Goal: Information Seeking & Learning: Learn about a topic

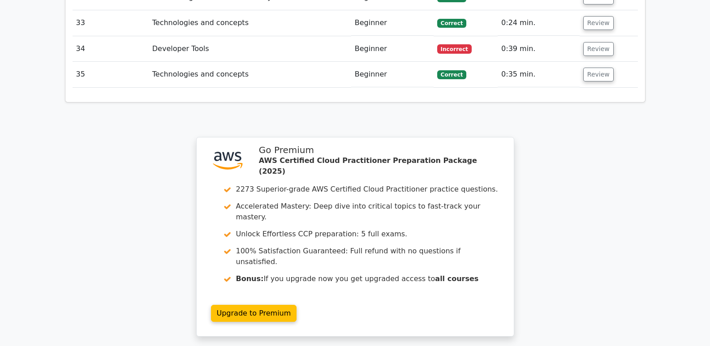
scroll to position [2073, 0]
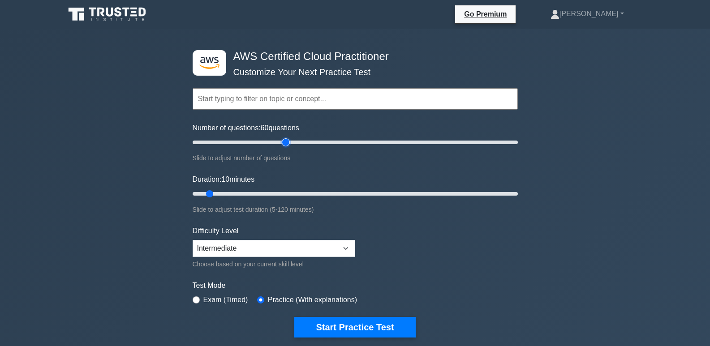
type input "60"
click at [284, 140] on input "Number of questions: 60 questions" at bounding box center [355, 142] width 325 height 11
click at [303, 193] on input "Duration: 10 minutes" at bounding box center [355, 194] width 325 height 11
click at [331, 195] on input "Duration: 55 minutes" at bounding box center [355, 194] width 325 height 11
click at [361, 193] on input "Duration: 55 minutes" at bounding box center [355, 194] width 325 height 11
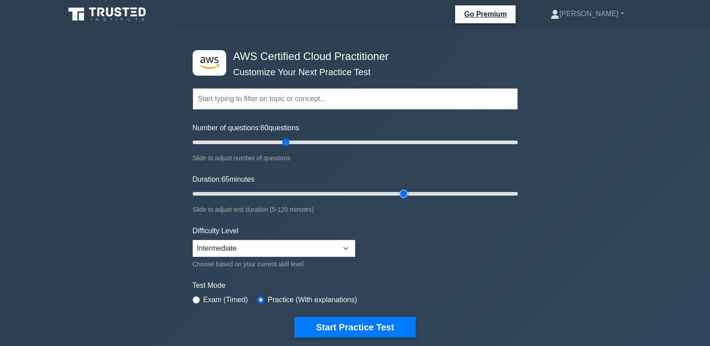
click at [403, 195] on input "Duration: 65 minutes" at bounding box center [355, 194] width 325 height 11
click at [438, 193] on input "Duration: 80 minutes" at bounding box center [355, 194] width 325 height 11
type input "100"
click at [466, 192] on input "Duration: 90 minutes" at bounding box center [355, 194] width 325 height 11
click at [332, 324] on button "Start Practice Test" at bounding box center [354, 327] width 121 height 21
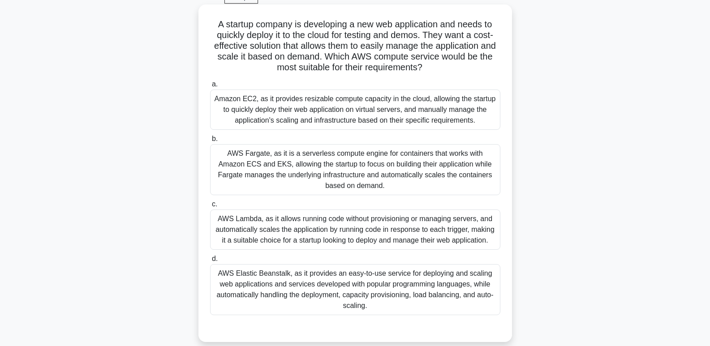
scroll to position [43, 0]
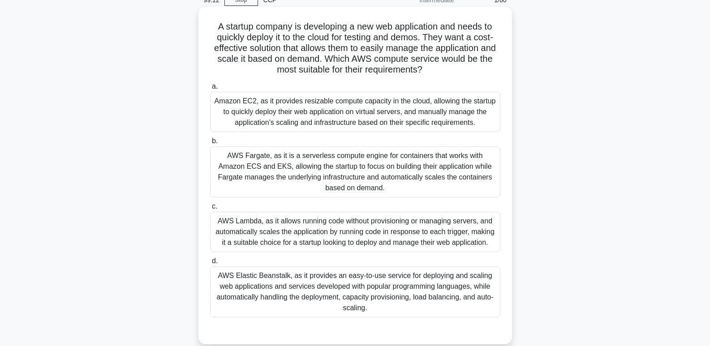
click at [307, 163] on div "AWS Fargate, as it is a serverless compute engine for containers that works wit…" at bounding box center [355, 172] width 290 height 51
click at [210, 144] on input "b. AWS Fargate, as it is a serverless compute engine for containers that works …" at bounding box center [210, 141] width 0 height 6
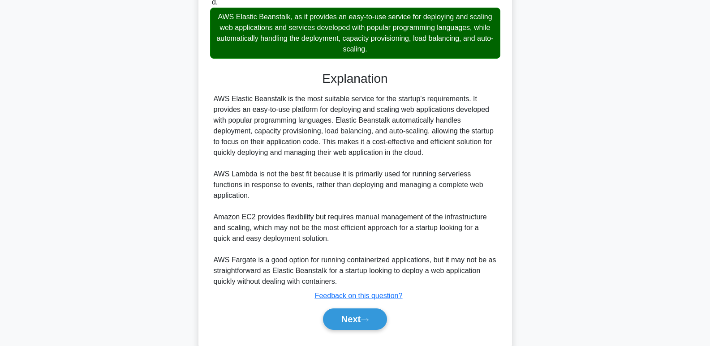
scroll to position [310, 0]
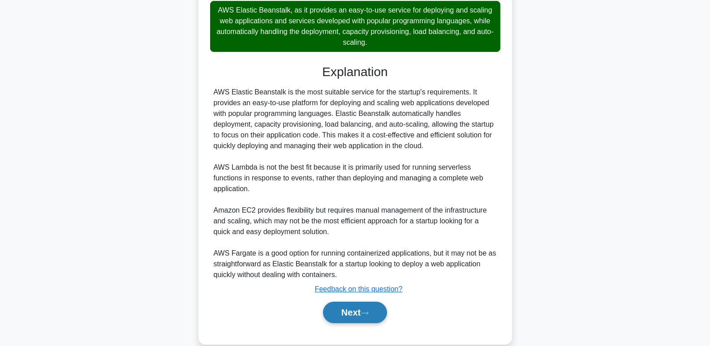
click at [341, 311] on button "Next" at bounding box center [355, 313] width 64 height 22
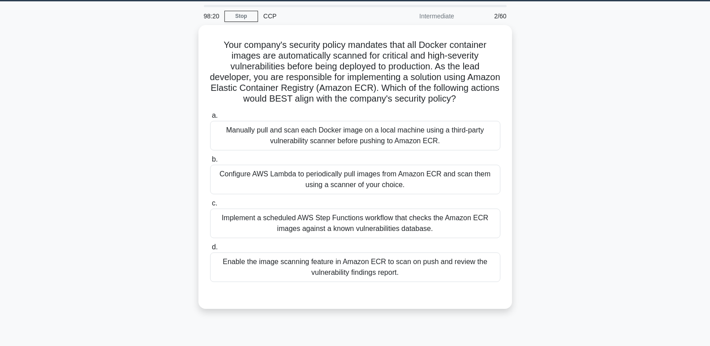
scroll to position [28, 0]
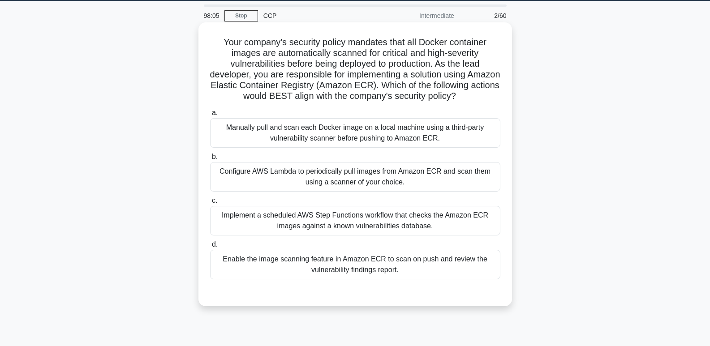
click at [463, 280] on div "Enable the image scanning feature in Amazon ECR to scan on push and review the …" at bounding box center [355, 265] width 290 height 30
click at [210, 248] on input "d. Enable the image scanning feature in Amazon ECR to scan on push and review t…" at bounding box center [210, 245] width 0 height 6
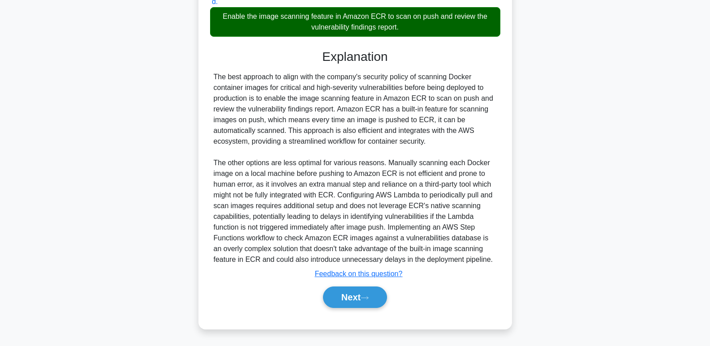
scroll to position [278, 0]
click at [383, 301] on button "Next" at bounding box center [355, 298] width 64 height 22
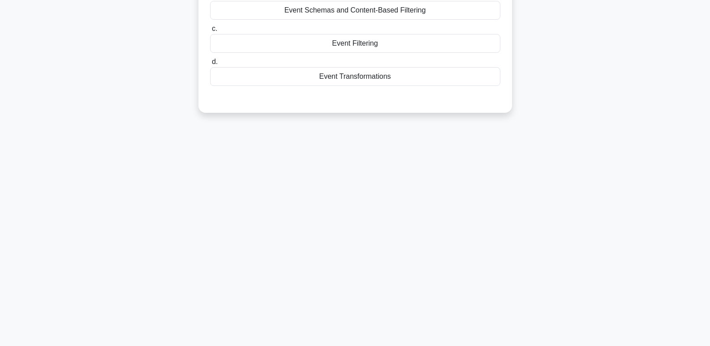
click at [383, 302] on div "93:30 Stop CCP Intermediate 3/60 Which feature of Amazon EventBridge allows you…" at bounding box center [356, 119] width 592 height 448
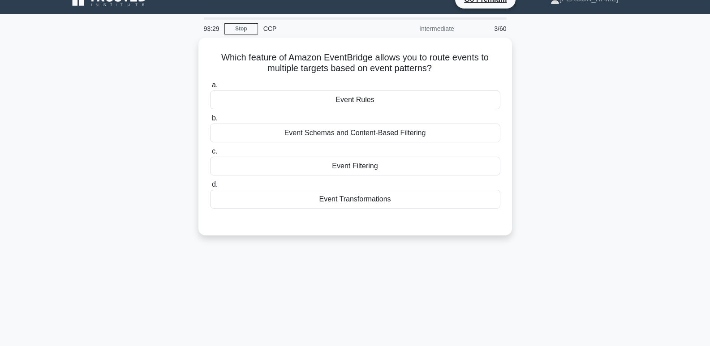
scroll to position [14, 0]
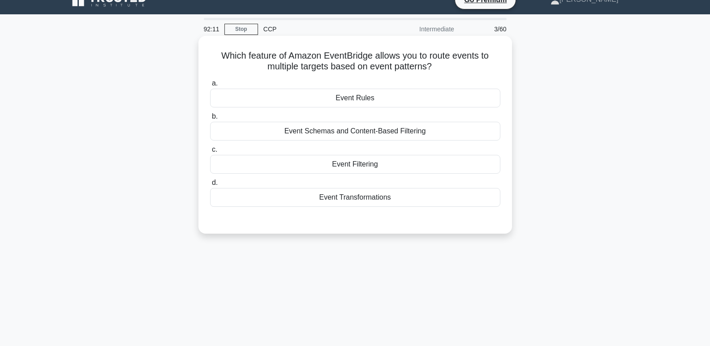
click at [424, 102] on div "Event Rules" at bounding box center [355, 98] width 290 height 19
click at [210, 86] on input "a. Event Rules" at bounding box center [210, 84] width 0 height 6
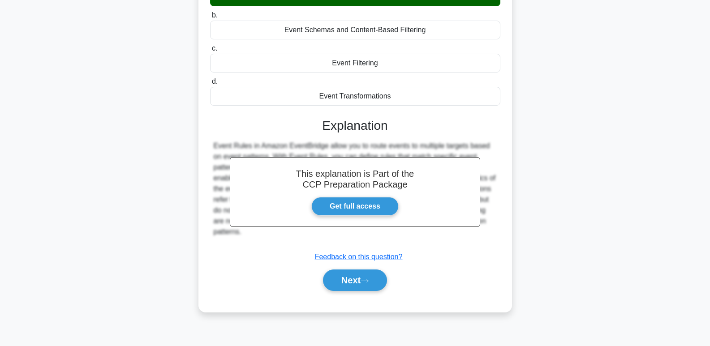
scroll to position [138, 0]
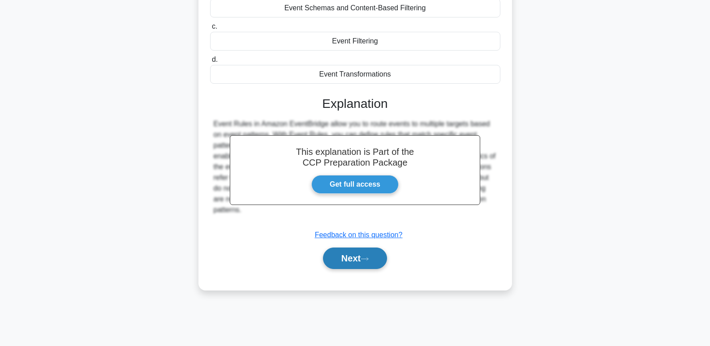
click at [367, 251] on button "Next" at bounding box center [355, 259] width 64 height 22
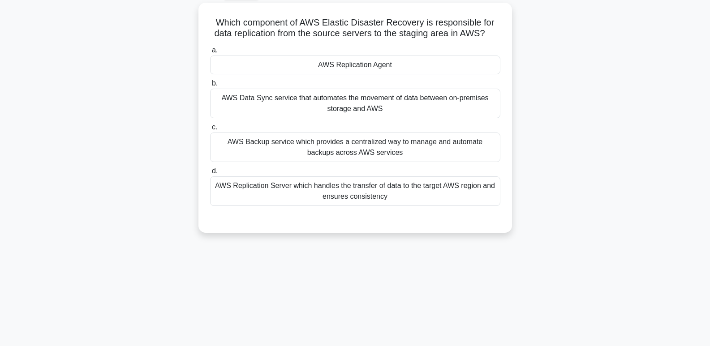
scroll to position [46, 0]
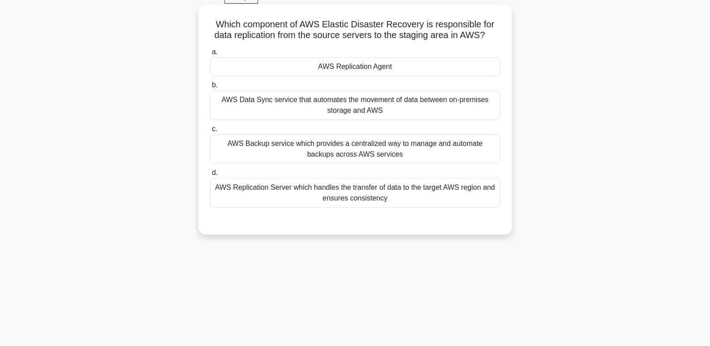
click at [354, 68] on div "AWS Replication Agent" at bounding box center [355, 66] width 290 height 19
click at [210, 55] on input "a. AWS Replication Agent" at bounding box center [210, 52] width 0 height 6
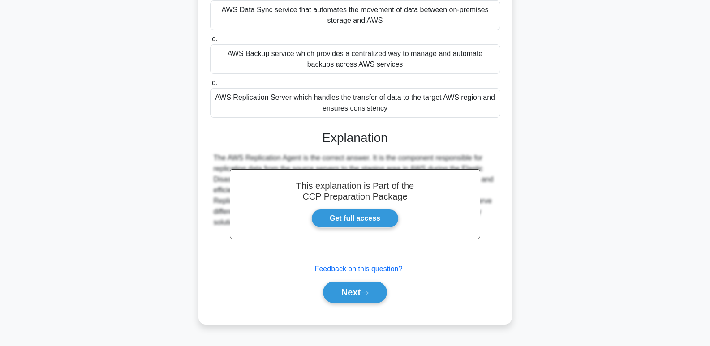
scroll to position [138, 0]
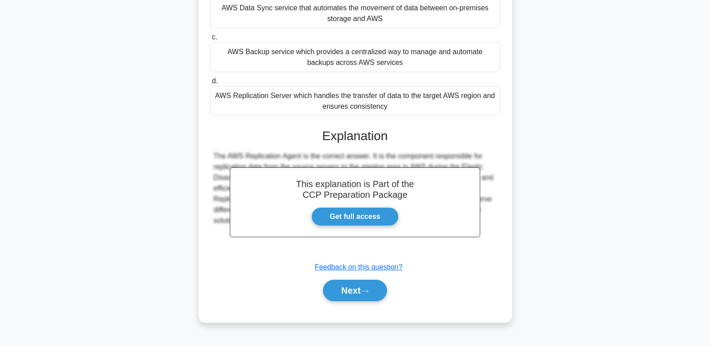
click at [351, 303] on div "Next" at bounding box center [355, 290] width 290 height 29
click at [352, 292] on button "Next" at bounding box center [355, 291] width 64 height 22
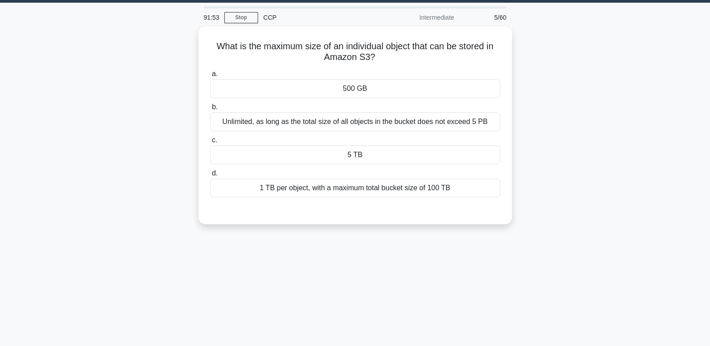
scroll to position [24, 0]
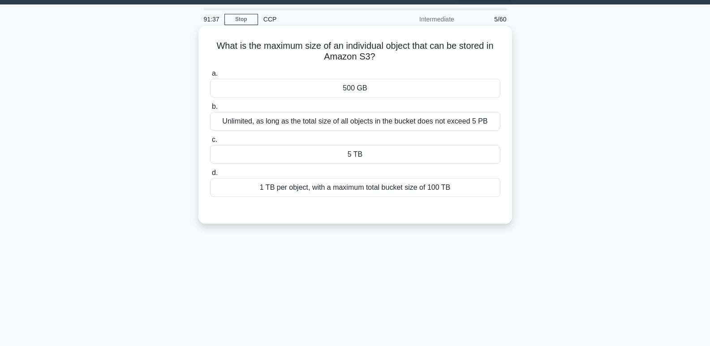
click at [371, 121] on div "Unlimited, as long as the total size of all objects in the bucket does not exce…" at bounding box center [355, 121] width 290 height 19
click at [210, 110] on input "b. Unlimited, as long as the total size of all objects in the bucket does not e…" at bounding box center [210, 107] width 0 height 6
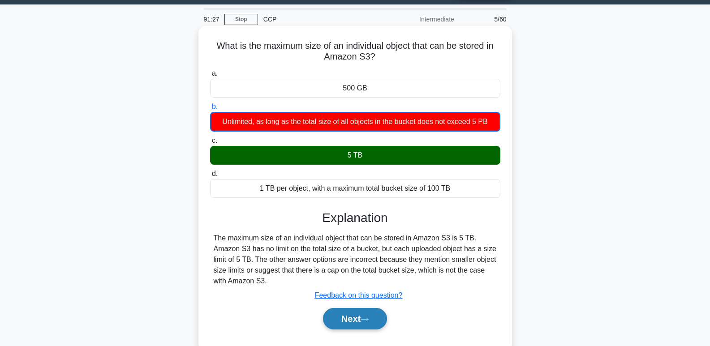
click at [363, 319] on button "Next" at bounding box center [355, 319] width 64 height 22
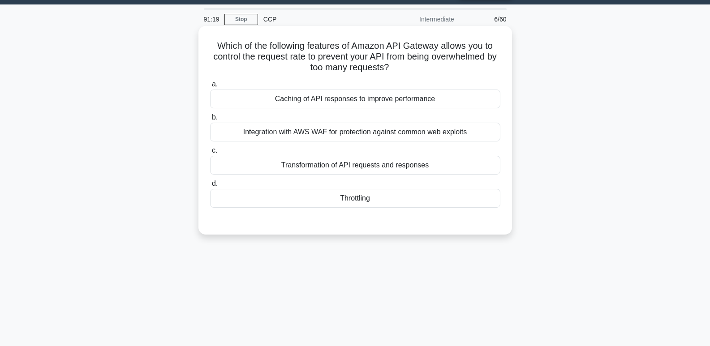
click at [365, 199] on div "Throttling" at bounding box center [355, 198] width 290 height 19
click at [210, 187] on input "d. Throttling" at bounding box center [210, 184] width 0 height 6
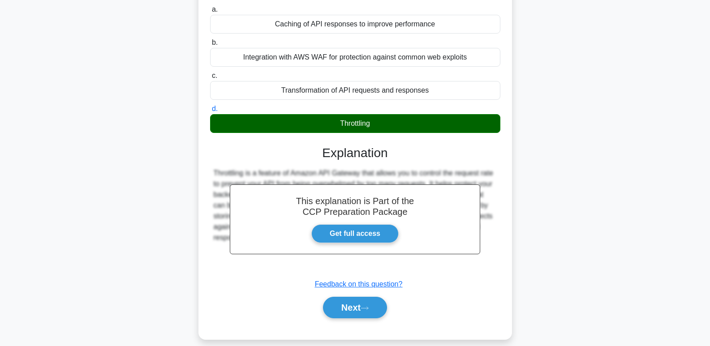
scroll to position [102, 0]
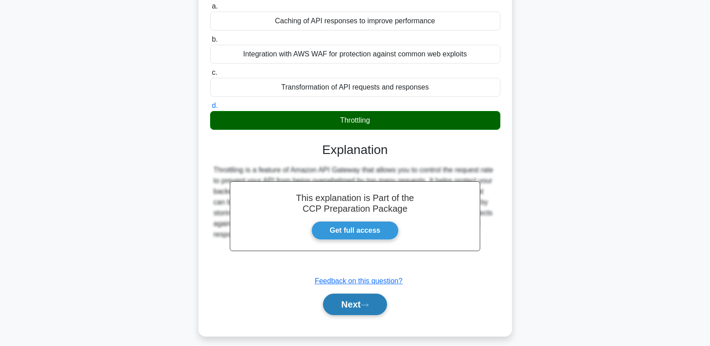
click at [366, 307] on icon at bounding box center [365, 305] width 8 height 5
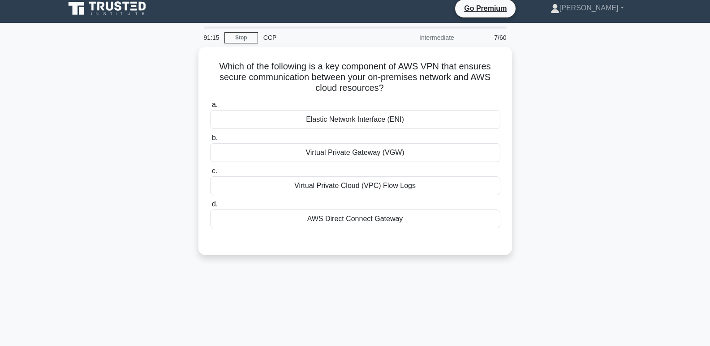
scroll to position [0, 0]
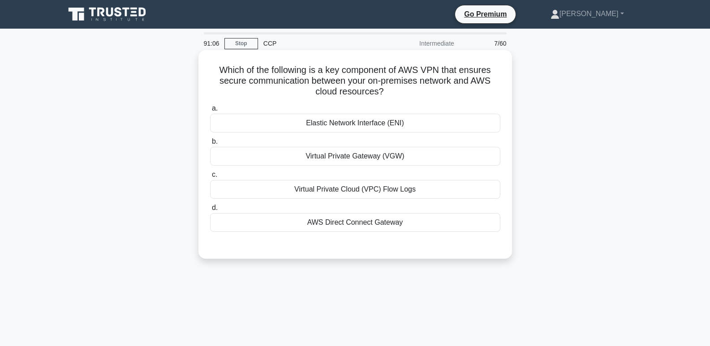
click at [379, 222] on div "AWS Direct Connect Gateway" at bounding box center [355, 222] width 290 height 19
click at [210, 211] on input "d. AWS Direct Connect Gateway" at bounding box center [210, 208] width 0 height 6
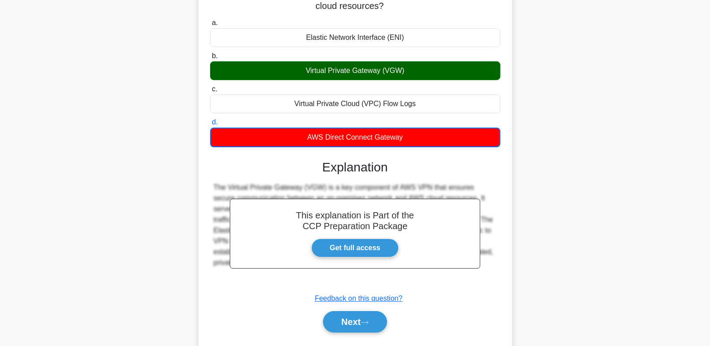
scroll to position [86, 0]
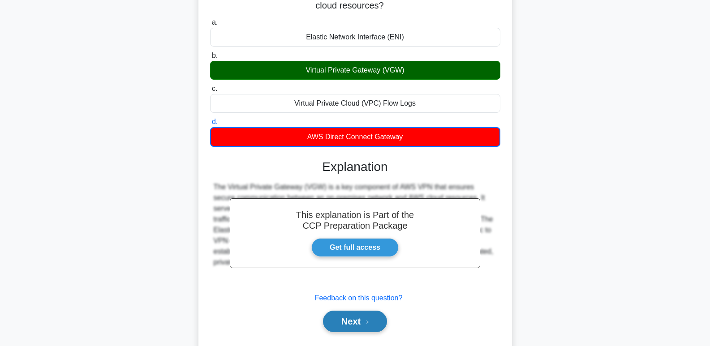
click at [367, 326] on button "Next" at bounding box center [355, 322] width 64 height 22
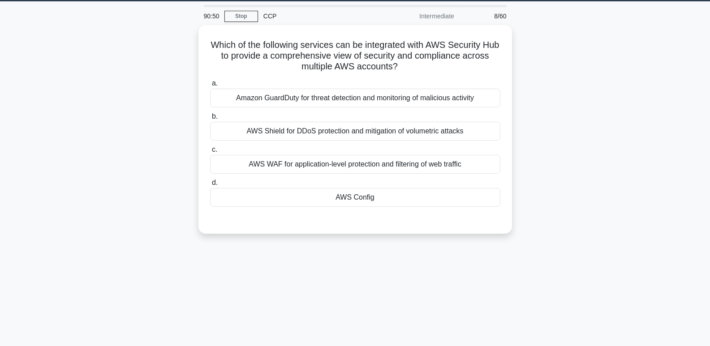
scroll to position [1, 0]
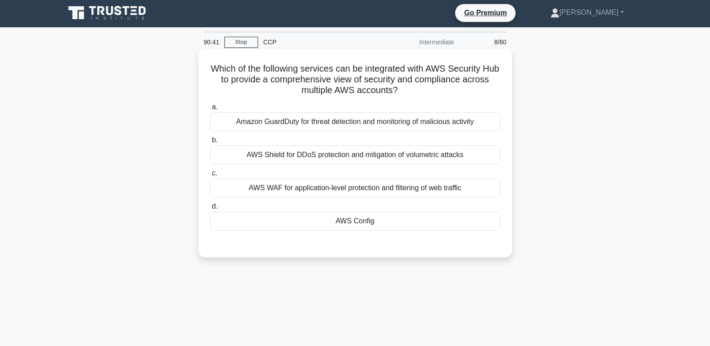
click at [375, 222] on div "AWS Config" at bounding box center [355, 221] width 290 height 19
click at [210, 210] on input "d. AWS Config" at bounding box center [210, 207] width 0 height 6
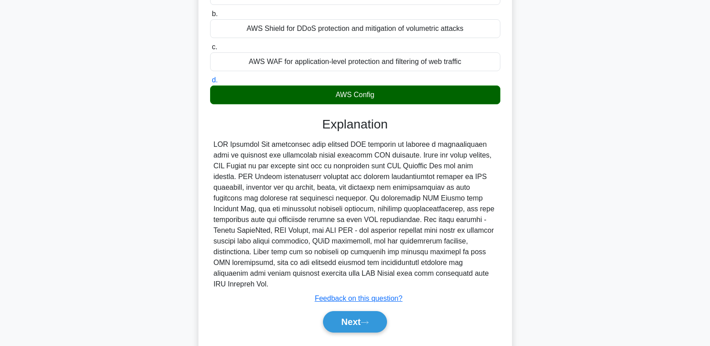
scroll to position [127, 0]
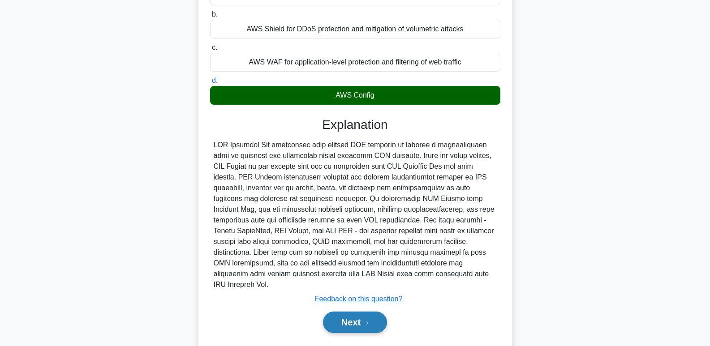
click at [349, 319] on button "Next" at bounding box center [355, 323] width 64 height 22
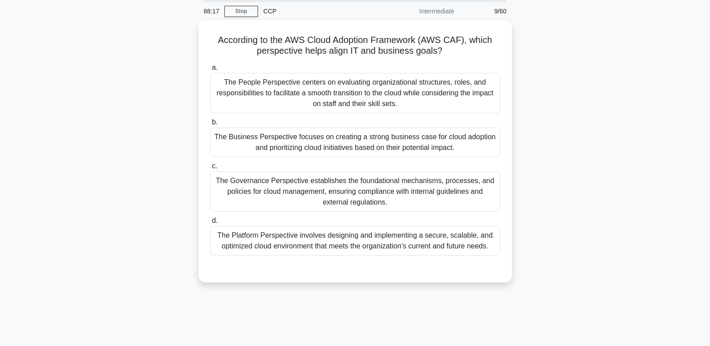
scroll to position [0, 0]
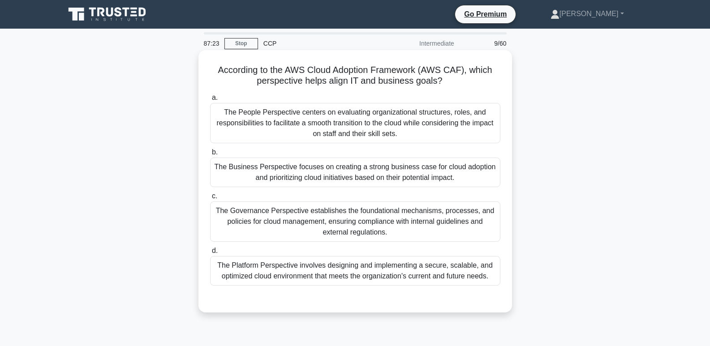
click at [311, 175] on div "The Business Perspective focuses on creating a strong business case for cloud a…" at bounding box center [355, 173] width 290 height 30
click at [210, 156] on input "b. The Business Perspective focuses on creating a strong business case for clou…" at bounding box center [210, 153] width 0 height 6
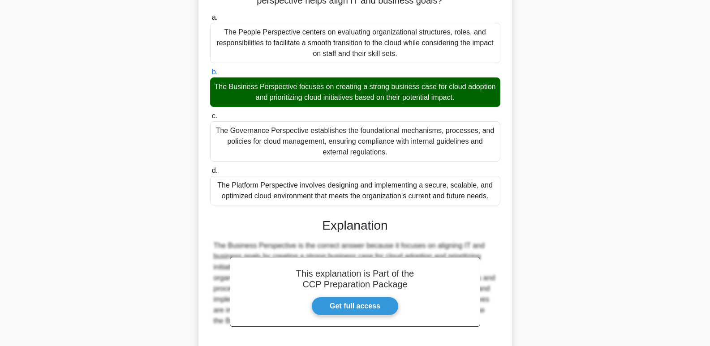
scroll to position [164, 0]
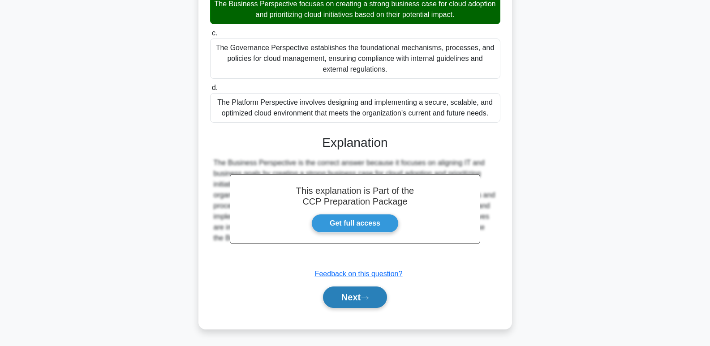
click at [354, 295] on button "Next" at bounding box center [355, 298] width 64 height 22
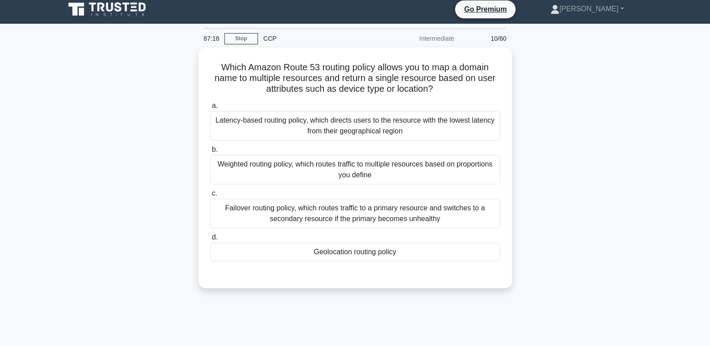
scroll to position [0, 0]
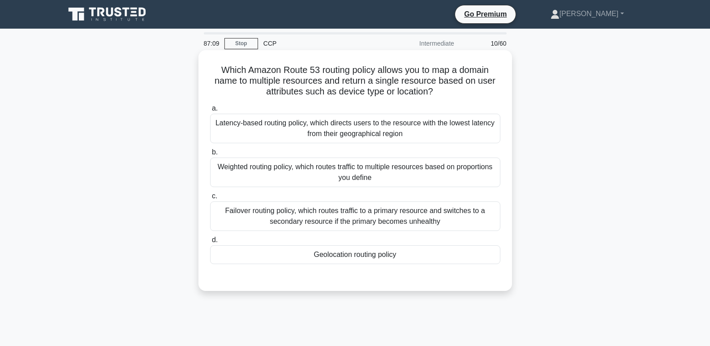
click at [371, 258] on div "Geolocation routing policy" at bounding box center [355, 255] width 290 height 19
click at [210, 243] on input "d. Geolocation routing policy" at bounding box center [210, 241] width 0 height 6
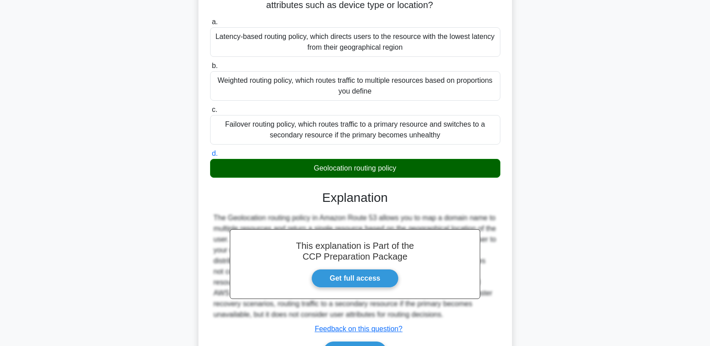
scroll to position [142, 0]
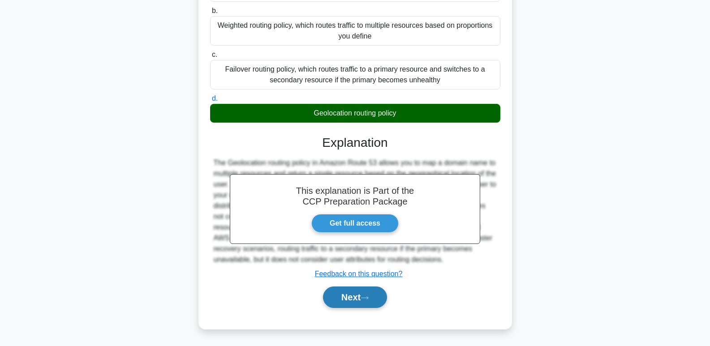
click at [342, 306] on button "Next" at bounding box center [355, 298] width 64 height 22
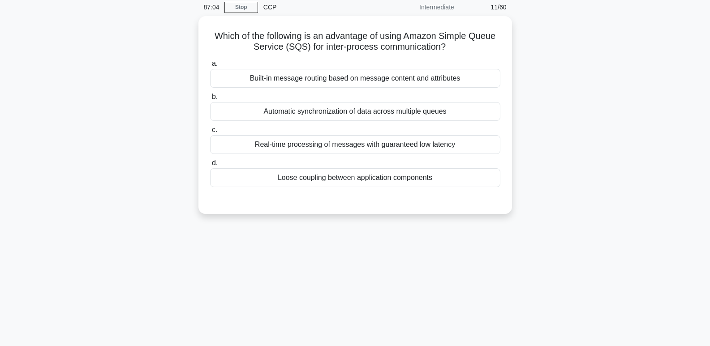
scroll to position [33, 0]
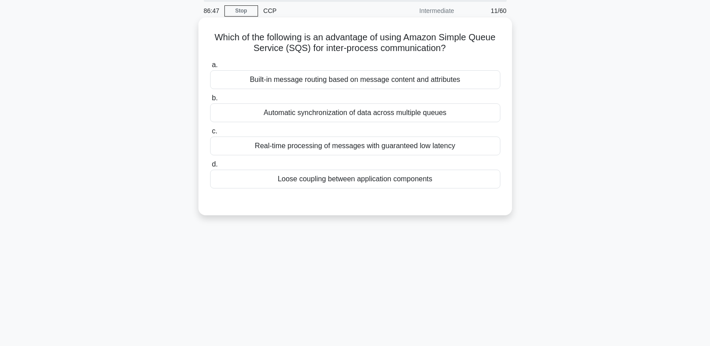
click at [467, 78] on div "Built-in message routing based on message content and attributes" at bounding box center [355, 79] width 290 height 19
click at [210, 68] on input "a. Built-in message routing based on message content and attributes" at bounding box center [210, 65] width 0 height 6
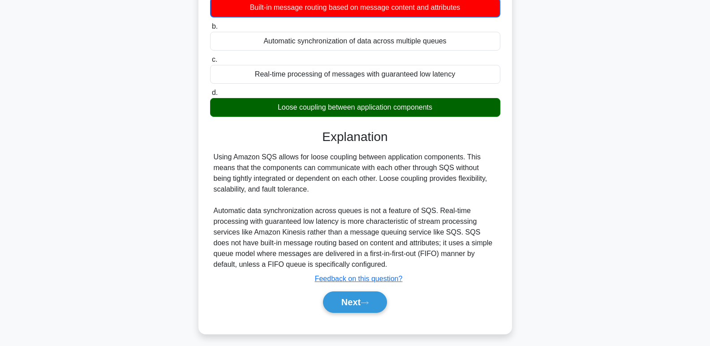
scroll to position [138, 0]
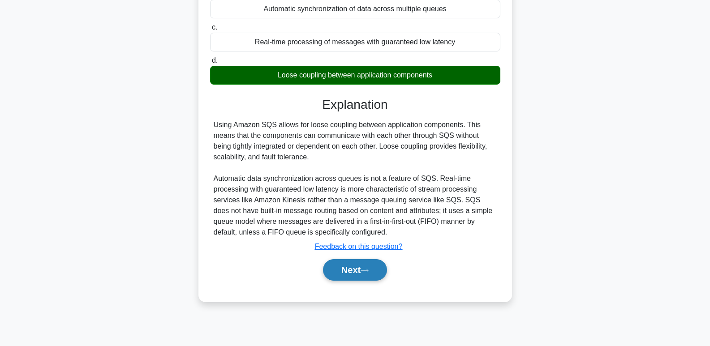
click at [354, 271] on button "Next" at bounding box center [355, 270] width 64 height 22
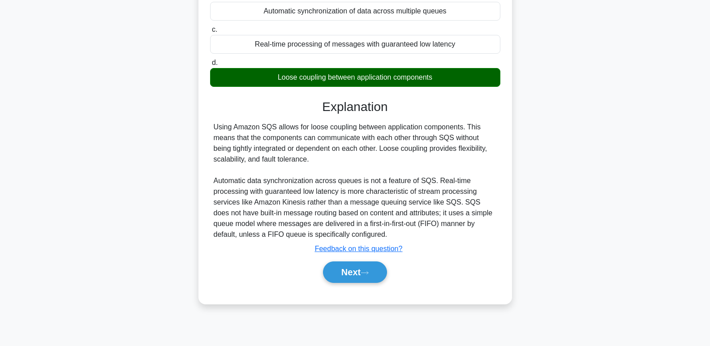
click at [349, 276] on div "83:27 Stop CCP Intermediate 12/60 Which of the following is an advantage of usi…" at bounding box center [356, 119] width 592 height 448
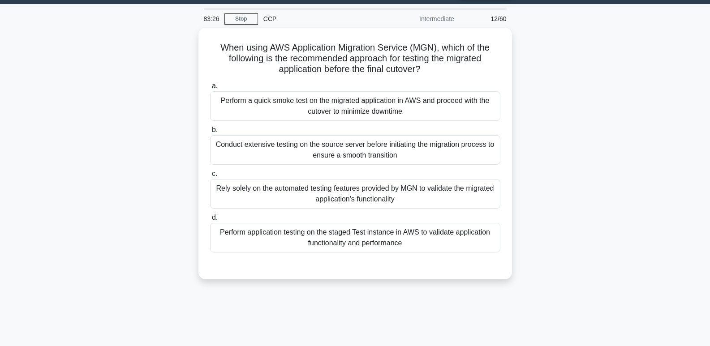
scroll to position [0, 0]
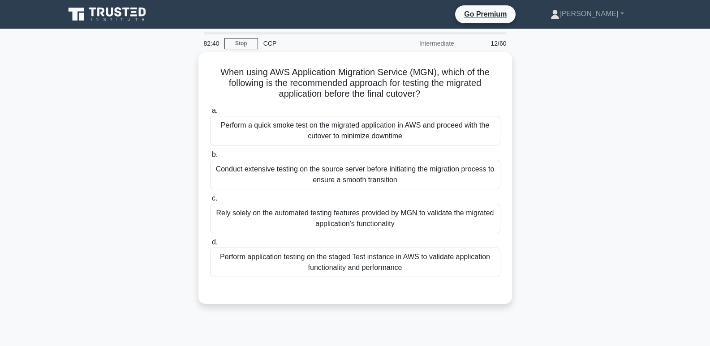
click at [591, 269] on div "When using AWS Application Migration Service (MGN), which of the following is t…" at bounding box center [356, 183] width 592 height 263
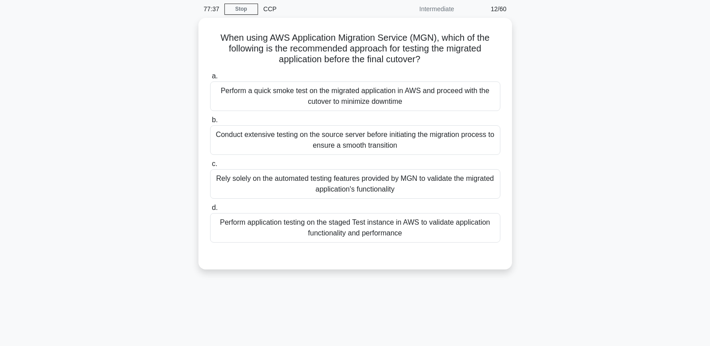
scroll to position [38, 0]
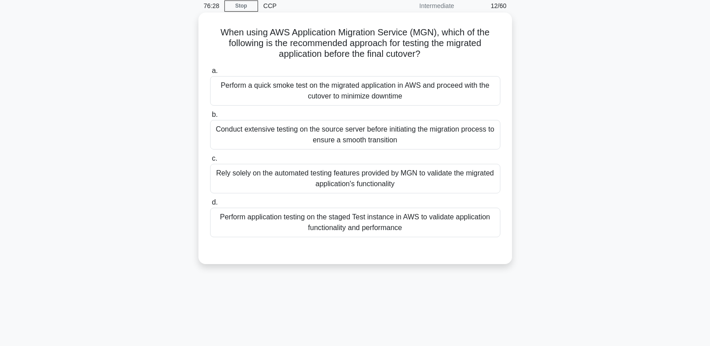
click at [358, 97] on div "Perform a quick smoke test on the migrated application in AWS and proceed with …" at bounding box center [355, 91] width 290 height 30
click at [210, 74] on input "a. Perform a quick smoke test on the migrated application in AWS and proceed wi…" at bounding box center [210, 71] width 0 height 6
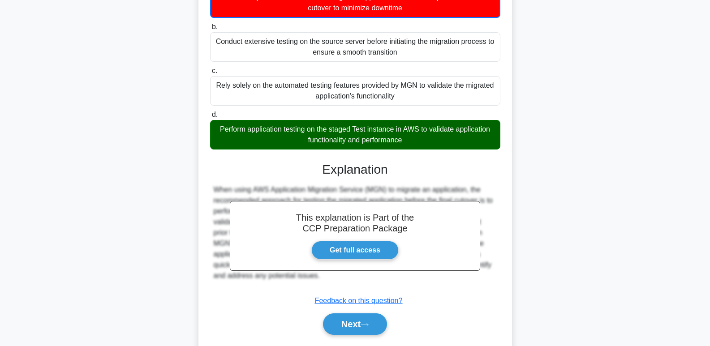
scroll to position [131, 0]
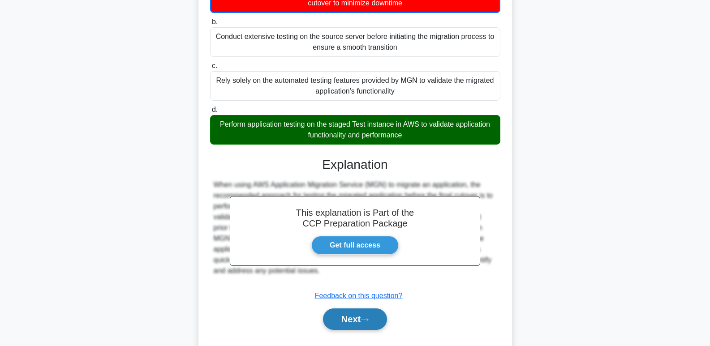
click at [366, 329] on button "Next" at bounding box center [355, 320] width 64 height 22
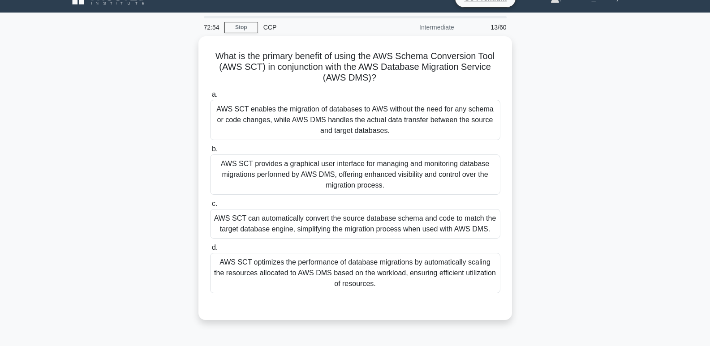
scroll to position [18, 0]
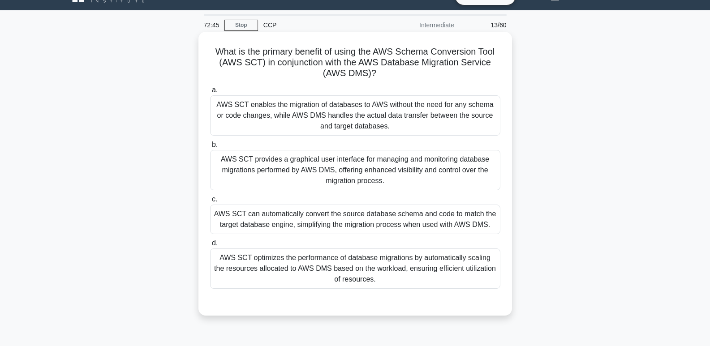
click at [416, 120] on div "AWS SCT enables the migration of databases to AWS without the need for any sche…" at bounding box center [355, 115] width 290 height 40
click at [210, 93] on input "a. AWS SCT enables the migration of databases to AWS without the need for any s…" at bounding box center [210, 90] width 0 height 6
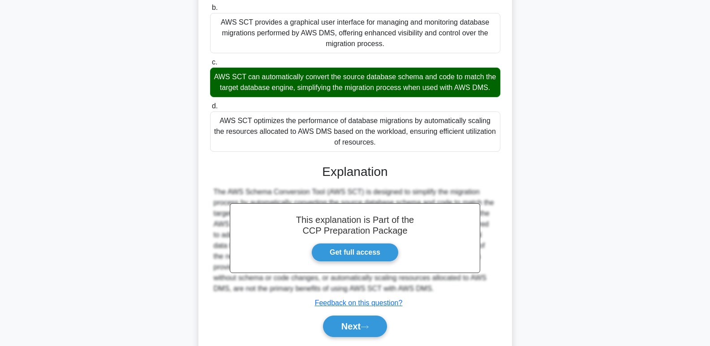
scroll to position [162, 0]
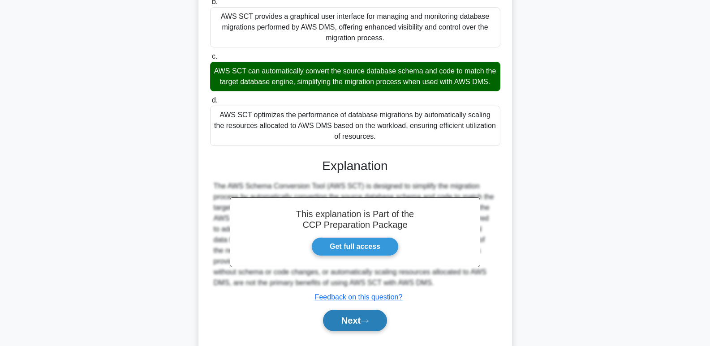
click at [349, 332] on button "Next" at bounding box center [355, 321] width 64 height 22
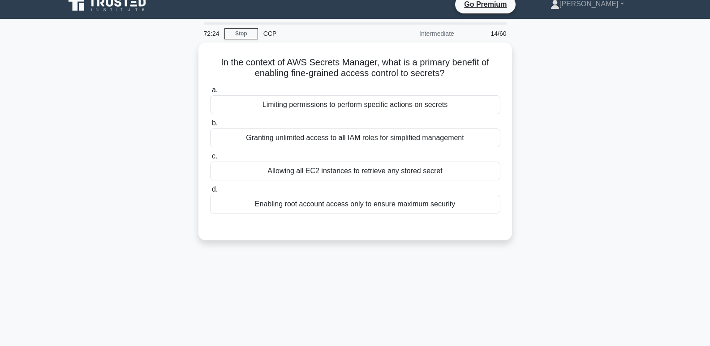
scroll to position [0, 0]
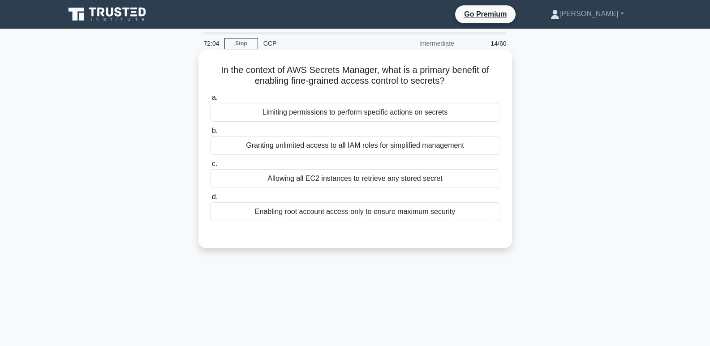
click at [467, 120] on div "Limiting permissions to perform specific actions on secrets" at bounding box center [355, 112] width 290 height 19
click at [210, 101] on input "a. Limiting permissions to perform specific actions on secrets" at bounding box center [210, 98] width 0 height 6
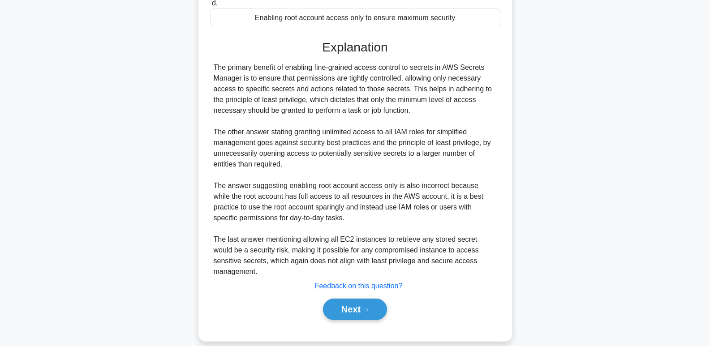
scroll to position [196, 0]
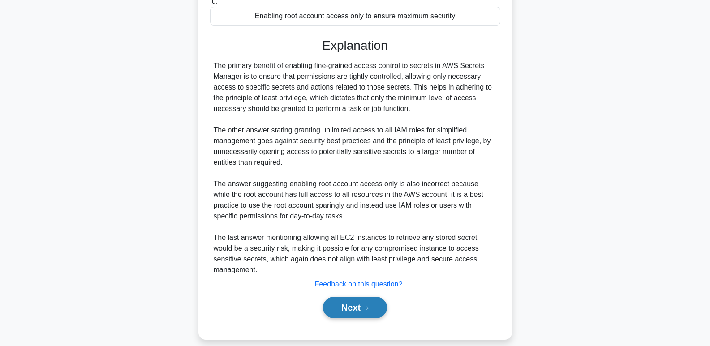
click at [369, 310] on button "Next" at bounding box center [355, 308] width 64 height 22
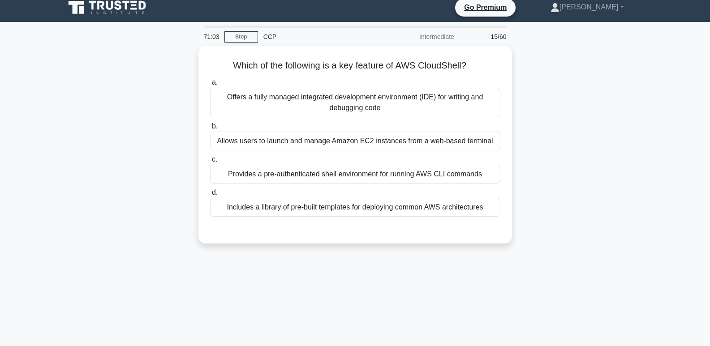
scroll to position [4, 0]
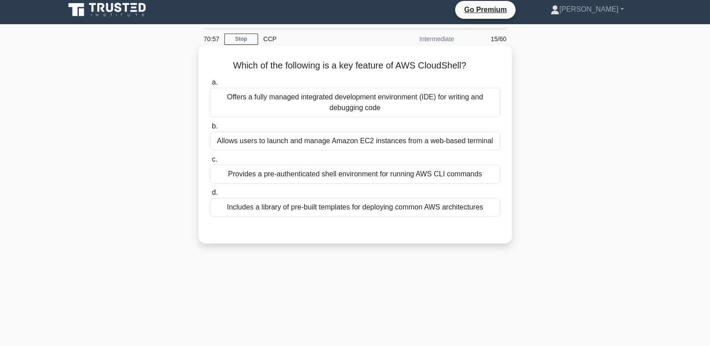
click at [471, 177] on div "Provides a pre-authenticated shell environment for running AWS CLI commands" at bounding box center [355, 174] width 290 height 19
click at [210, 163] on input "c. Provides a pre-authenticated shell environment for running AWS CLI commands" at bounding box center [210, 160] width 0 height 6
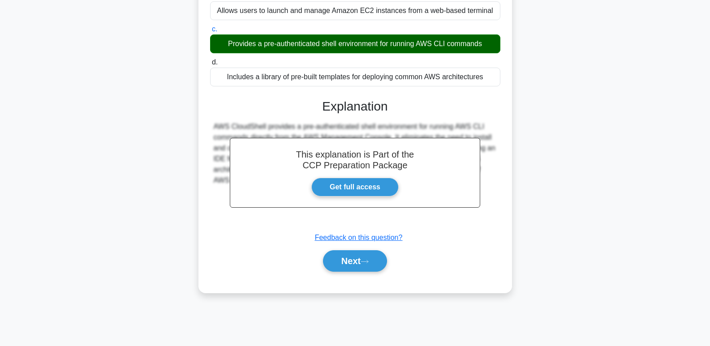
scroll to position [138, 0]
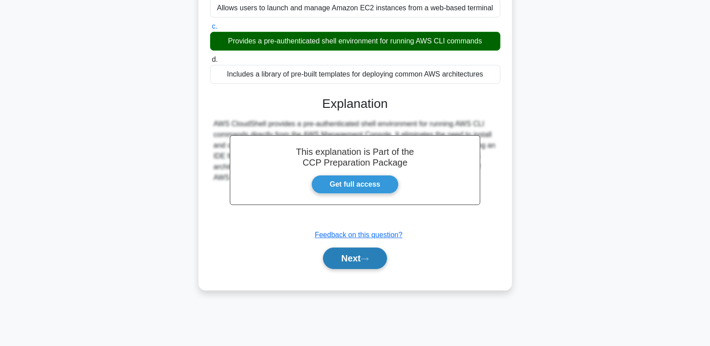
click at [355, 257] on button "Next" at bounding box center [355, 259] width 64 height 22
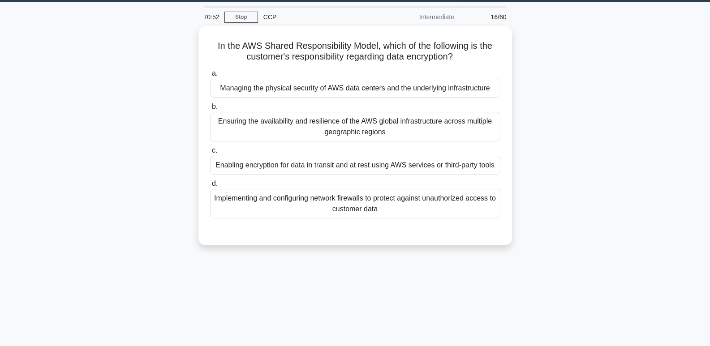
scroll to position [25, 0]
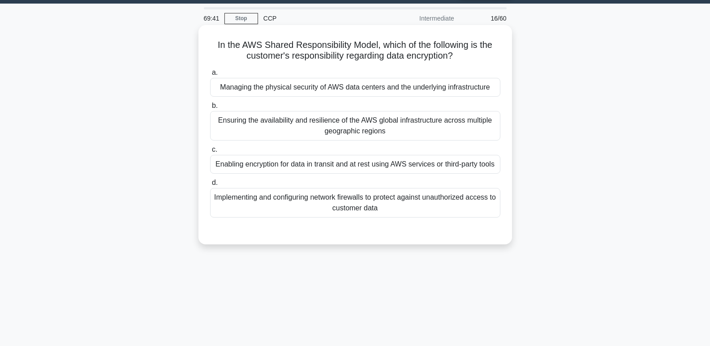
click at [479, 160] on div "Enabling encryption for data in transit and at rest using AWS services or third…" at bounding box center [355, 164] width 290 height 19
click at [210, 153] on input "c. Enabling encryption for data in transit and at rest using AWS services or th…" at bounding box center [210, 150] width 0 height 6
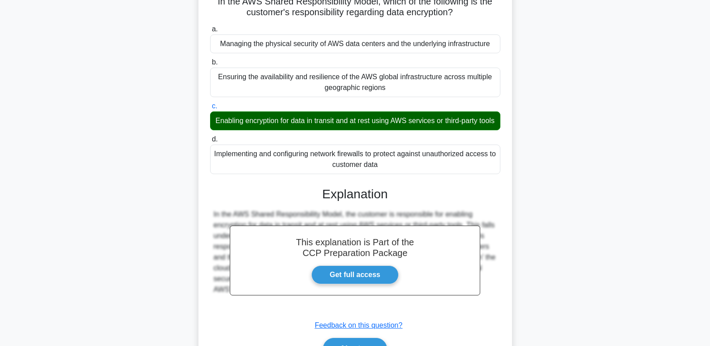
scroll to position [138, 0]
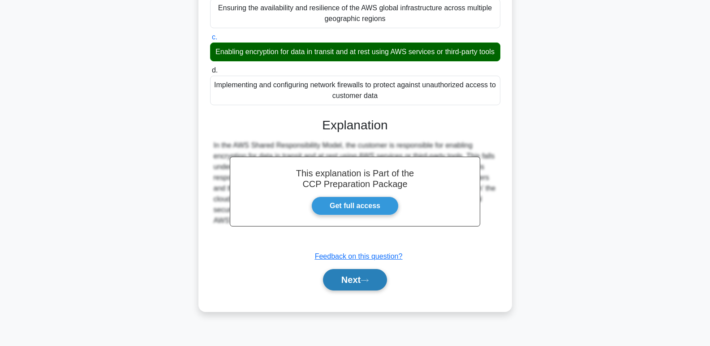
click at [377, 291] on button "Next" at bounding box center [355, 280] width 64 height 22
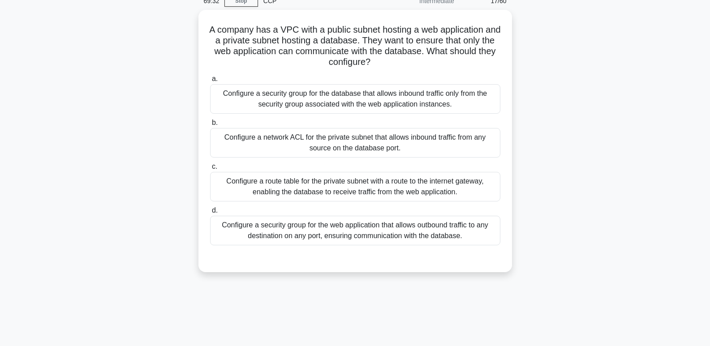
scroll to position [42, 0]
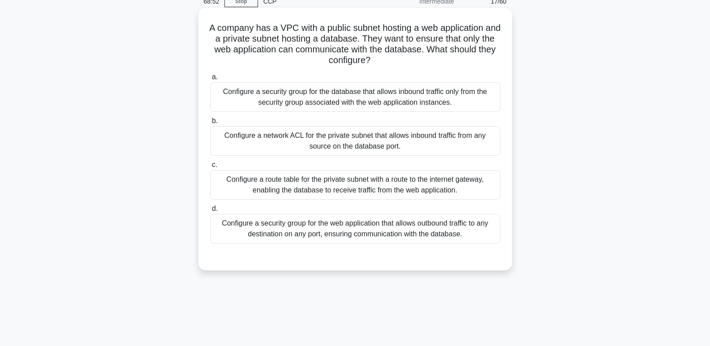
click at [467, 181] on div "Configure a route table for the private subnet with a route to the internet gat…" at bounding box center [355, 185] width 290 height 30
click at [210, 168] on input "c. Configure a route table for the private subnet with a route to the internet …" at bounding box center [210, 165] width 0 height 6
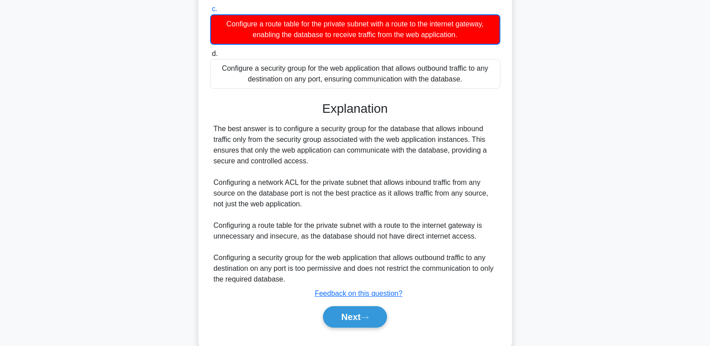
scroll to position [202, 0]
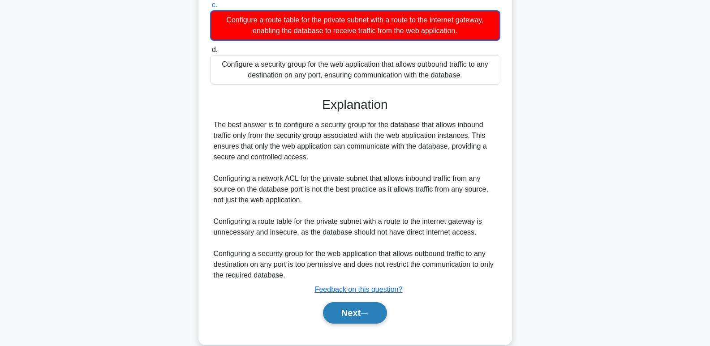
click at [372, 303] on button "Next" at bounding box center [355, 313] width 64 height 22
click at [377, 305] on button "Next" at bounding box center [355, 313] width 64 height 22
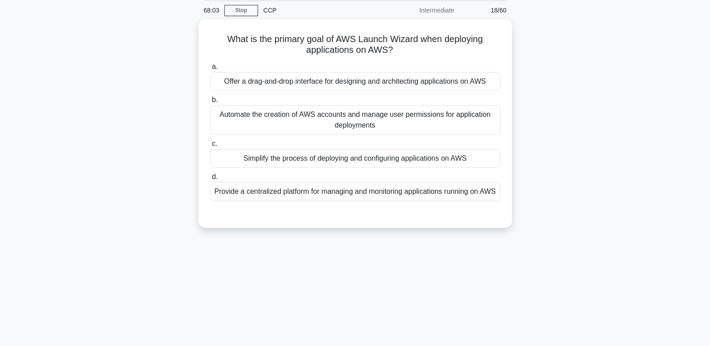
scroll to position [0, 0]
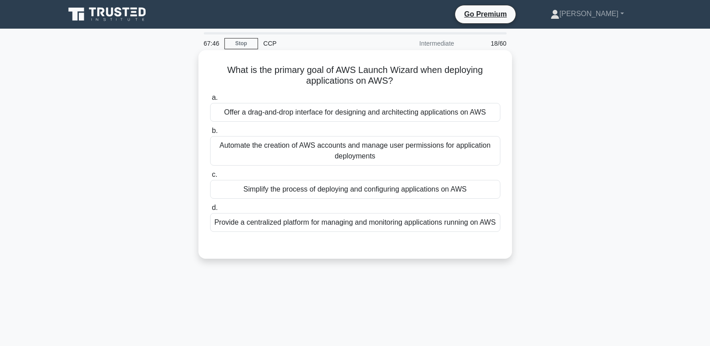
click at [469, 184] on div "Simplify the process of deploying and configuring applications on AWS" at bounding box center [355, 189] width 290 height 19
click at [210, 178] on input "c. Simplify the process of deploying and configuring applications on AWS" at bounding box center [210, 175] width 0 height 6
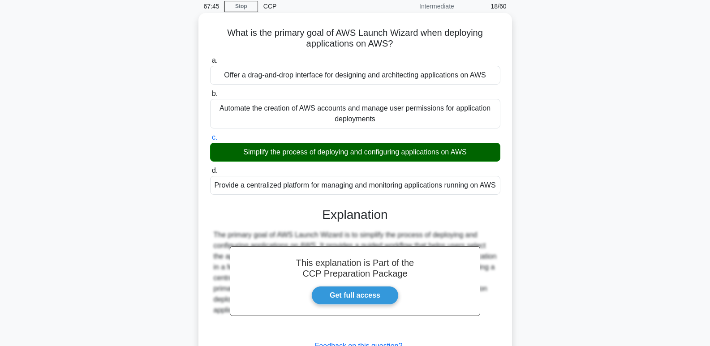
scroll to position [138, 0]
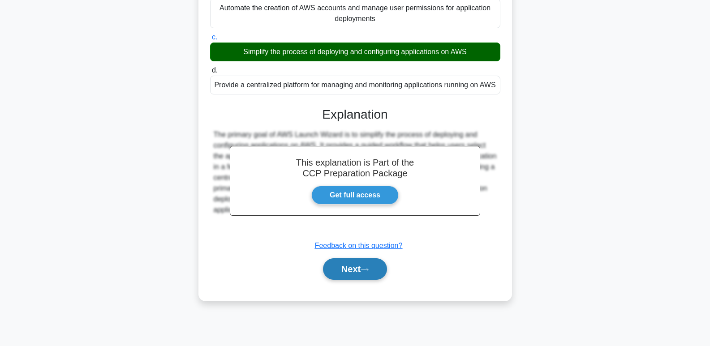
click at [367, 278] on button "Next" at bounding box center [355, 270] width 64 height 22
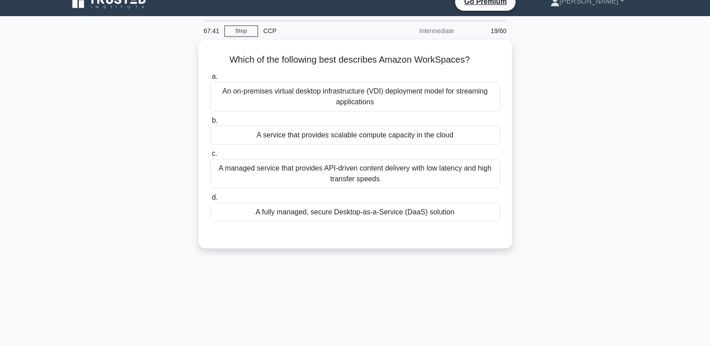
scroll to position [10, 0]
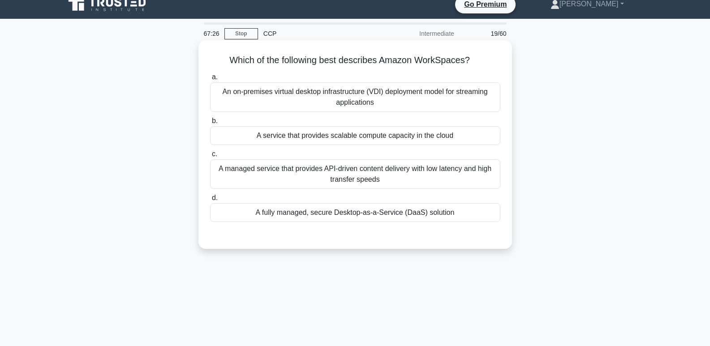
click at [452, 99] on div "An on-premises virtual desktop infrastructure (VDI) deployment model for stream…" at bounding box center [355, 97] width 290 height 30
click at [210, 80] on input "a. An on-premises virtual desktop infrastructure (VDI) deployment model for str…" at bounding box center [210, 77] width 0 height 6
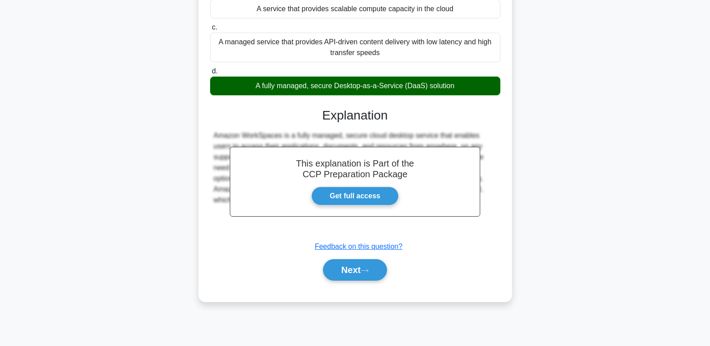
scroll to position [126, 0]
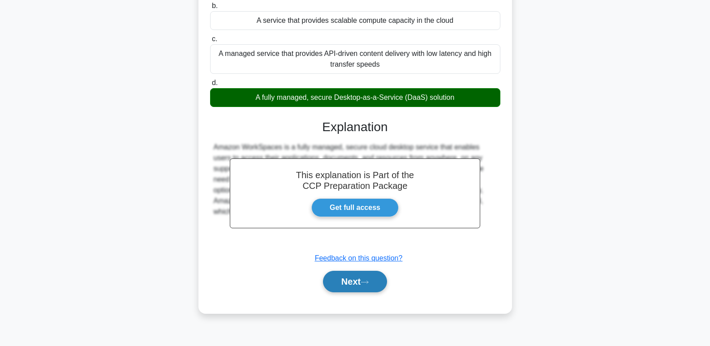
click at [363, 293] on button "Next" at bounding box center [355, 282] width 64 height 22
click at [368, 283] on icon at bounding box center [364, 282] width 7 height 3
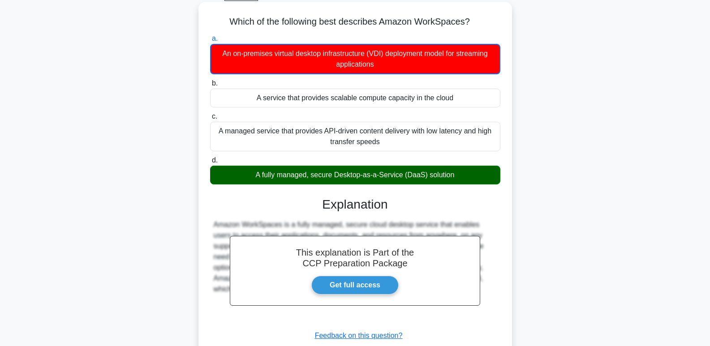
scroll to position [138, 0]
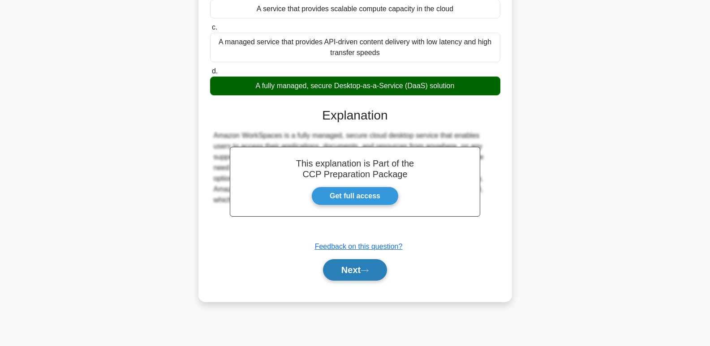
click at [368, 272] on icon at bounding box center [364, 270] width 7 height 3
click at [387, 281] on div "Next" at bounding box center [355, 270] width 294 height 22
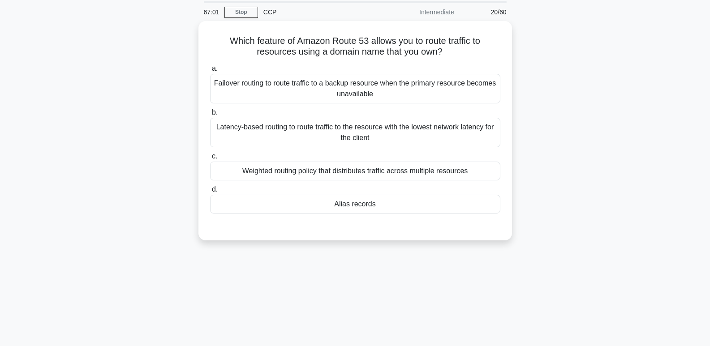
scroll to position [0, 0]
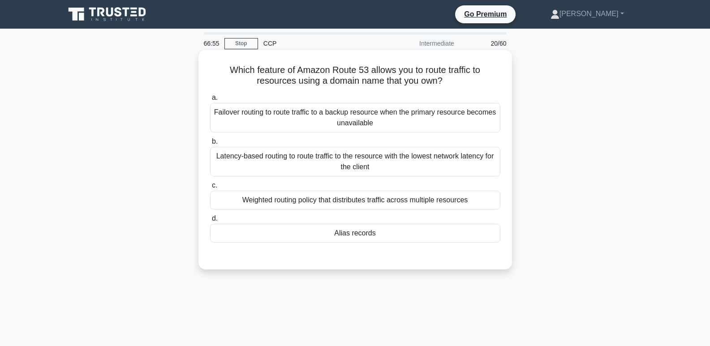
click at [438, 239] on div "Alias records" at bounding box center [355, 233] width 290 height 19
click at [210, 222] on input "d. Alias records" at bounding box center [210, 219] width 0 height 6
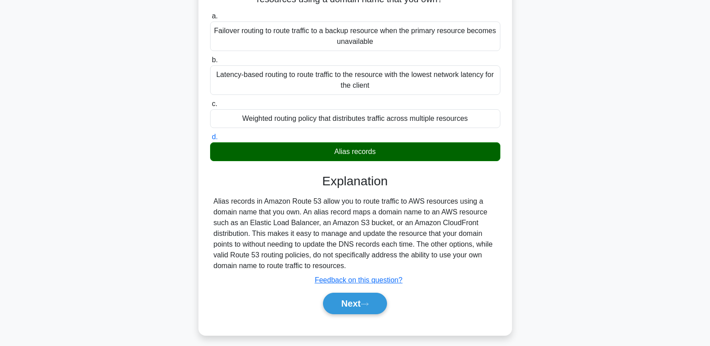
scroll to position [85, 0]
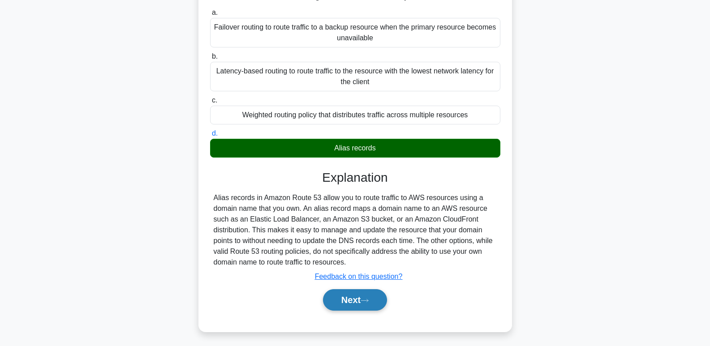
click at [369, 299] on icon at bounding box center [365, 300] width 8 height 5
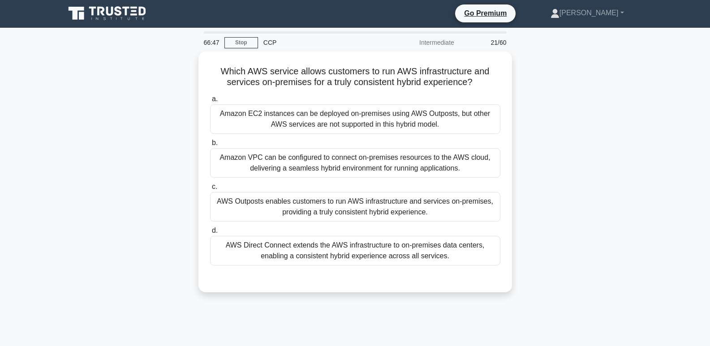
scroll to position [0, 0]
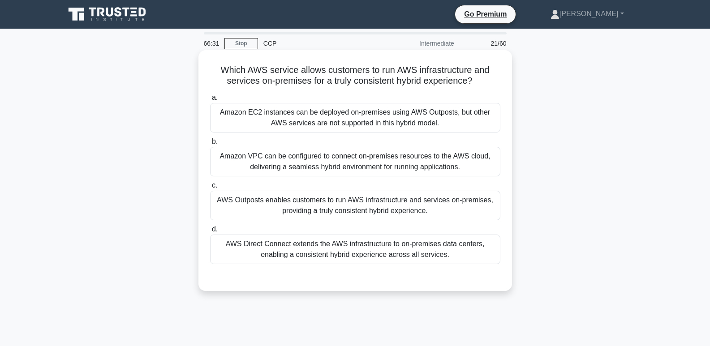
click at [381, 256] on div "AWS Direct Connect extends the AWS infrastructure to on-premises data centers, …" at bounding box center [355, 250] width 290 height 30
click at [210, 233] on input "d. AWS Direct Connect extends the AWS infrastructure to on-premises data center…" at bounding box center [210, 230] width 0 height 6
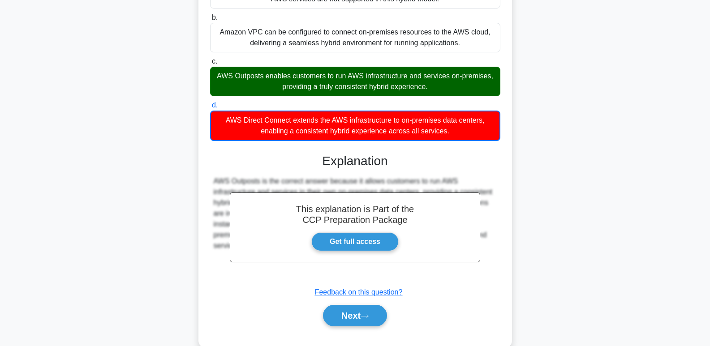
scroll to position [140, 0]
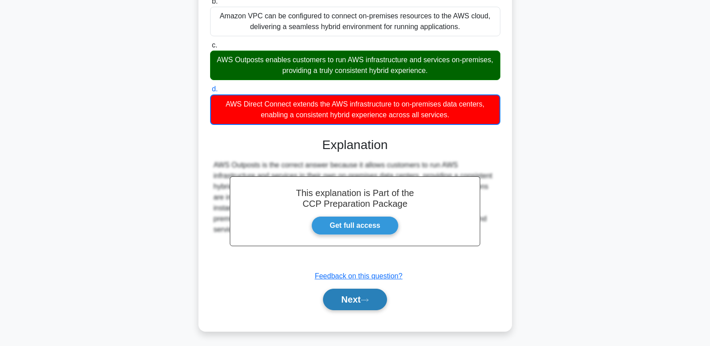
click at [372, 297] on button "Next" at bounding box center [355, 300] width 64 height 22
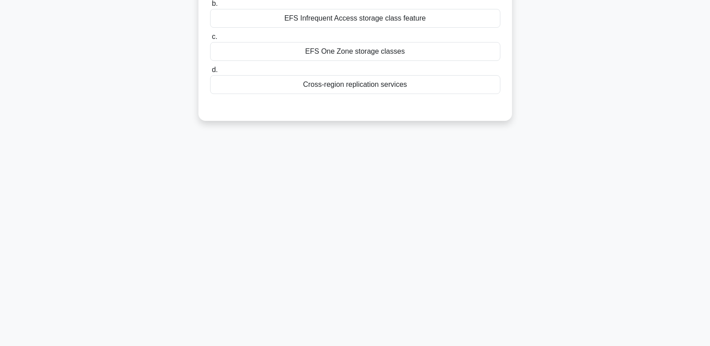
scroll to position [0, 0]
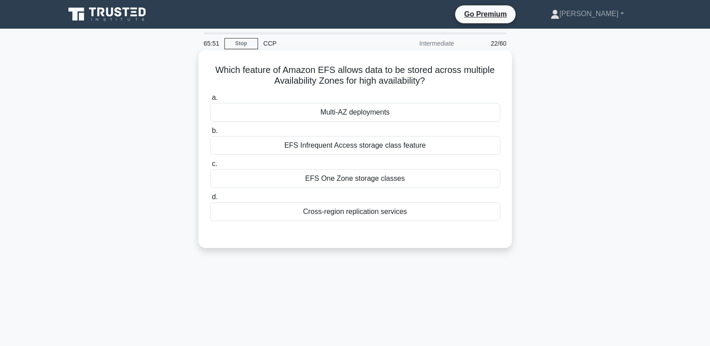
click at [397, 221] on div "Cross-region replication services" at bounding box center [355, 212] width 290 height 19
click at [210, 200] on input "d. Cross-region replication services" at bounding box center [210, 197] width 0 height 6
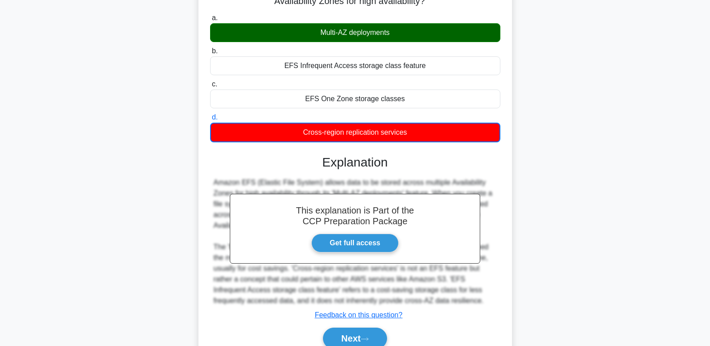
scroll to position [138, 0]
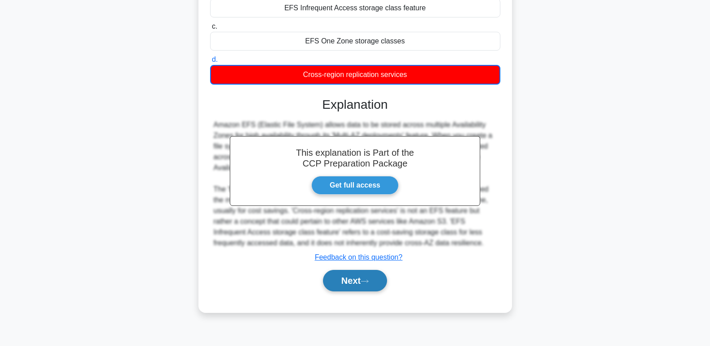
click at [373, 278] on button "Next" at bounding box center [355, 281] width 64 height 22
click at [374, 284] on button "Next" at bounding box center [355, 281] width 64 height 22
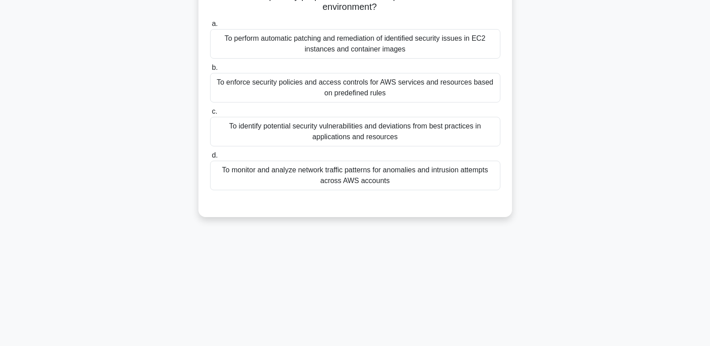
scroll to position [0, 0]
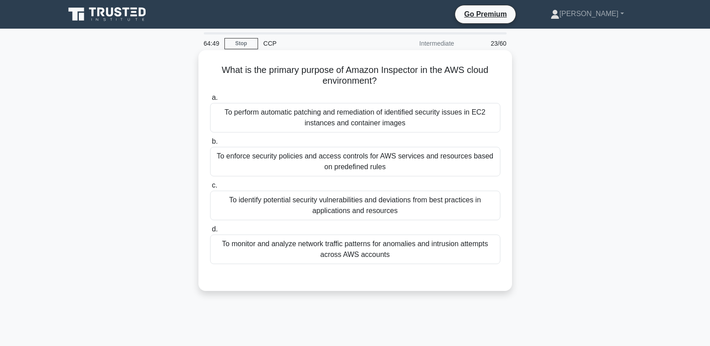
click at [384, 257] on div "To monitor and analyze network traffic patterns for anomalies and intrusion att…" at bounding box center [355, 250] width 290 height 30
click at [210, 233] on input "d. To monitor and analyze network traffic patterns for anomalies and intrusion …" at bounding box center [210, 230] width 0 height 6
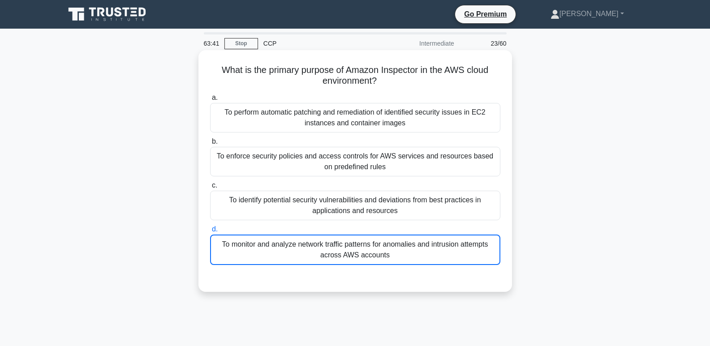
click at [434, 263] on div "To monitor and analyze network traffic patterns for anomalies and intrusion att…" at bounding box center [355, 250] width 290 height 30
click at [210, 233] on input "d. To monitor and analyze network traffic patterns for anomalies and intrusion …" at bounding box center [210, 230] width 0 height 6
click at [428, 252] on div "To monitor and analyze network traffic patterns for anomalies and intrusion att…" at bounding box center [355, 250] width 290 height 30
click at [210, 233] on input "d. To monitor and analyze network traffic patterns for anomalies and intrusion …" at bounding box center [210, 230] width 0 height 6
click at [432, 251] on div "To monitor and analyze network traffic patterns for anomalies and intrusion att…" at bounding box center [355, 250] width 290 height 30
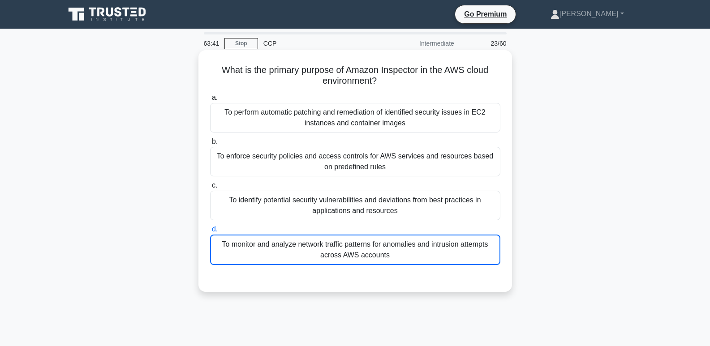
click at [210, 233] on input "d. To monitor and analyze network traffic patterns for anomalies and intrusion …" at bounding box center [210, 230] width 0 height 6
click at [432, 252] on div "To monitor and analyze network traffic patterns for anomalies and intrusion att…" at bounding box center [355, 250] width 290 height 30
click at [210, 233] on input "d. To monitor and analyze network traffic patterns for anomalies and intrusion …" at bounding box center [210, 230] width 0 height 6
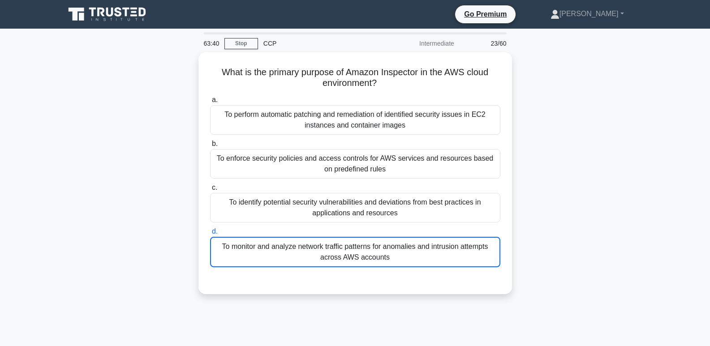
click at [562, 139] on div "What is the primary purpose of Amazon Inspector in the AWS cloud environment? .…" at bounding box center [356, 178] width 592 height 253
click at [555, 143] on div "What is the primary purpose of Amazon Inspector in the AWS cloud environment? .…" at bounding box center [356, 178] width 592 height 253
click at [553, 143] on div "What is the primary purpose of Amazon Inspector in the AWS cloud environment? .…" at bounding box center [356, 178] width 592 height 253
click at [552, 141] on div "What is the primary purpose of Amazon Inspector in the AWS cloud environment? .…" at bounding box center [356, 178] width 592 height 253
click at [550, 137] on div "What is the primary purpose of Amazon Inspector in the AWS cloud environment? .…" at bounding box center [356, 178] width 592 height 253
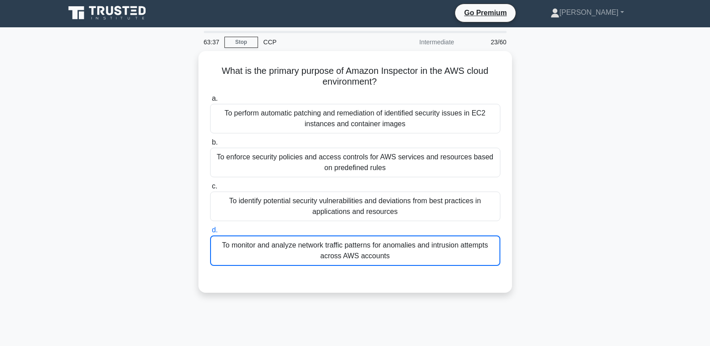
scroll to position [0, 0]
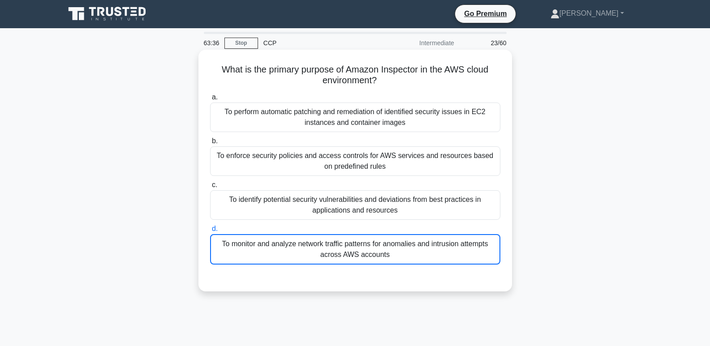
click at [432, 265] on div "To monitor and analyze network traffic patterns for anomalies and intrusion att…" at bounding box center [355, 249] width 290 height 30
click at [210, 232] on input "d. To monitor and analyze network traffic patterns for anomalies and intrusion …" at bounding box center [210, 229] width 0 height 6
click at [433, 262] on div "To monitor and analyze network traffic patterns for anomalies and intrusion att…" at bounding box center [355, 249] width 290 height 30
click at [210, 232] on input "d. To monitor and analyze network traffic patterns for anomalies and intrusion …" at bounding box center [210, 229] width 0 height 6
click at [436, 259] on div "To monitor and analyze network traffic patterns for anomalies and intrusion att…" at bounding box center [355, 249] width 290 height 30
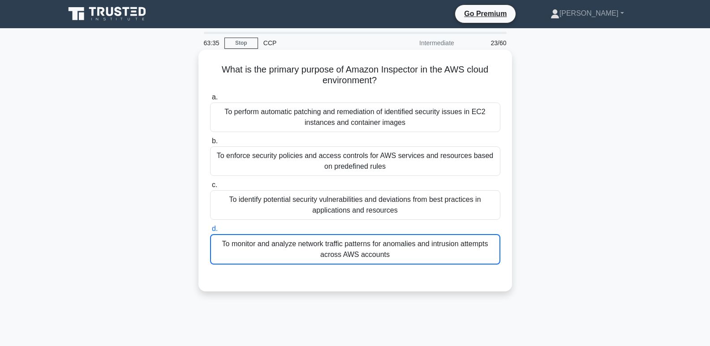
click at [210, 232] on input "d. To monitor and analyze network traffic patterns for anomalies and intrusion …" at bounding box center [210, 229] width 0 height 6
click at [437, 254] on div "To monitor and analyze network traffic patterns for anomalies and intrusion att…" at bounding box center [355, 249] width 290 height 30
click at [210, 232] on input "d. To monitor and analyze network traffic patterns for anomalies and intrusion …" at bounding box center [210, 229] width 0 height 6
click at [438, 251] on div "To monitor and analyze network traffic patterns for anomalies and intrusion att…" at bounding box center [355, 249] width 290 height 30
click at [210, 232] on input "d. To monitor and analyze network traffic patterns for anomalies and intrusion …" at bounding box center [210, 229] width 0 height 6
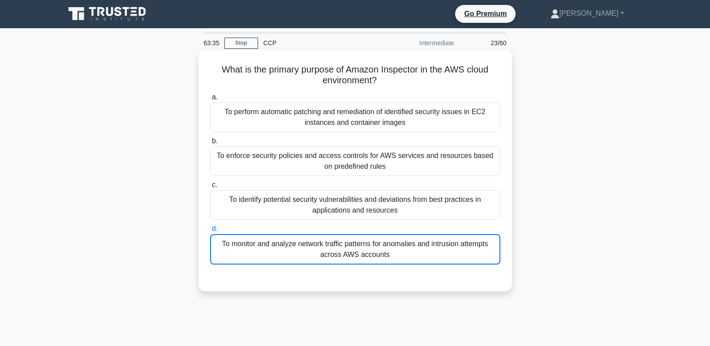
click at [437, 249] on div "To monitor and analyze network traffic patterns for anomalies and intrusion att…" at bounding box center [355, 249] width 290 height 30
click at [210, 232] on input "d. To monitor and analyze network traffic patterns for anomalies and intrusion …" at bounding box center [210, 229] width 0 height 6
click at [449, 209] on div "To identify potential security vulnerabilities and deviations from best practic…" at bounding box center [355, 205] width 290 height 30
click at [210, 188] on input "c. To identify potential security vulnerabilities and deviations from best prac…" at bounding box center [210, 185] width 0 height 6
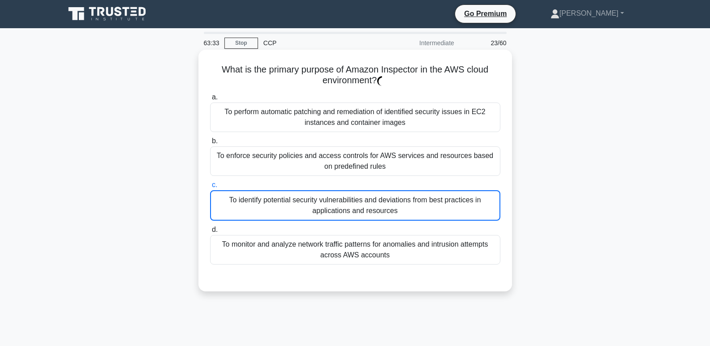
click at [436, 254] on div "To monitor and analyze network traffic patterns for anomalies and intrusion att…" at bounding box center [355, 250] width 290 height 30
click at [210, 233] on input "d. To monitor and analyze network traffic patterns for anomalies and intrusion …" at bounding box center [210, 230] width 0 height 6
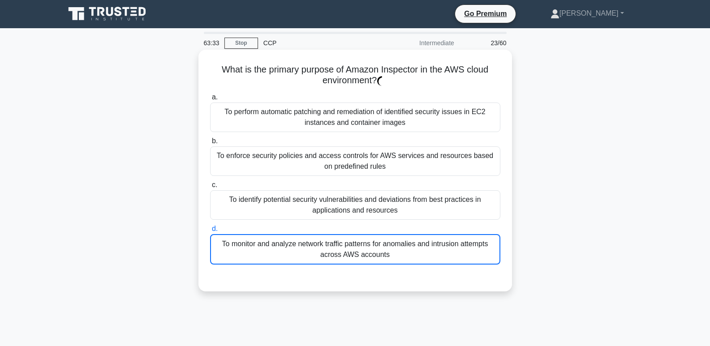
click at [436, 250] on div "To monitor and analyze network traffic patterns for anomalies and intrusion att…" at bounding box center [355, 249] width 290 height 30
click at [210, 232] on input "d. To monitor and analyze network traffic patterns for anomalies and intrusion …" at bounding box center [210, 229] width 0 height 6
click at [438, 256] on div "To monitor and analyze network traffic patterns for anomalies and intrusion att…" at bounding box center [355, 249] width 290 height 30
click at [210, 232] on input "d. To monitor and analyze network traffic patterns for anomalies and intrusion …" at bounding box center [210, 229] width 0 height 6
click at [438, 258] on div "To monitor and analyze network traffic patterns for anomalies and intrusion att…" at bounding box center [355, 249] width 290 height 30
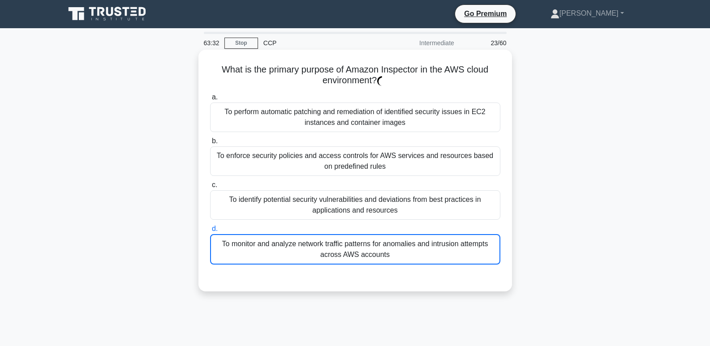
click at [210, 232] on input "d. To monitor and analyze network traffic patterns for anomalies and intrusion …" at bounding box center [210, 229] width 0 height 6
click at [439, 258] on div "To monitor and analyze network traffic patterns for anomalies and intrusion att…" at bounding box center [355, 249] width 290 height 30
click at [210, 232] on input "d. To monitor and analyze network traffic patterns for anomalies and intrusion …" at bounding box center [210, 229] width 0 height 6
click at [439, 259] on div "To monitor and analyze network traffic patterns for anomalies and intrusion att…" at bounding box center [355, 249] width 290 height 30
click at [210, 232] on input "d. To monitor and analyze network traffic patterns for anomalies and intrusion …" at bounding box center [210, 229] width 0 height 6
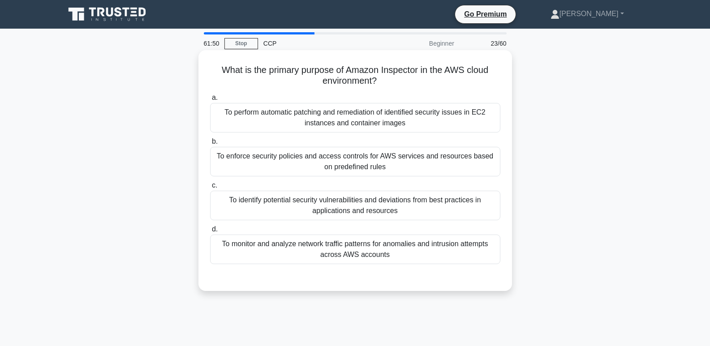
click at [394, 253] on div "To monitor and analyze network traffic patterns for anomalies and intrusion att…" at bounding box center [355, 250] width 290 height 30
click at [210, 233] on input "d. To monitor and analyze network traffic patterns for anomalies and intrusion …" at bounding box center [210, 230] width 0 height 6
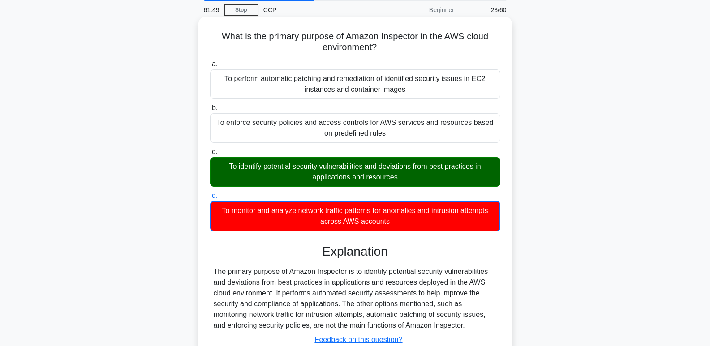
scroll to position [138, 0]
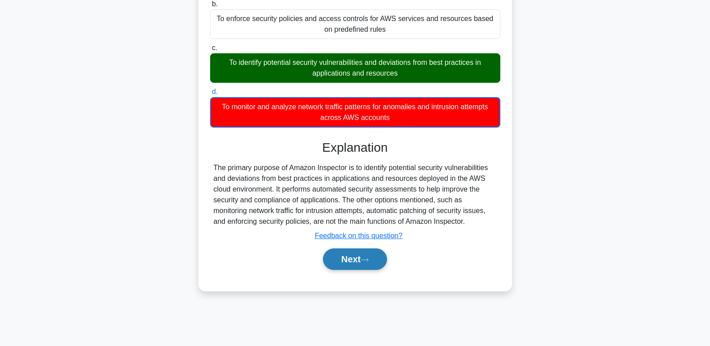
click at [378, 259] on button "Next" at bounding box center [355, 260] width 64 height 22
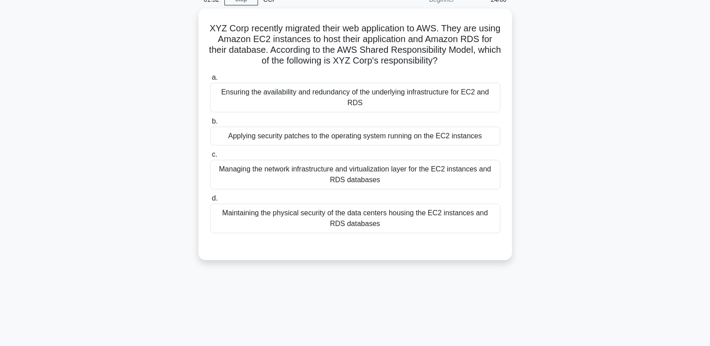
scroll to position [44, 0]
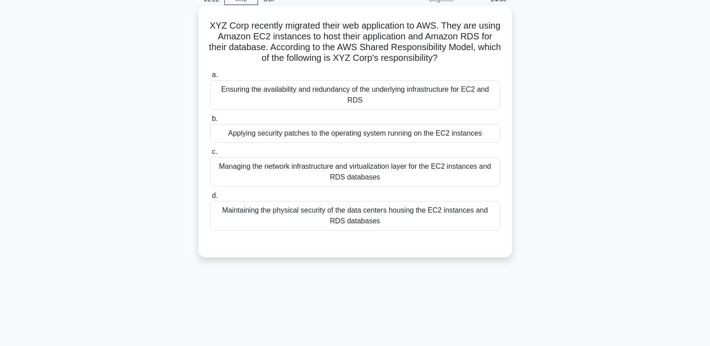
click at [414, 209] on div "Maintaining the physical security of the data centers housing the EC2 instances…" at bounding box center [355, 216] width 290 height 30
click at [210, 199] on input "d. Maintaining the physical security of the data centers housing the EC2 instan…" at bounding box center [210, 196] width 0 height 6
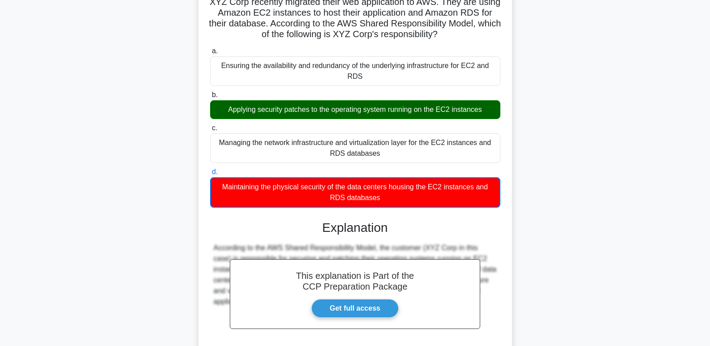
scroll to position [143, 0]
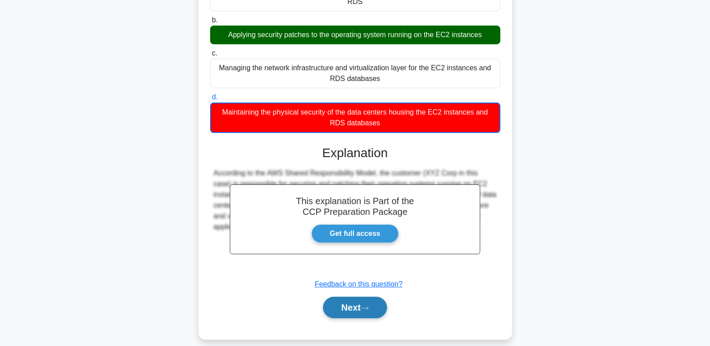
click at [347, 297] on button "Next" at bounding box center [355, 308] width 64 height 22
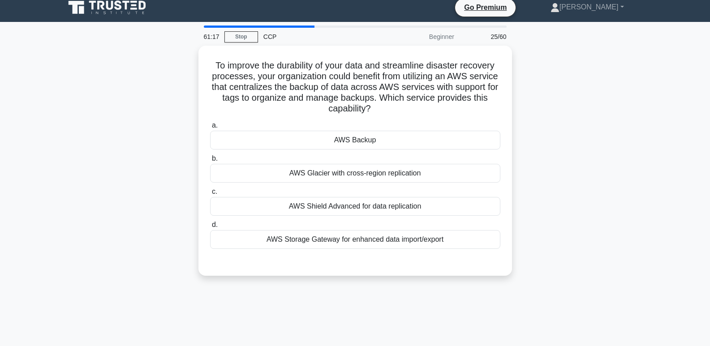
scroll to position [4, 0]
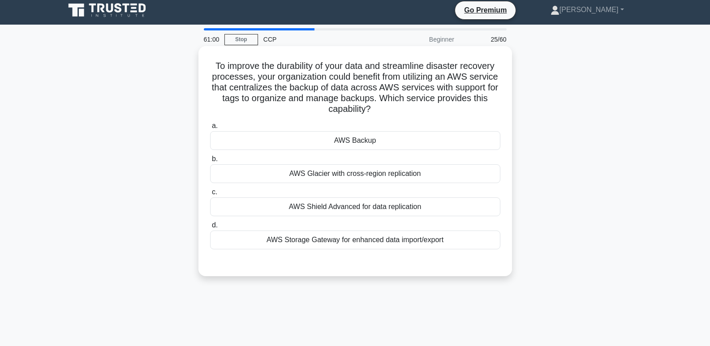
click at [428, 175] on div "AWS Glacier with cross-region replication" at bounding box center [355, 173] width 290 height 19
click at [210, 162] on input "b. AWS Glacier with cross-region replication" at bounding box center [210, 159] width 0 height 6
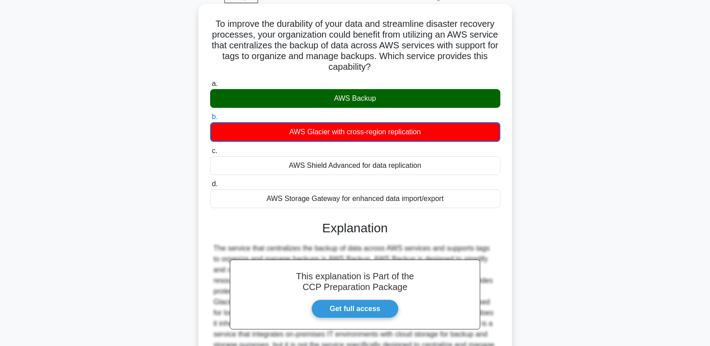
scroll to position [143, 0]
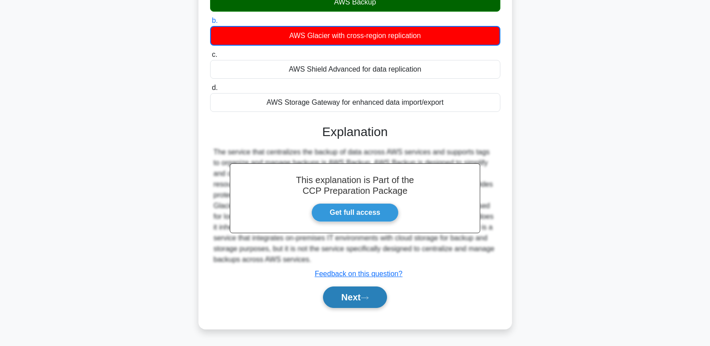
click at [376, 302] on button "Next" at bounding box center [355, 298] width 64 height 22
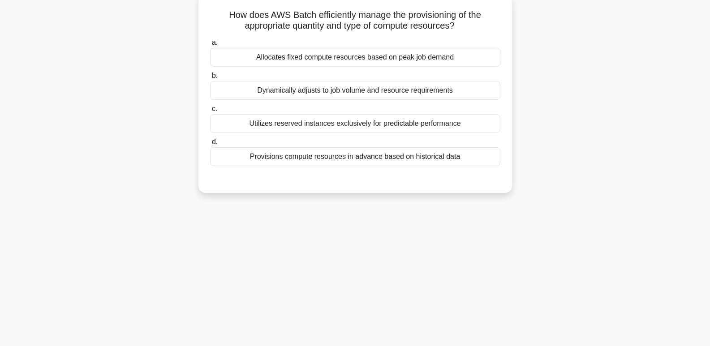
scroll to position [0, 0]
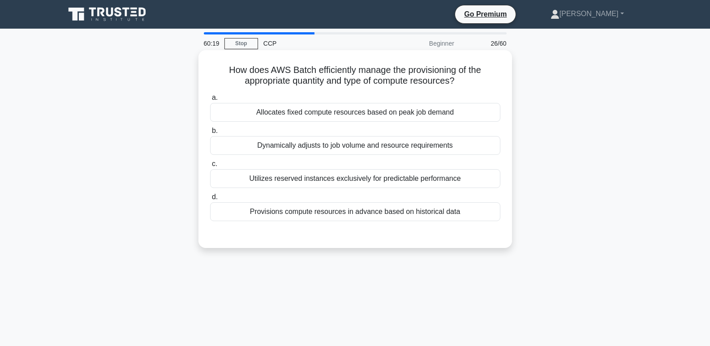
click at [443, 112] on div "Allocates fixed compute resources based on peak job demand" at bounding box center [355, 112] width 290 height 19
click at [210, 101] on input "a. Allocates fixed compute resources based on peak job demand" at bounding box center [210, 98] width 0 height 6
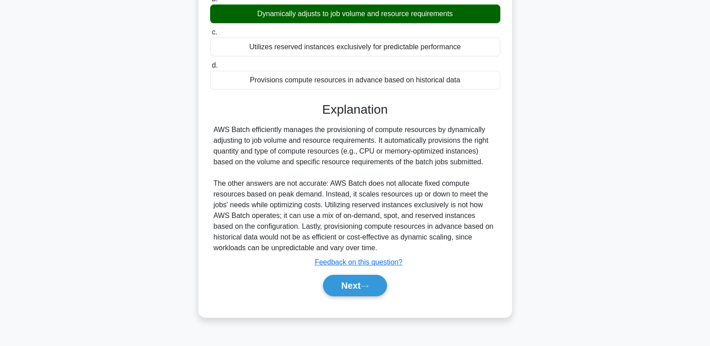
scroll to position [138, 0]
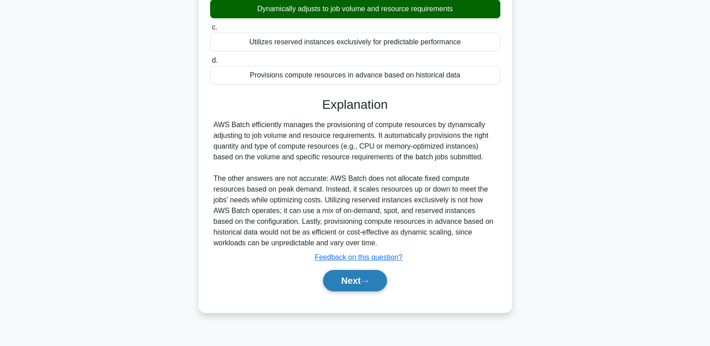
click at [346, 276] on button "Next" at bounding box center [355, 281] width 64 height 22
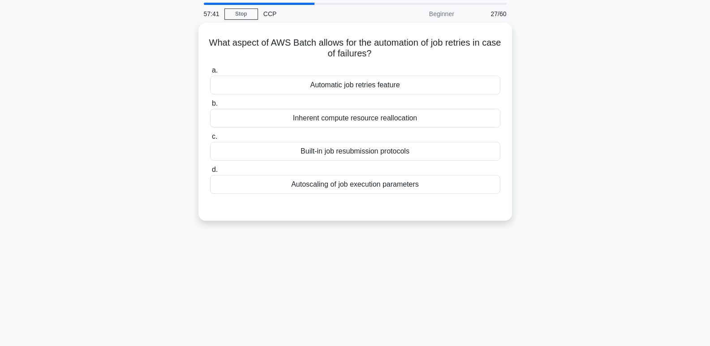
scroll to position [0, 0]
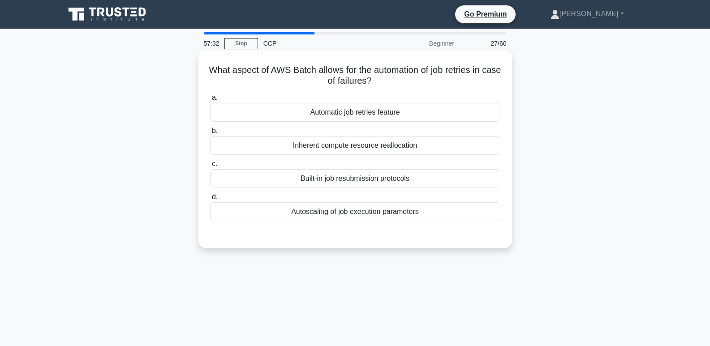
click at [462, 115] on div "Automatic job retries feature" at bounding box center [355, 112] width 290 height 19
click at [210, 101] on input "a. Automatic job retries feature" at bounding box center [210, 98] width 0 height 6
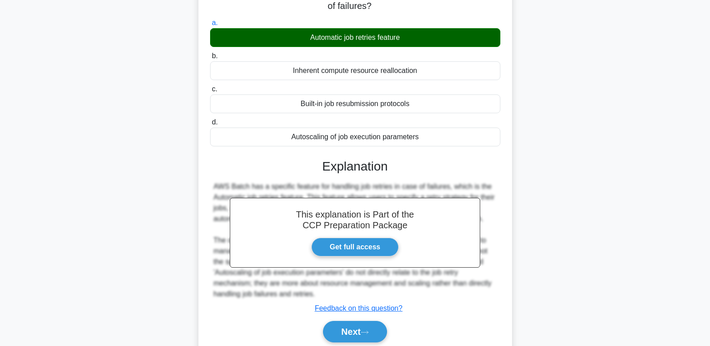
scroll to position [138, 0]
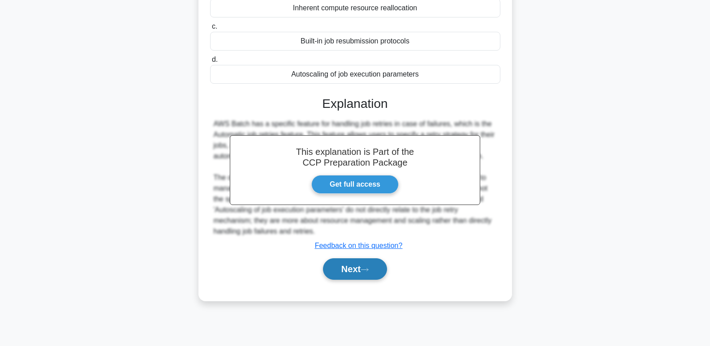
click at [365, 264] on button "Next" at bounding box center [355, 270] width 64 height 22
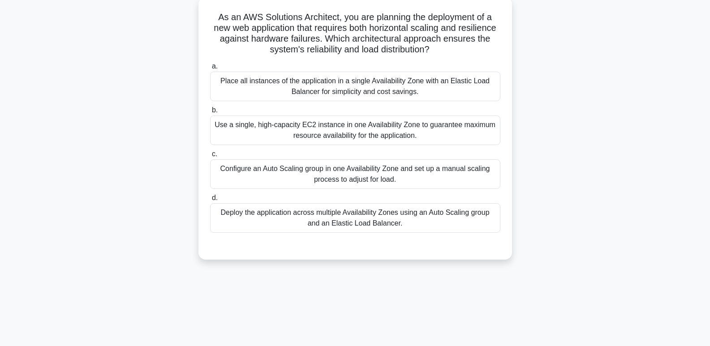
scroll to position [0, 0]
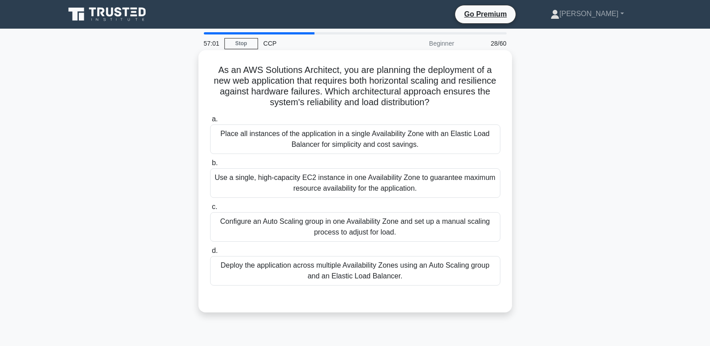
click at [360, 277] on div "Deploy the application across multiple Availability Zones using an Auto Scaling…" at bounding box center [355, 271] width 290 height 30
click at [210, 254] on input "d. Deploy the application across multiple Availability Zones using an Auto Scal…" at bounding box center [210, 251] width 0 height 6
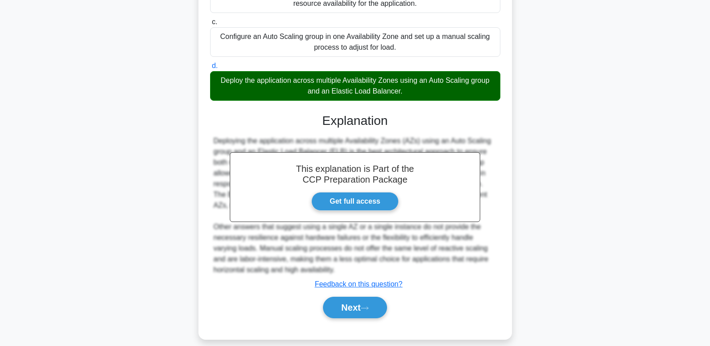
scroll to position [196, 0]
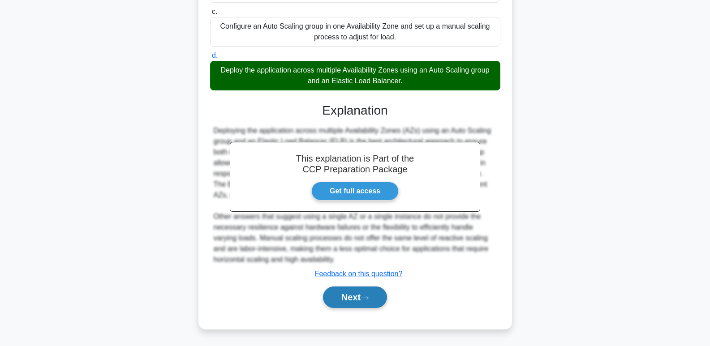
click at [358, 297] on button "Next" at bounding box center [355, 298] width 64 height 22
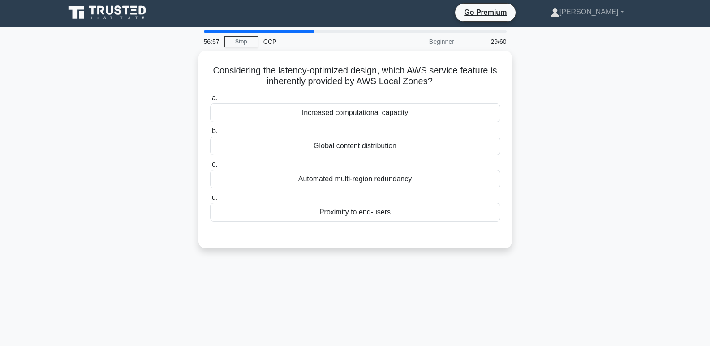
scroll to position [0, 0]
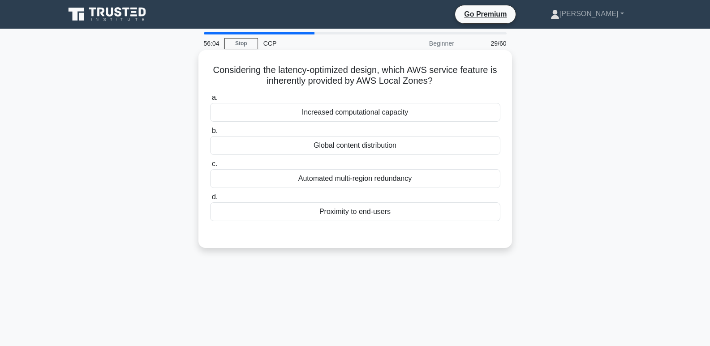
click at [383, 218] on div "Proximity to end-users" at bounding box center [355, 212] width 290 height 19
click at [210, 200] on input "d. Proximity to end-users" at bounding box center [210, 197] width 0 height 6
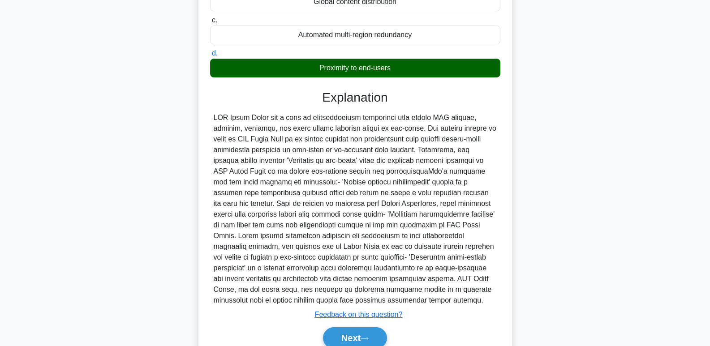
scroll to position [158, 0]
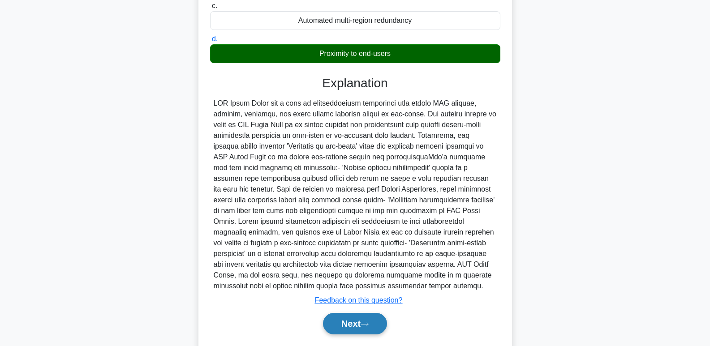
click at [348, 319] on button "Next" at bounding box center [355, 324] width 64 height 22
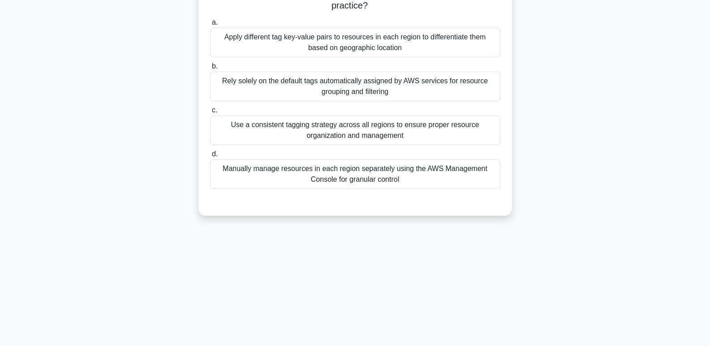
scroll to position [0, 0]
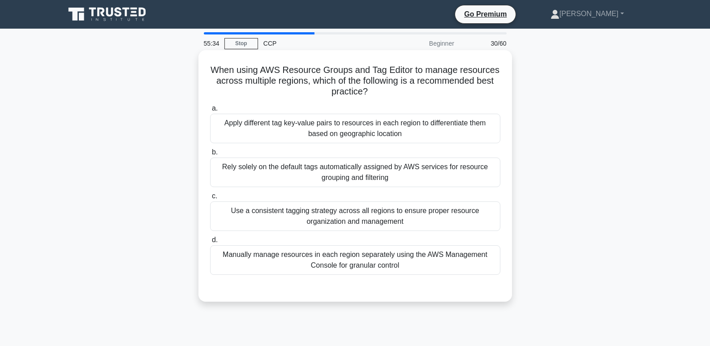
click at [460, 131] on div "Apply different tag key-value pairs to resources in each region to differentiat…" at bounding box center [355, 129] width 290 height 30
click at [210, 112] on input "a. Apply different tag key-value pairs to resources in each region to different…" at bounding box center [210, 109] width 0 height 6
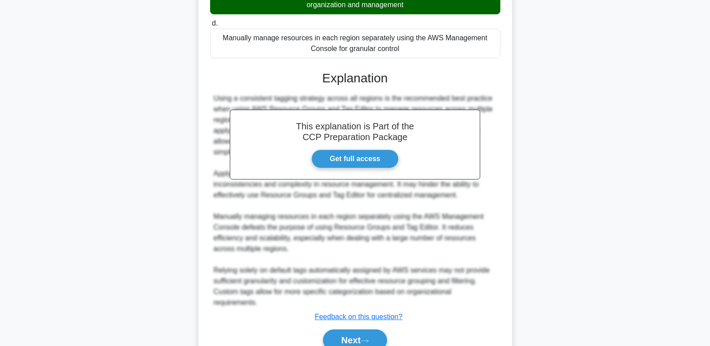
scroll to position [261, 0]
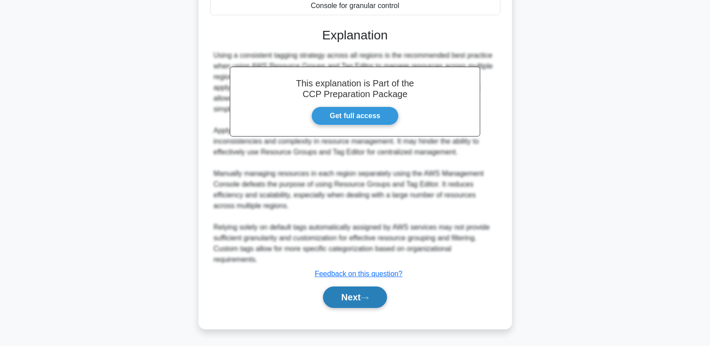
click at [376, 304] on button "Next" at bounding box center [355, 298] width 64 height 22
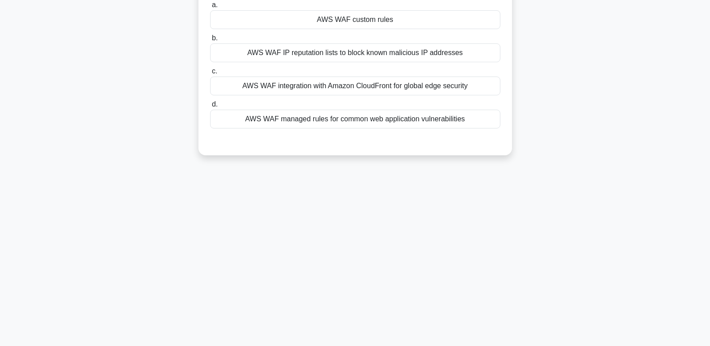
scroll to position [0, 0]
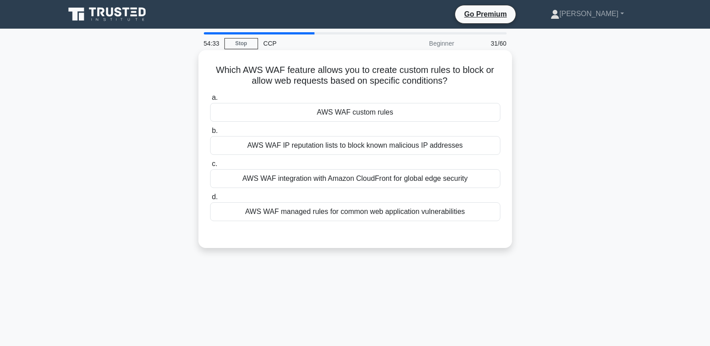
click at [476, 110] on div "AWS WAF custom rules" at bounding box center [355, 112] width 290 height 19
click at [210, 101] on input "a. AWS WAF custom rules" at bounding box center [210, 98] width 0 height 6
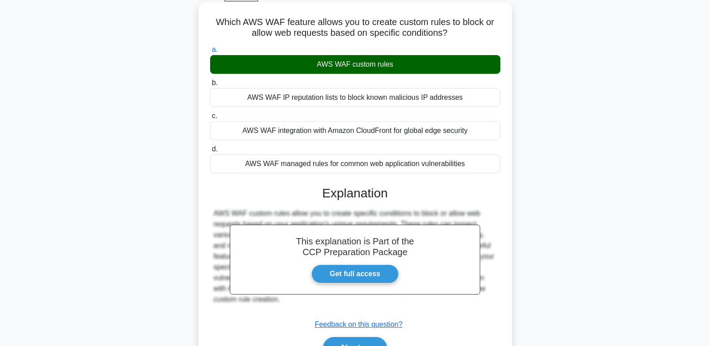
scroll to position [138, 0]
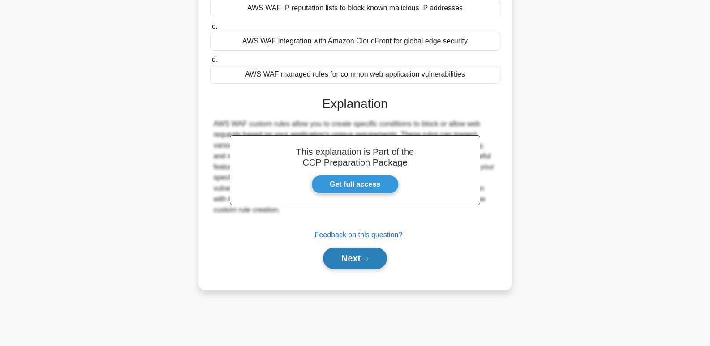
click at [380, 264] on button "Next" at bounding box center [355, 259] width 64 height 22
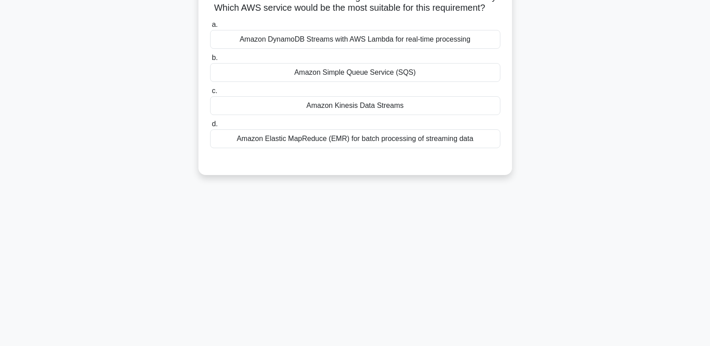
scroll to position [0, 0]
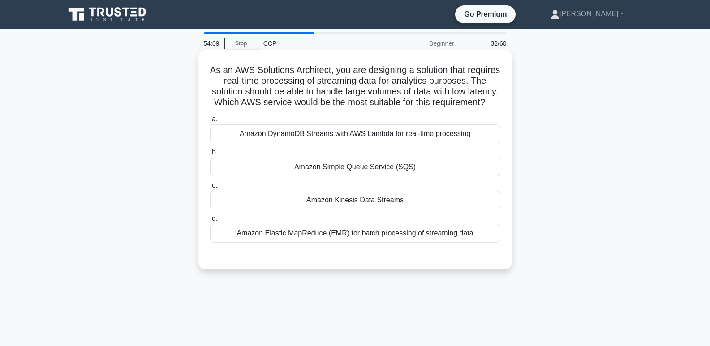
click at [433, 210] on div "Amazon Kinesis Data Streams" at bounding box center [355, 200] width 290 height 19
click at [210, 189] on input "c. Amazon Kinesis Data Streams" at bounding box center [210, 186] width 0 height 6
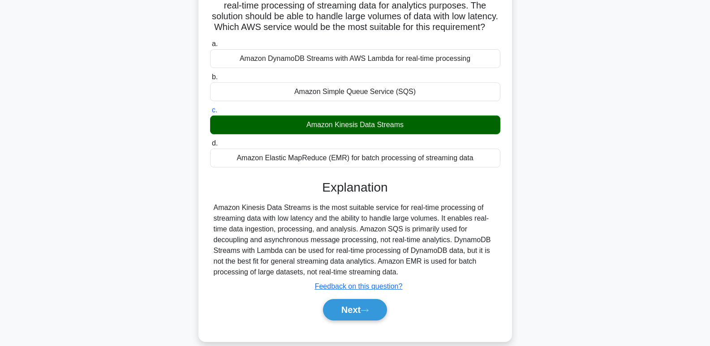
scroll to position [95, 0]
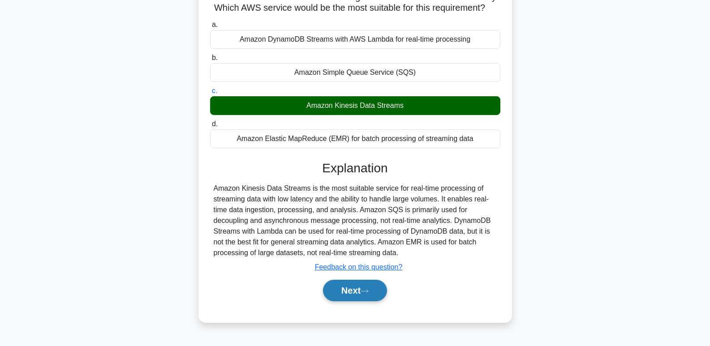
click at [370, 296] on button "Next" at bounding box center [355, 291] width 64 height 22
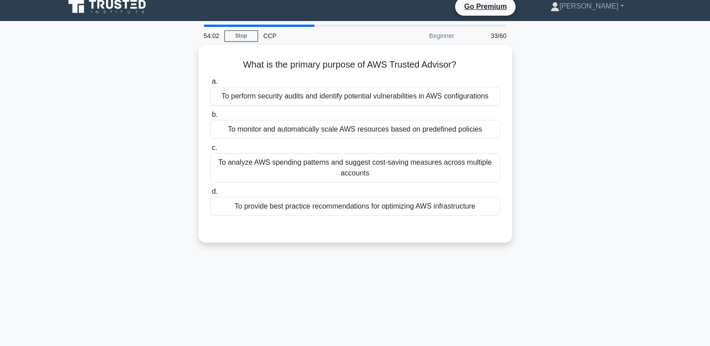
scroll to position [0, 0]
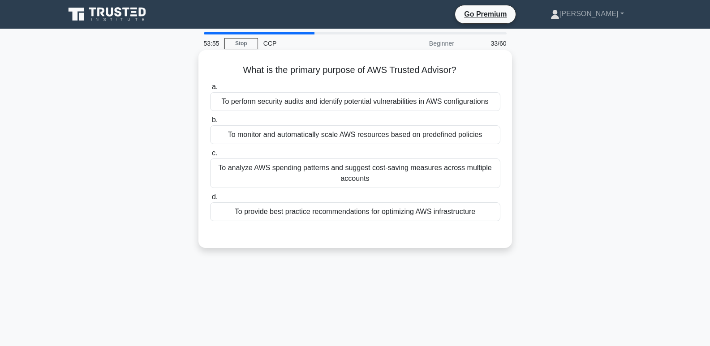
click at [422, 213] on div "To provide best practice recommendations for optimizing AWS infrastructure" at bounding box center [355, 212] width 290 height 19
click at [210, 200] on input "d. To provide best practice recommendations for optimizing AWS infrastructure" at bounding box center [210, 197] width 0 height 6
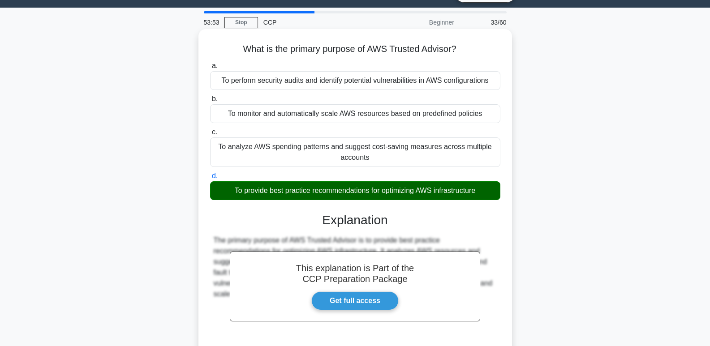
scroll to position [138, 0]
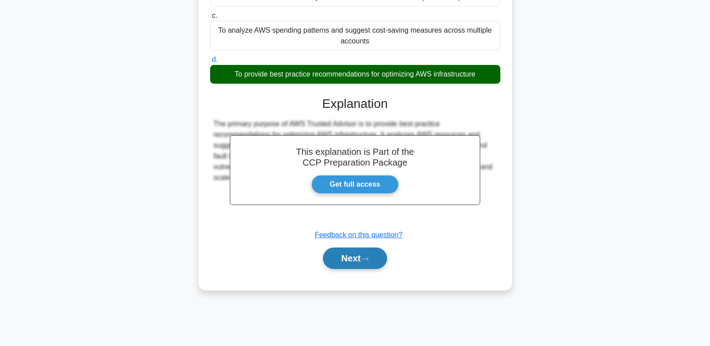
click at [381, 267] on button "Next" at bounding box center [355, 259] width 64 height 22
click at [381, 261] on button "Next" at bounding box center [355, 259] width 64 height 22
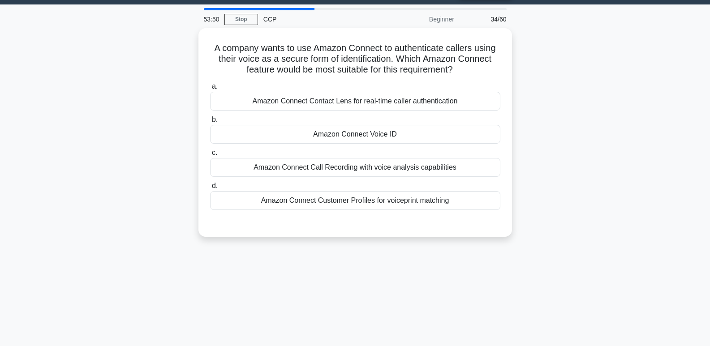
scroll to position [22, 0]
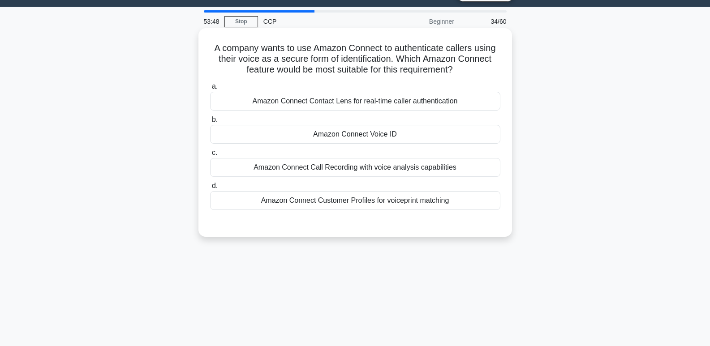
click at [467, 134] on div "Amazon Connect Voice ID" at bounding box center [355, 134] width 290 height 19
click at [210, 123] on input "b. Amazon Connect Voice ID" at bounding box center [210, 120] width 0 height 6
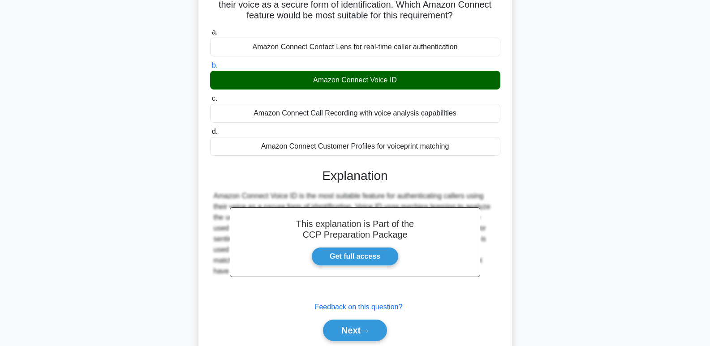
scroll to position [138, 0]
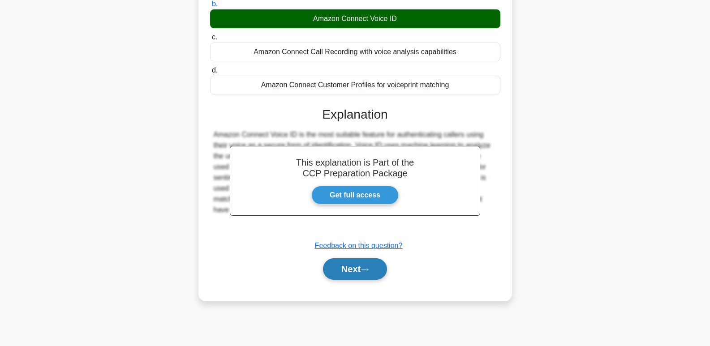
click at [387, 270] on button "Next" at bounding box center [355, 270] width 64 height 22
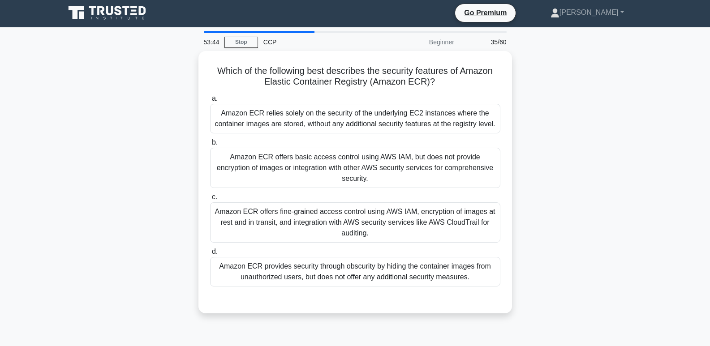
scroll to position [0, 0]
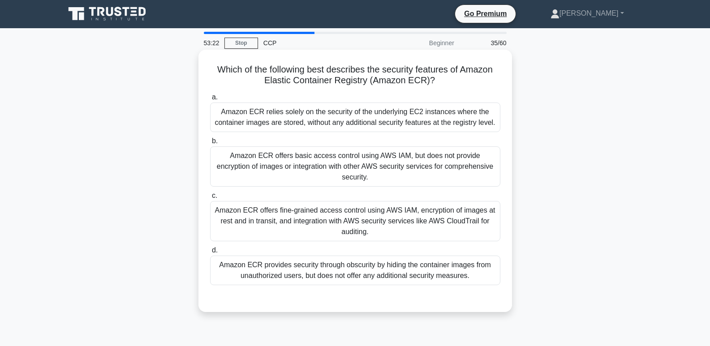
click at [432, 207] on div "Amazon ECR offers fine-grained access control using AWS IAM, encryption of imag…" at bounding box center [355, 221] width 290 height 40
click at [210, 199] on input "c. Amazon ECR offers fine-grained access control using AWS IAM, encryption of i…" at bounding box center [210, 196] width 0 height 6
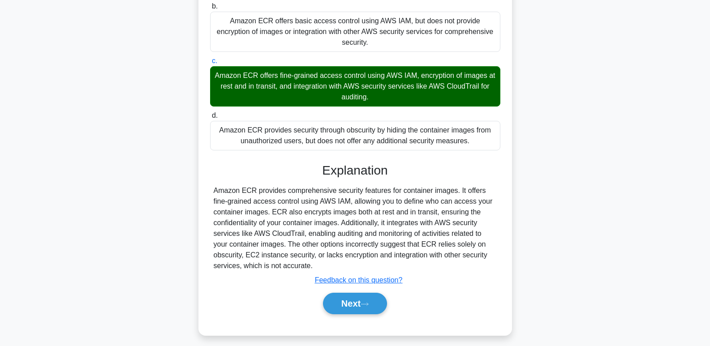
scroll to position [138, 0]
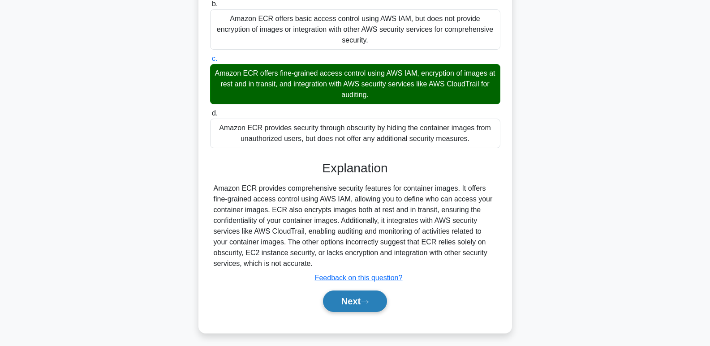
click at [352, 291] on button "Next" at bounding box center [355, 302] width 64 height 22
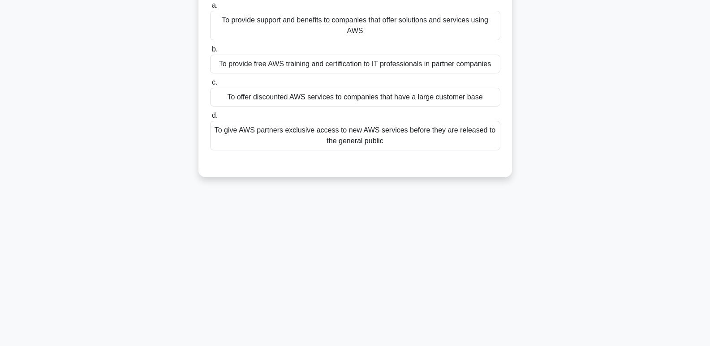
scroll to position [0, 0]
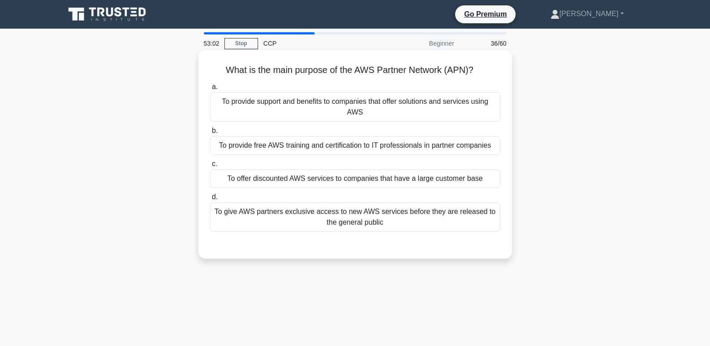
click at [402, 216] on div "To give AWS partners exclusive access to new AWS services before they are relea…" at bounding box center [355, 218] width 290 height 30
click at [210, 200] on input "d. To give AWS partners exclusive access to new AWS services before they are re…" at bounding box center [210, 197] width 0 height 6
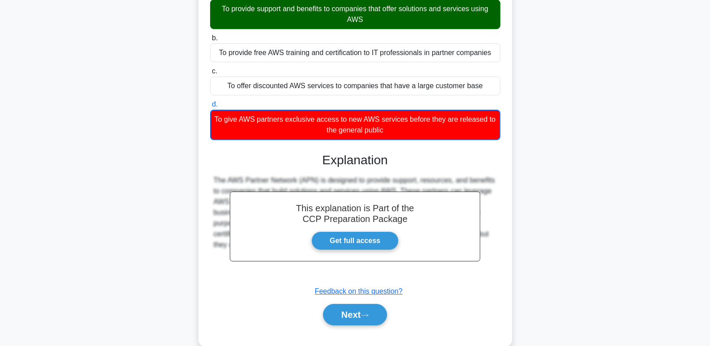
scroll to position [138, 0]
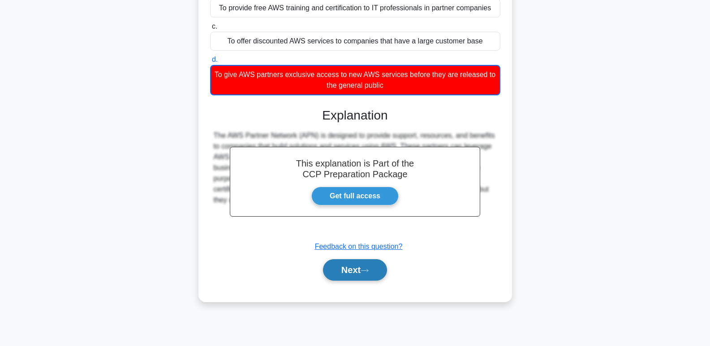
click at [374, 272] on button "Next" at bounding box center [355, 270] width 64 height 22
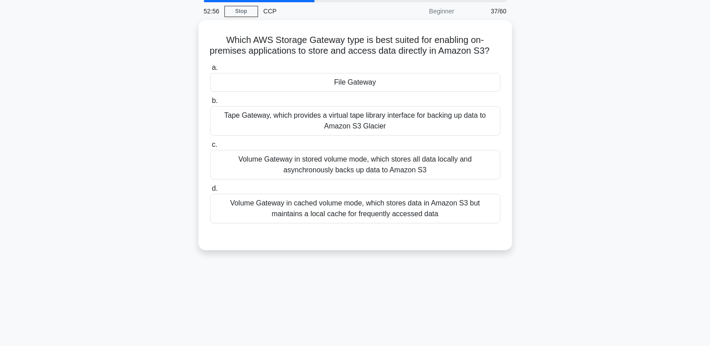
scroll to position [0, 0]
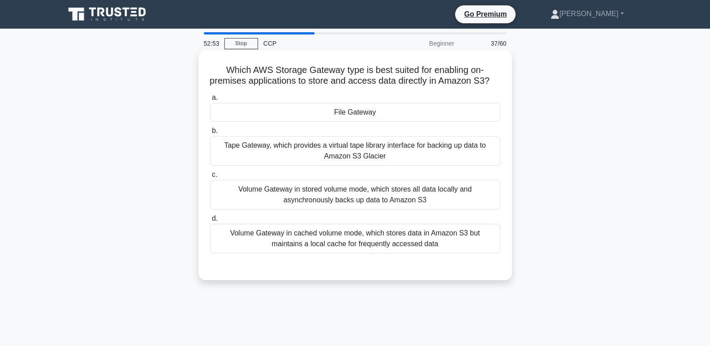
click at [456, 122] on div "File Gateway" at bounding box center [355, 112] width 290 height 19
click at [210, 101] on input "a. File Gateway" at bounding box center [210, 98] width 0 height 6
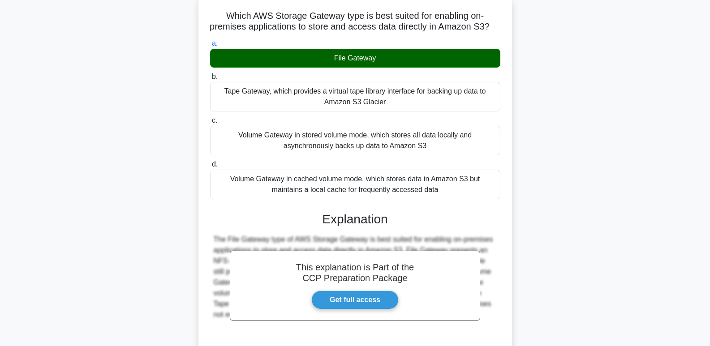
scroll to position [142, 0]
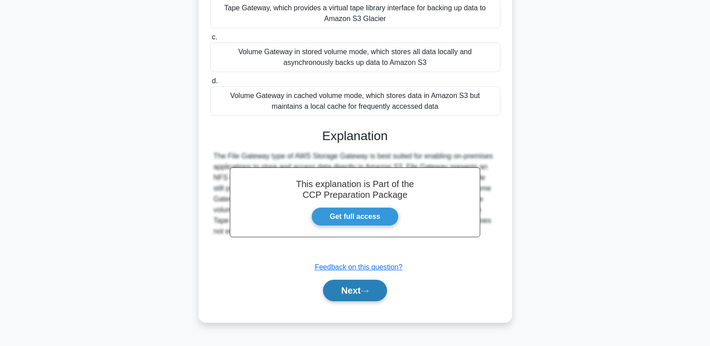
click at [369, 294] on icon at bounding box center [365, 291] width 8 height 5
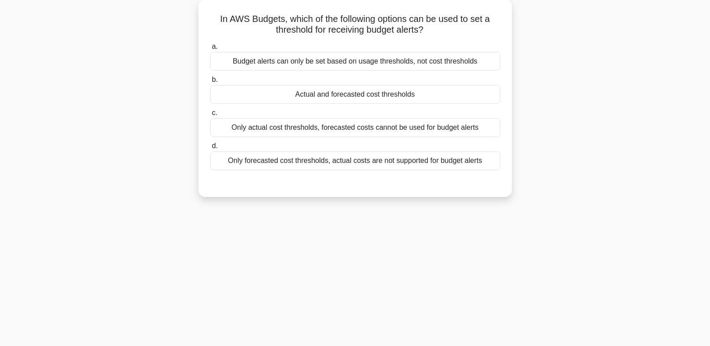
scroll to position [0, 0]
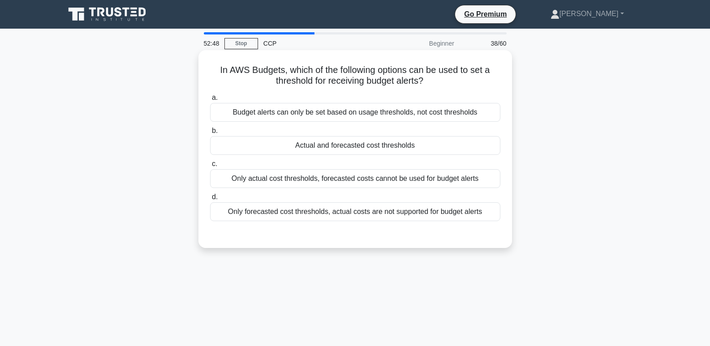
click at [443, 137] on label "b. Actual and forecasted cost thresholds" at bounding box center [355, 140] width 290 height 30
click at [210, 134] on input "b. Actual and forecasted cost thresholds" at bounding box center [210, 131] width 0 height 6
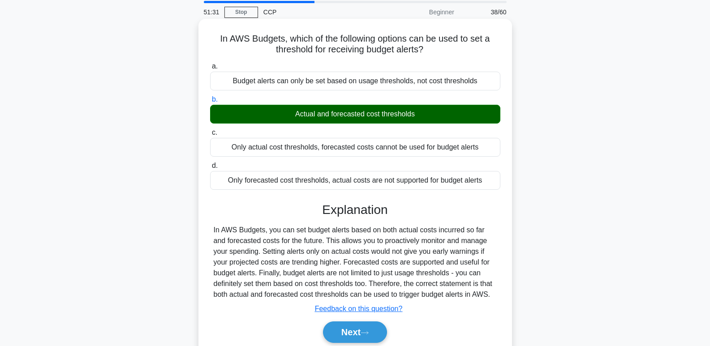
scroll to position [32, 0]
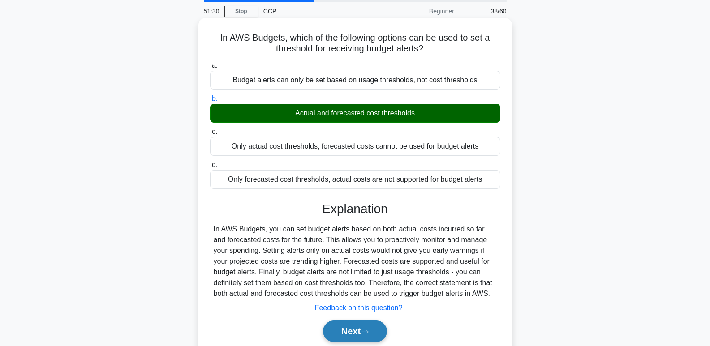
click at [378, 336] on button "Next" at bounding box center [355, 332] width 64 height 22
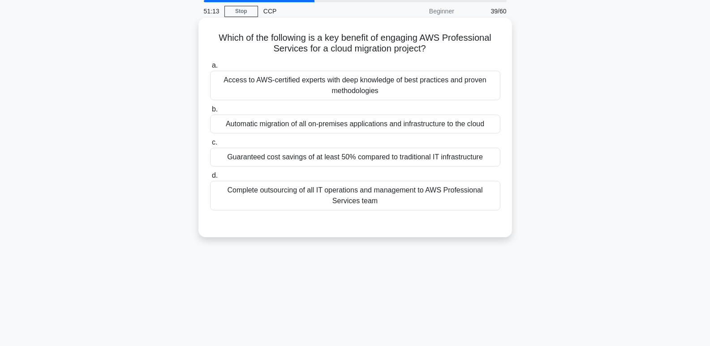
click at [484, 86] on div "Access to AWS-certified experts with deep knowledge of best practices and prove…" at bounding box center [355, 86] width 290 height 30
click at [210, 69] on input "a. Access to AWS-certified experts with deep knowledge of best practices and pr…" at bounding box center [210, 66] width 0 height 6
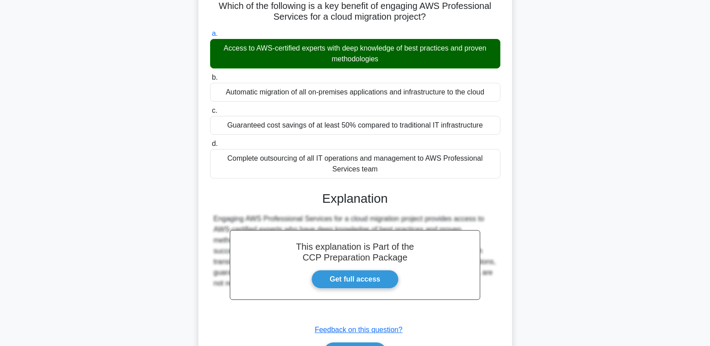
scroll to position [138, 0]
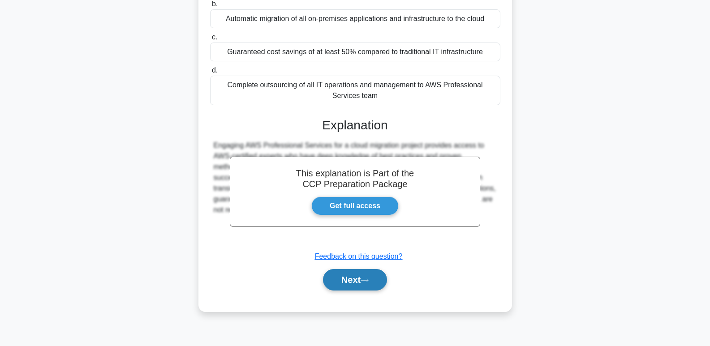
click at [367, 289] on button "Next" at bounding box center [355, 280] width 64 height 22
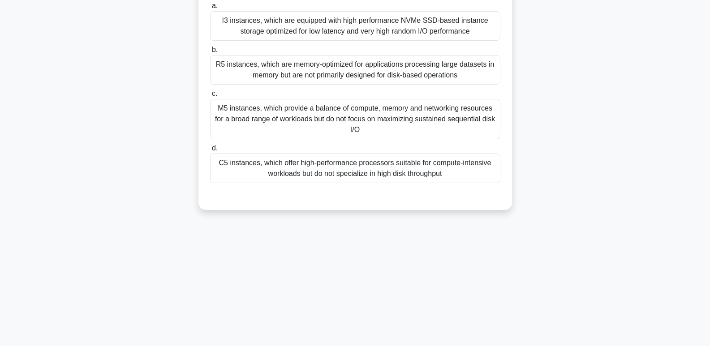
scroll to position [0, 0]
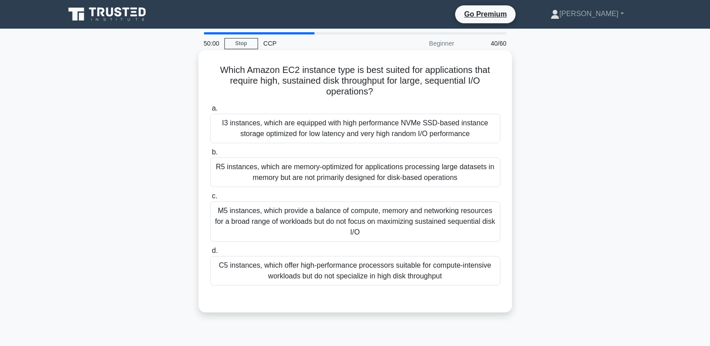
click at [466, 134] on div "I3 instances, which are equipped with high performance NVMe SSD-based instance …" at bounding box center [355, 129] width 290 height 30
click at [210, 112] on input "a. I3 instances, which are equipped with high performance NVMe SSD-based instan…" at bounding box center [210, 109] width 0 height 6
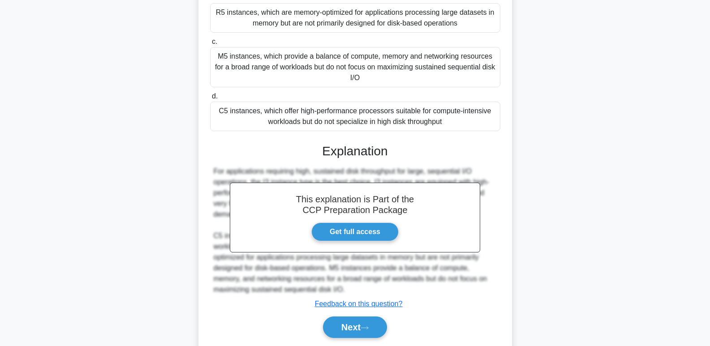
scroll to position [185, 0]
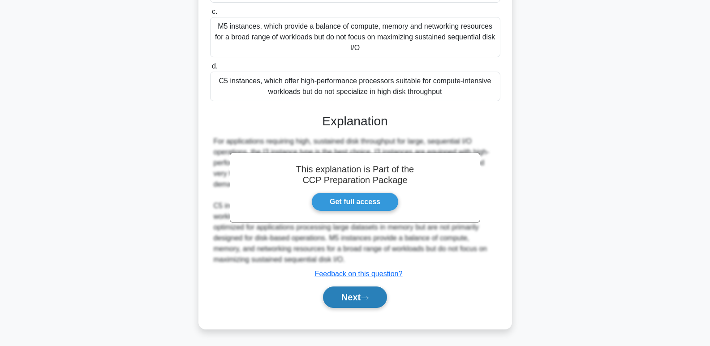
click at [375, 302] on button "Next" at bounding box center [355, 298] width 64 height 22
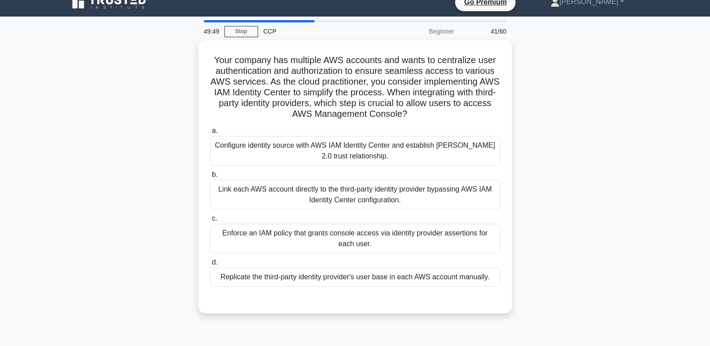
scroll to position [0, 0]
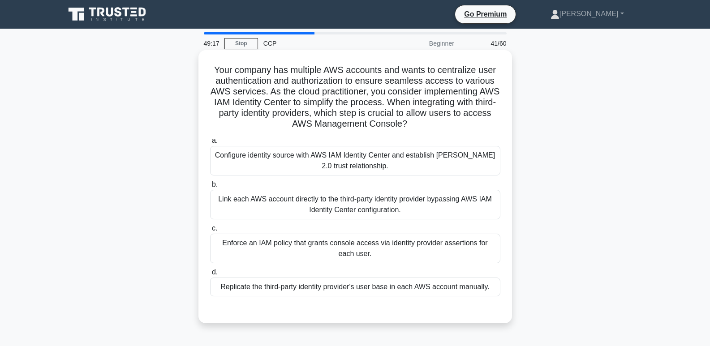
click at [379, 171] on div "Configure identity source with AWS IAM Identity Center and establish SAML 2.0 t…" at bounding box center [355, 161] width 290 height 30
click at [210, 144] on input "a. Configure identity source with AWS IAM Identity Center and establish SAML 2.…" at bounding box center [210, 141] width 0 height 6
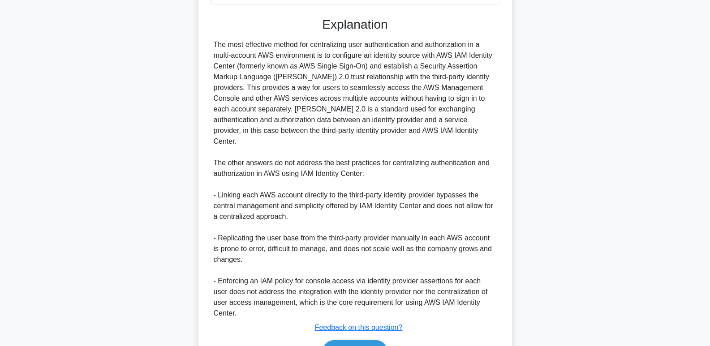
scroll to position [325, 0]
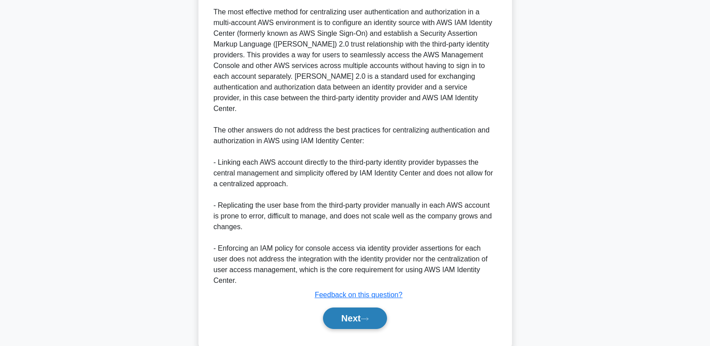
click at [341, 308] on button "Next" at bounding box center [355, 319] width 64 height 22
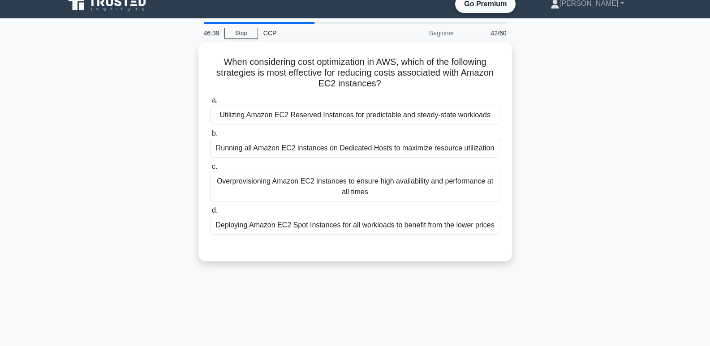
scroll to position [11, 0]
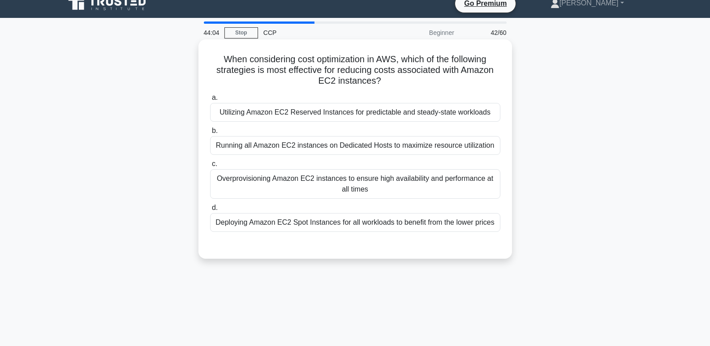
click at [419, 112] on div "Utilizing Amazon EC2 Reserved Instances for predictable and steady-state worklo…" at bounding box center [355, 112] width 290 height 19
click at [210, 101] on input "a. Utilizing Amazon EC2 Reserved Instances for predictable and steady-state wor…" at bounding box center [210, 98] width 0 height 6
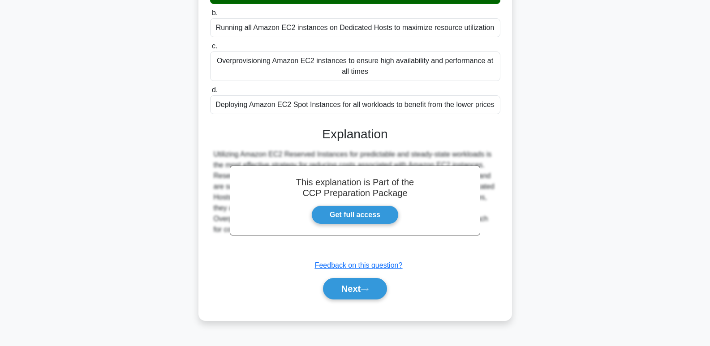
scroll to position [138, 0]
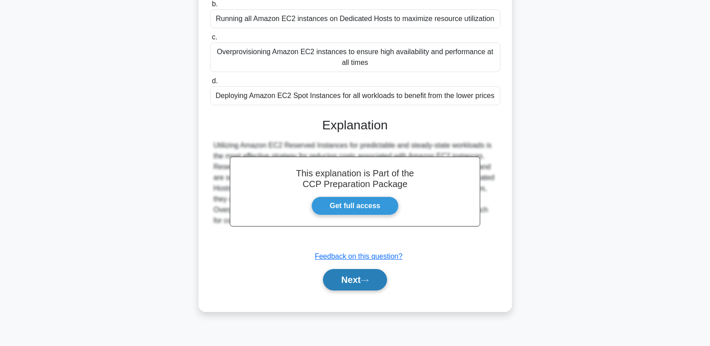
click at [353, 283] on button "Next" at bounding box center [355, 280] width 64 height 22
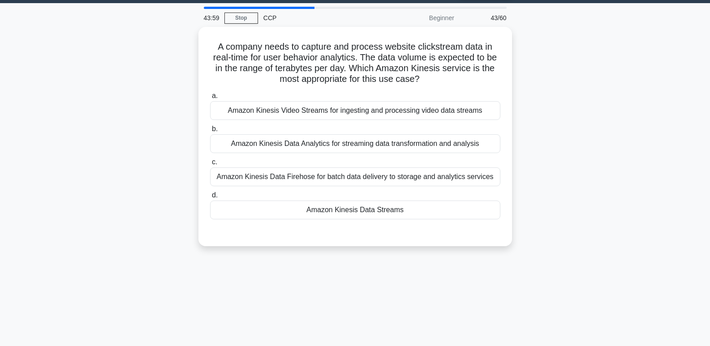
scroll to position [24, 0]
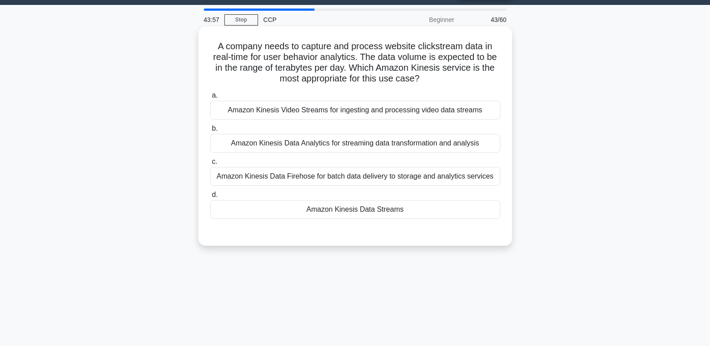
click at [406, 218] on div "Amazon Kinesis Data Streams" at bounding box center [355, 209] width 290 height 19
click at [210, 198] on input "d. Amazon Kinesis Data Streams" at bounding box center [210, 195] width 0 height 6
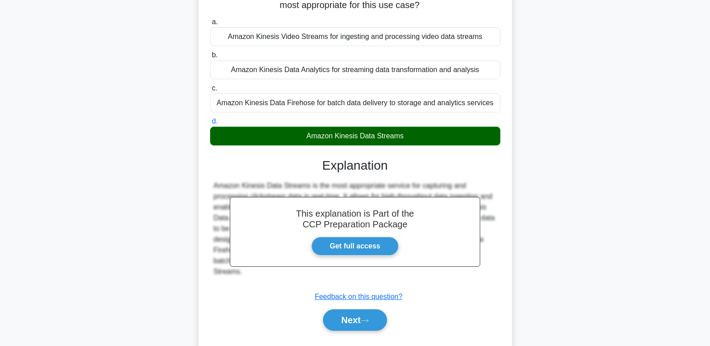
scroll to position [138, 0]
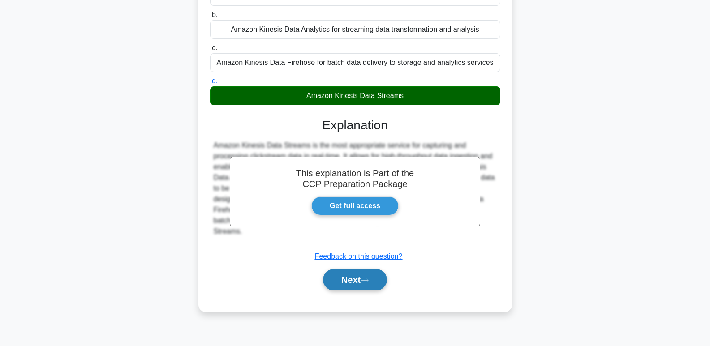
click at [377, 286] on button "Next" at bounding box center [355, 280] width 64 height 22
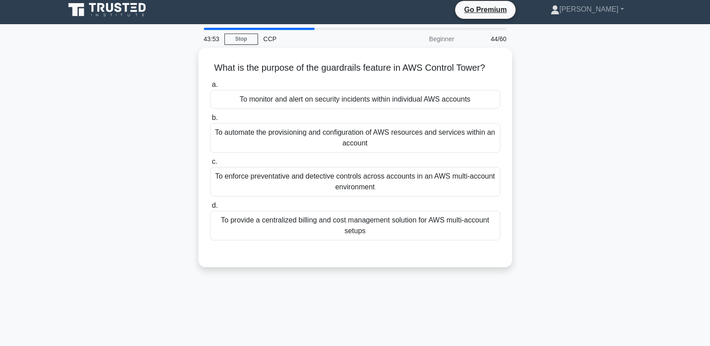
scroll to position [0, 0]
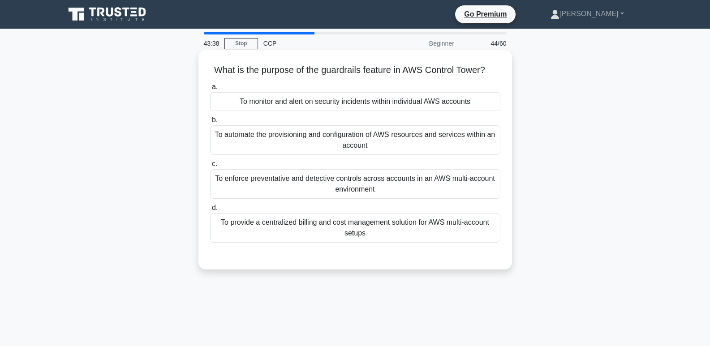
click at [467, 103] on div "To monitor and alert on security incidents within individual AWS accounts" at bounding box center [355, 101] width 290 height 19
click at [210, 90] on input "a. To monitor and alert on security incidents within individual AWS accounts" at bounding box center [210, 87] width 0 height 6
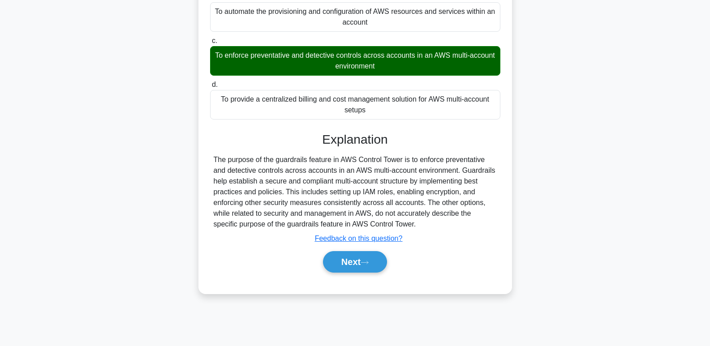
scroll to position [138, 0]
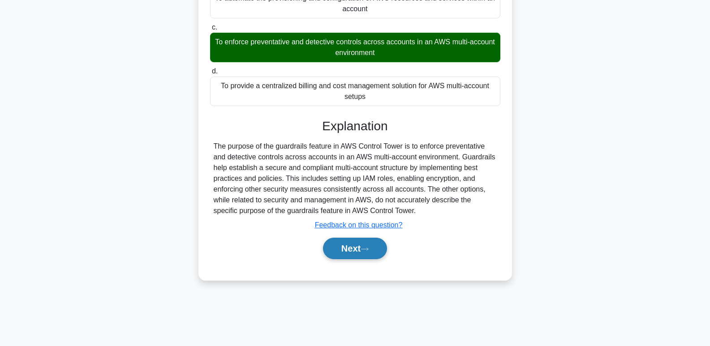
click at [381, 251] on button "Next" at bounding box center [355, 249] width 64 height 22
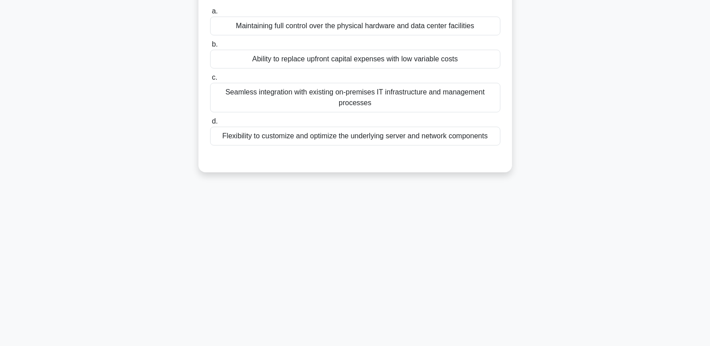
scroll to position [0, 0]
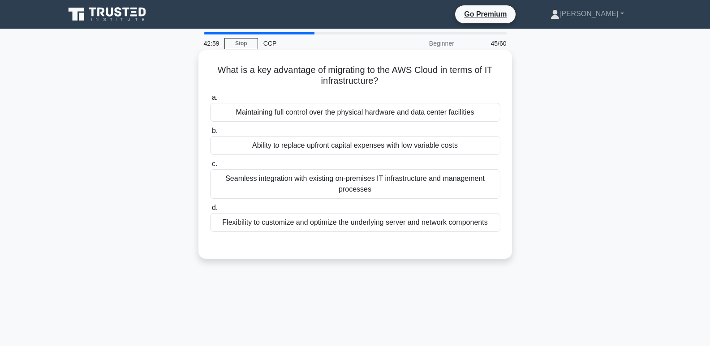
click at [397, 228] on div "Flexibility to customize and optimize the underlying server and network compone…" at bounding box center [355, 222] width 290 height 19
click at [210, 211] on input "d. Flexibility to customize and optimize the underlying server and network comp…" at bounding box center [210, 208] width 0 height 6
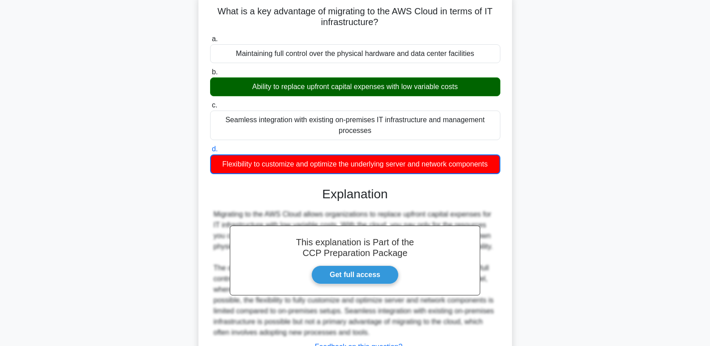
scroll to position [138, 0]
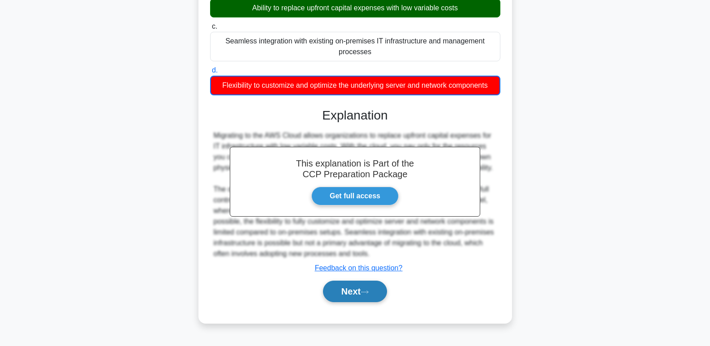
click at [375, 298] on button "Next" at bounding box center [355, 292] width 64 height 22
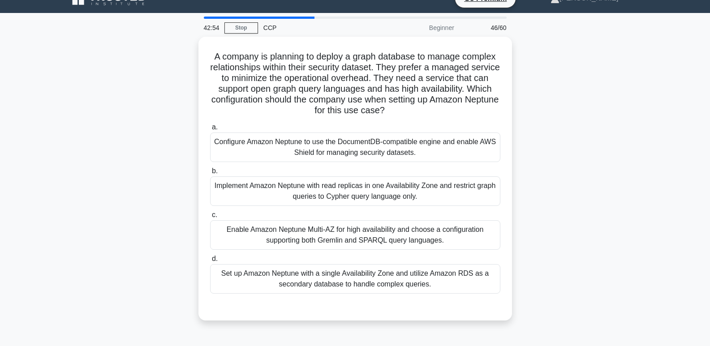
scroll to position [0, 0]
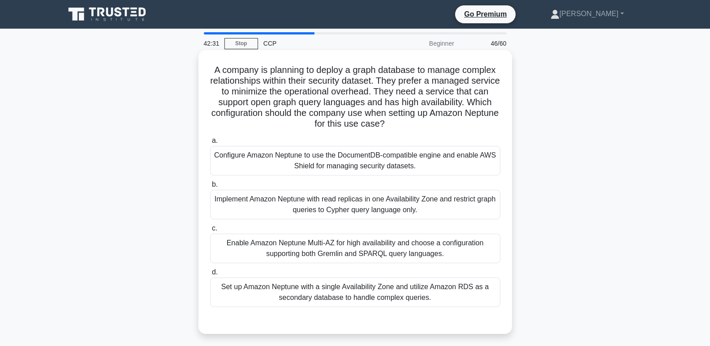
click at [425, 161] on div "Configure Amazon Neptune to use the DocumentDB-compatible engine and enable AWS…" at bounding box center [355, 161] width 290 height 30
click at [210, 144] on input "a. Configure Amazon Neptune to use the DocumentDB-compatible engine and enable …" at bounding box center [210, 141] width 0 height 6
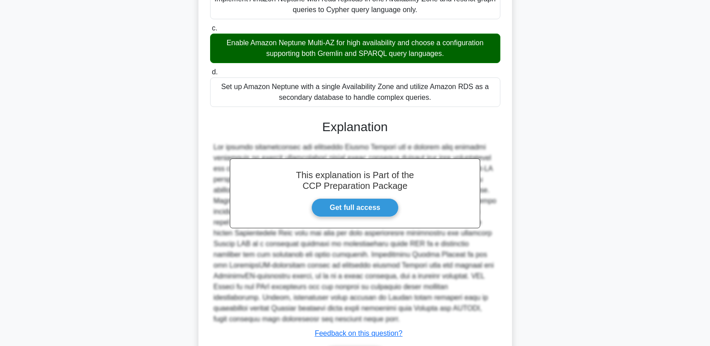
scroll to position [261, 0]
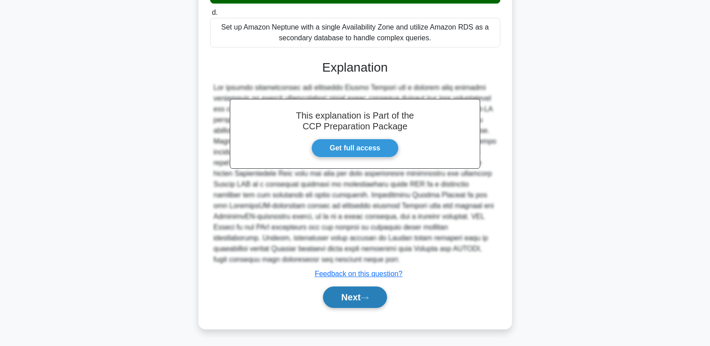
click at [376, 303] on button "Next" at bounding box center [355, 298] width 64 height 22
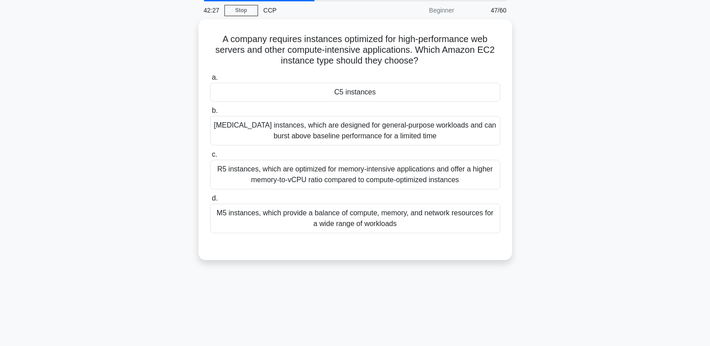
scroll to position [0, 0]
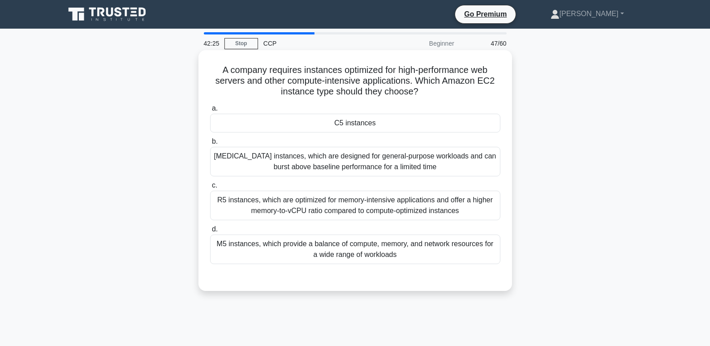
click at [449, 127] on div "C5 instances" at bounding box center [355, 123] width 290 height 19
click at [210, 112] on input "a. C5 instances" at bounding box center [210, 109] width 0 height 6
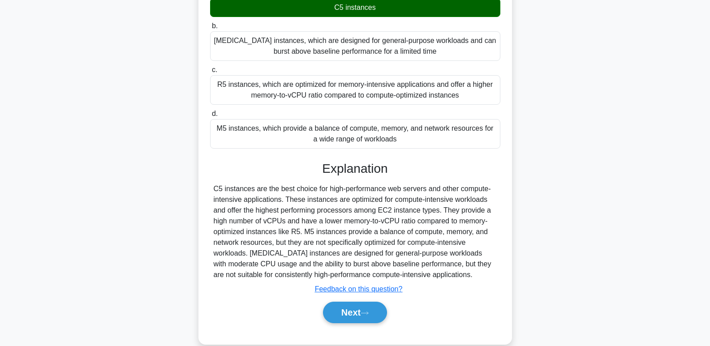
scroll to position [138, 0]
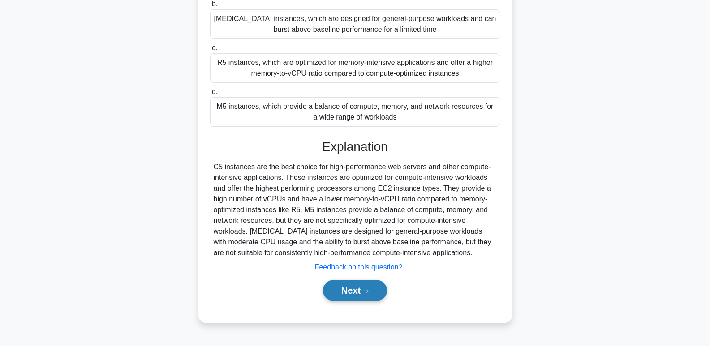
click at [377, 292] on button "Next" at bounding box center [355, 291] width 64 height 22
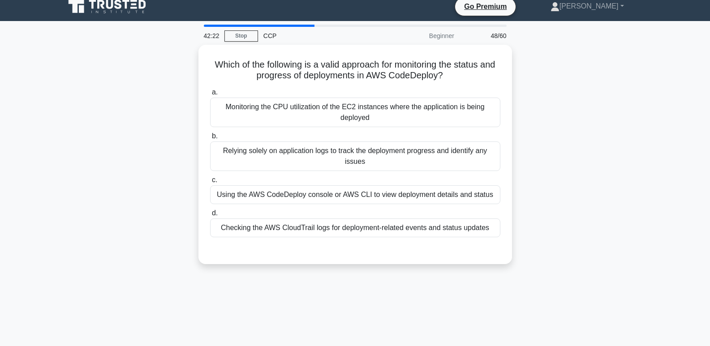
scroll to position [0, 0]
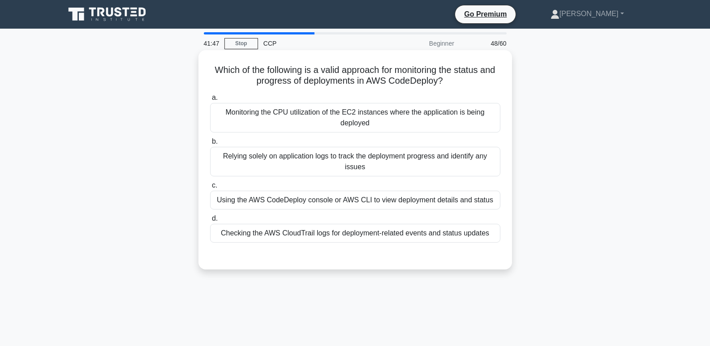
click at [396, 201] on div "Using the AWS CodeDeploy console or AWS CLI to view deployment details and stat…" at bounding box center [355, 200] width 290 height 19
click at [210, 189] on input "c. Using the AWS CodeDeploy console or AWS CLI to view deployment details and s…" at bounding box center [210, 186] width 0 height 6
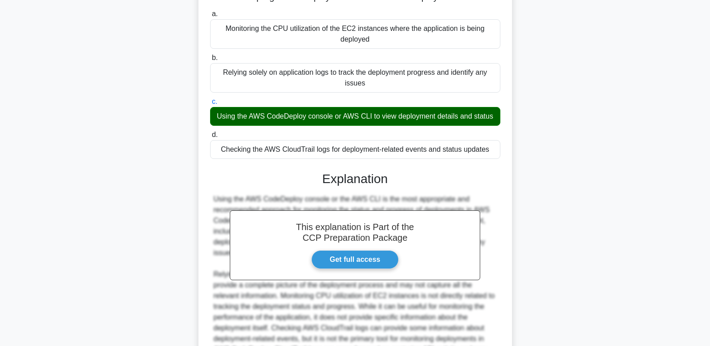
scroll to position [196, 0]
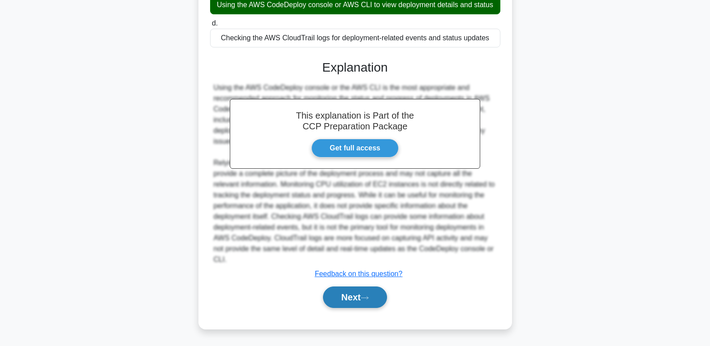
click at [355, 305] on button "Next" at bounding box center [355, 298] width 64 height 22
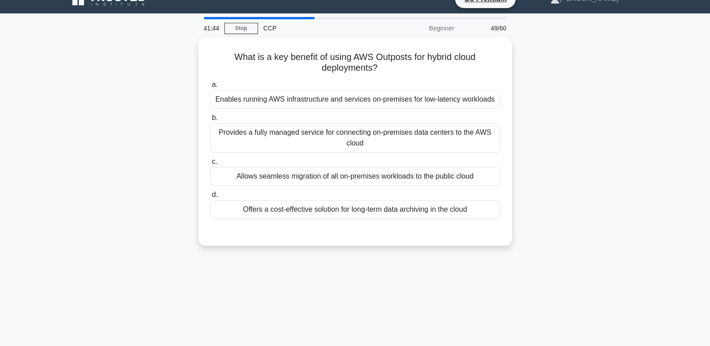
scroll to position [0, 0]
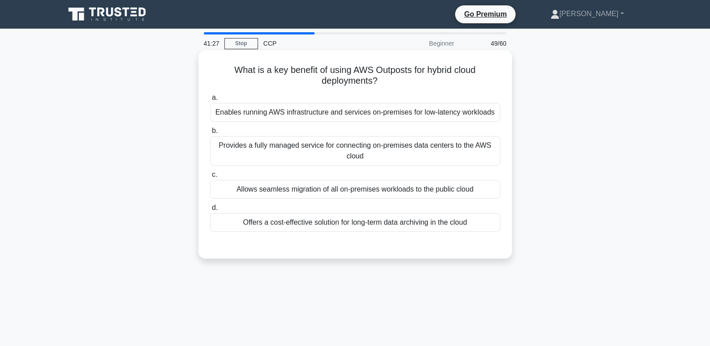
click at [415, 147] on div "Provides a fully managed service for connecting on-premises data centers to the…" at bounding box center [355, 151] width 290 height 30
click at [210, 134] on input "b. Provides a fully managed service for connecting on-premises data centers to …" at bounding box center [210, 131] width 0 height 6
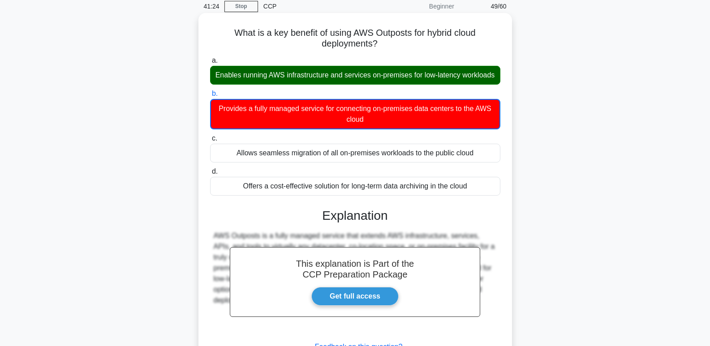
scroll to position [138, 0]
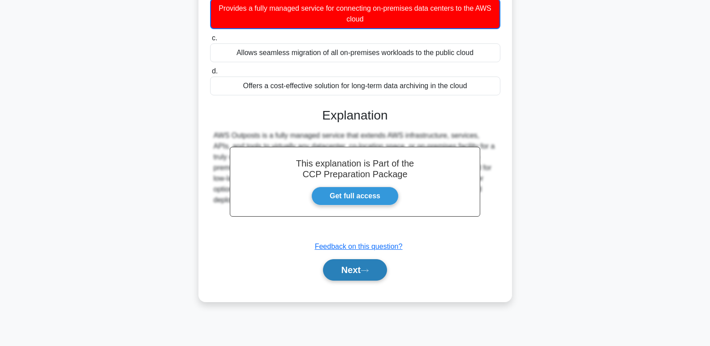
click at [359, 277] on button "Next" at bounding box center [355, 270] width 64 height 22
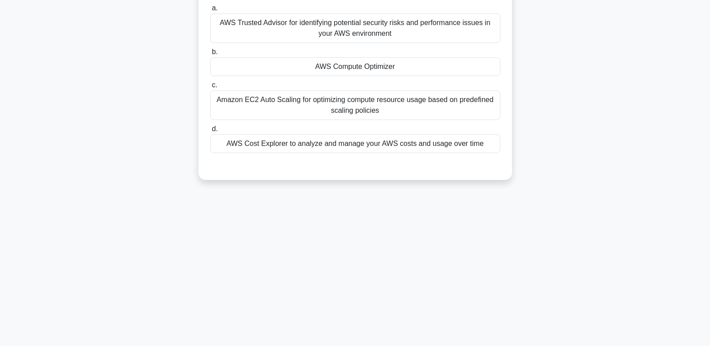
scroll to position [0, 0]
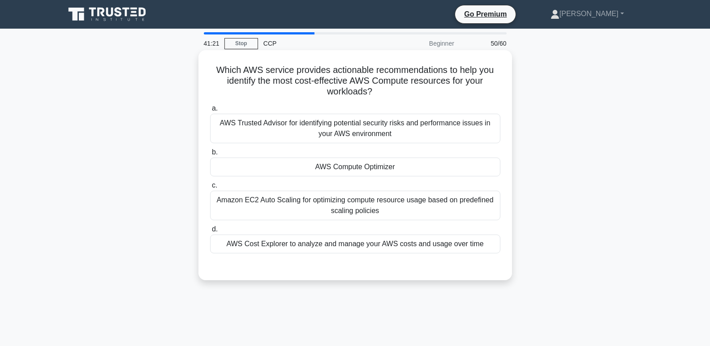
click at [394, 168] on div "AWS Compute Optimizer" at bounding box center [355, 167] width 290 height 19
click at [210, 156] on input "b. AWS Compute Optimizer" at bounding box center [210, 153] width 0 height 6
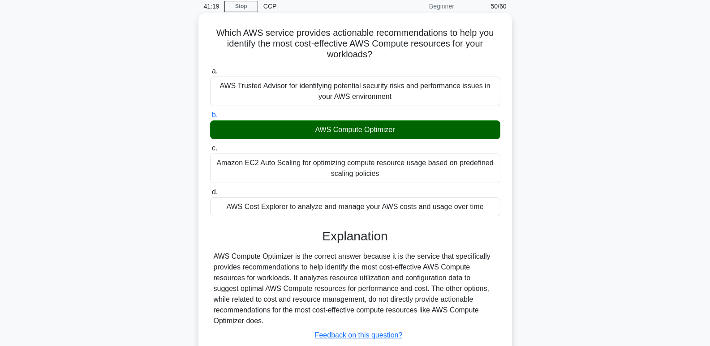
scroll to position [138, 0]
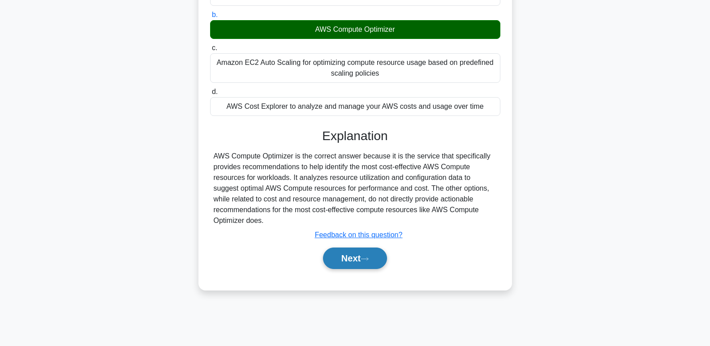
click at [354, 257] on button "Next" at bounding box center [355, 259] width 64 height 22
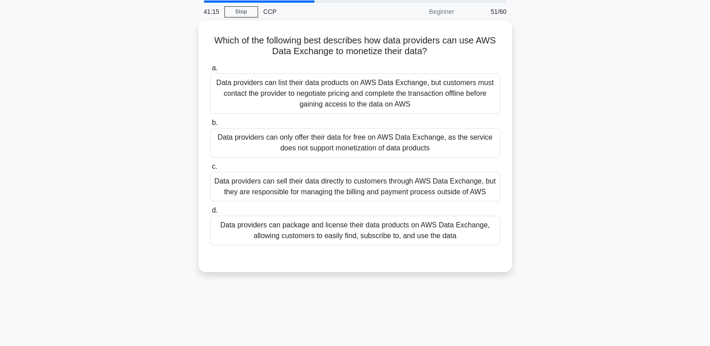
scroll to position [0, 0]
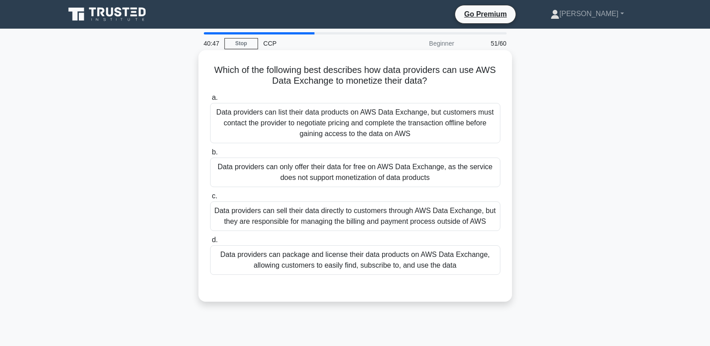
click at [374, 218] on div "Data providers can sell their data directly to customers through AWS Data Excha…" at bounding box center [355, 217] width 290 height 30
click at [210, 199] on input "c. Data providers can sell their data directly to customers through AWS Data Ex…" at bounding box center [210, 197] width 0 height 6
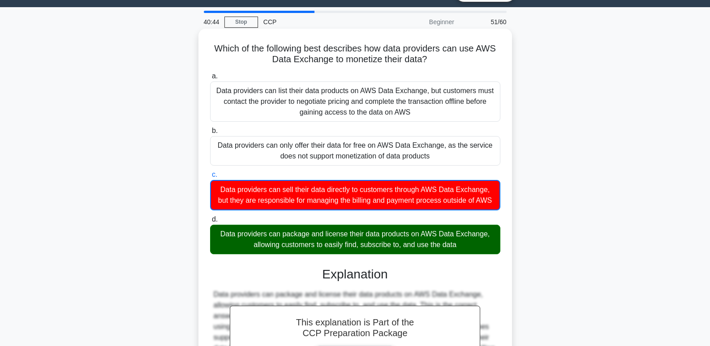
scroll to position [164, 0]
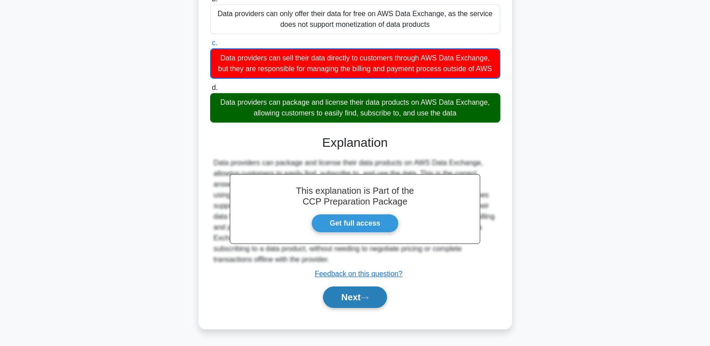
click at [350, 295] on button "Next" at bounding box center [355, 298] width 64 height 22
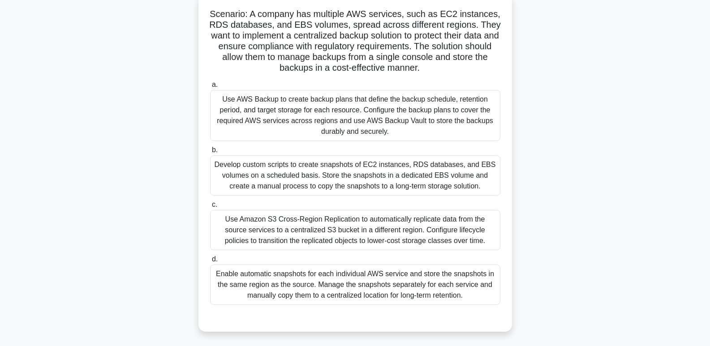
scroll to position [59, 0]
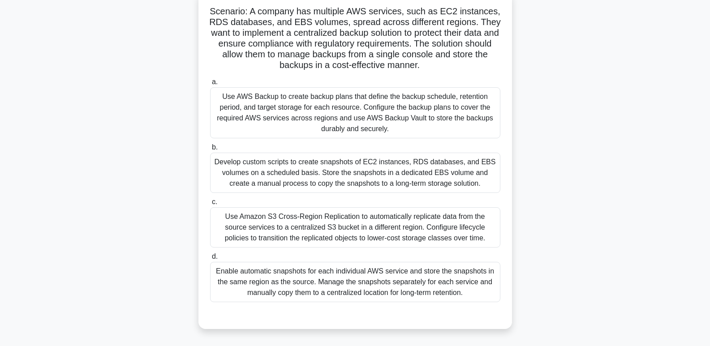
click at [367, 219] on div "Use Amazon S3 Cross-Region Replication to automatically replicate data from the…" at bounding box center [355, 227] width 290 height 40
click at [210, 205] on input "c. Use Amazon S3 Cross-Region Replication to automatically replicate data from …" at bounding box center [210, 202] width 0 height 6
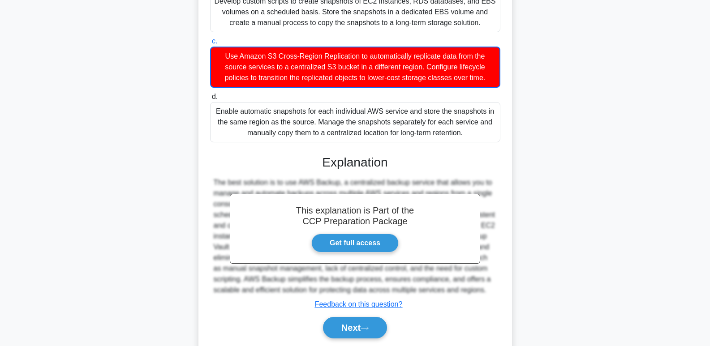
scroll to position [251, 0]
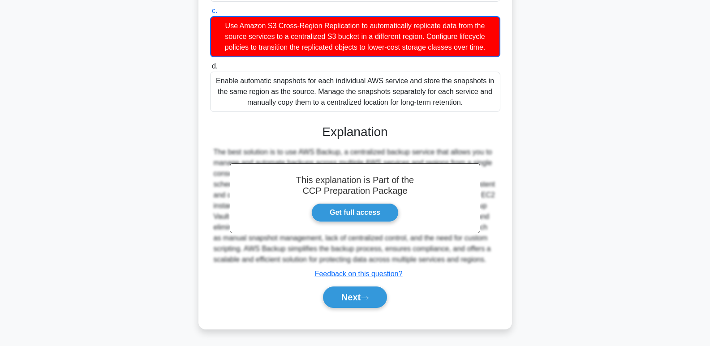
click at [355, 317] on div "a. Use AWS Backup to create backup plans that define the backup schedule, reten…" at bounding box center [355, 101] width 292 height 436
click at [363, 307] on button "Next" at bounding box center [355, 298] width 64 height 22
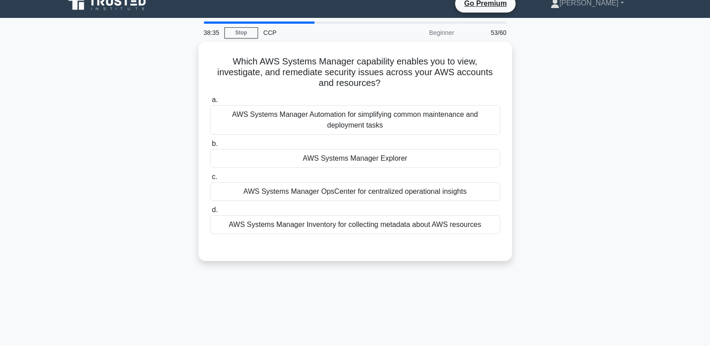
scroll to position [0, 0]
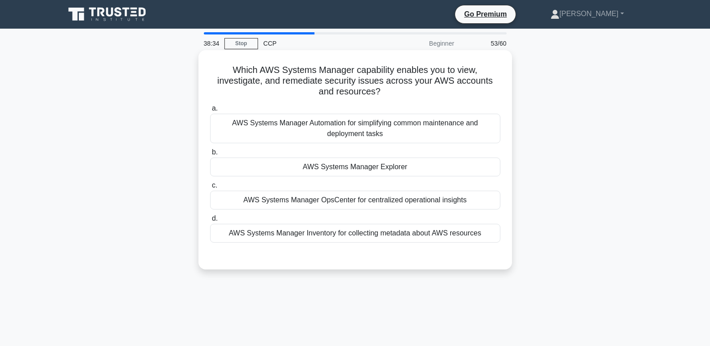
click at [445, 167] on div "AWS Systems Manager Explorer" at bounding box center [355, 167] width 290 height 19
click at [210, 156] on input "b. AWS Systems Manager Explorer" at bounding box center [210, 153] width 0 height 6
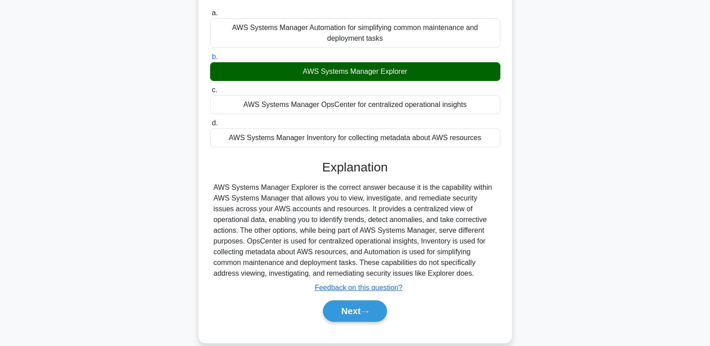
scroll to position [108, 0]
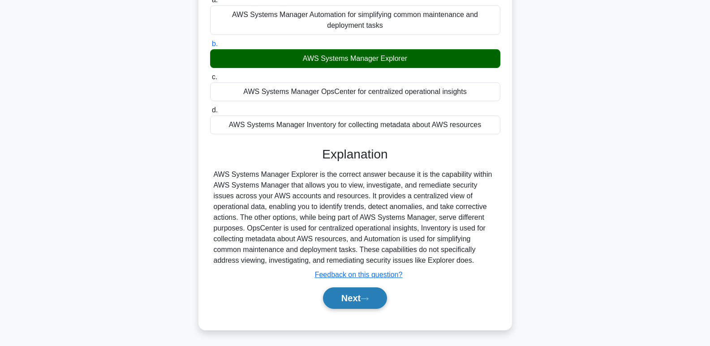
click at [372, 307] on button "Next" at bounding box center [355, 299] width 64 height 22
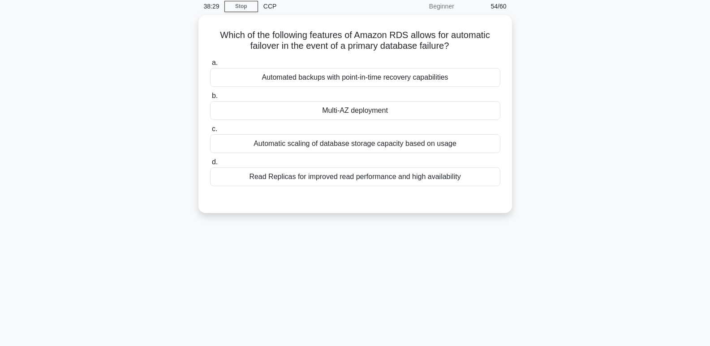
scroll to position [17, 0]
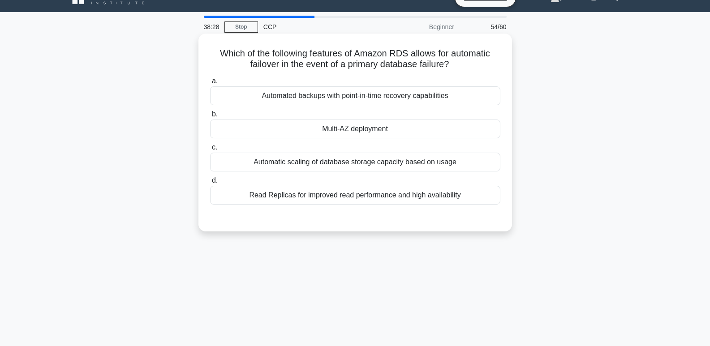
click at [458, 127] on div "Multi-AZ deployment" at bounding box center [355, 129] width 290 height 19
click at [210, 117] on input "b. Multi-AZ deployment" at bounding box center [210, 115] width 0 height 6
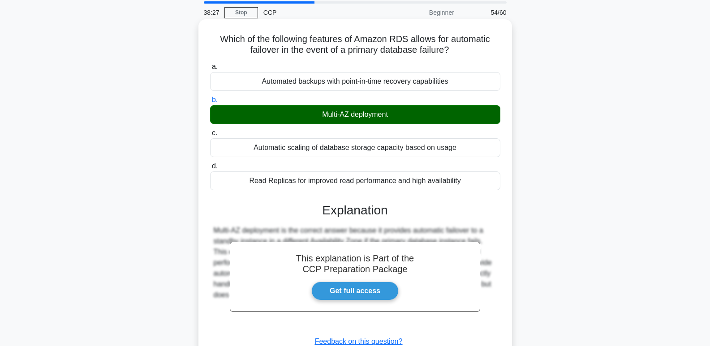
scroll to position [138, 0]
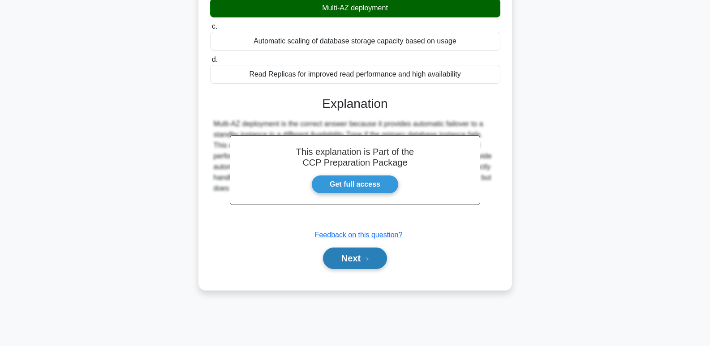
click at [382, 261] on button "Next" at bounding box center [355, 259] width 64 height 22
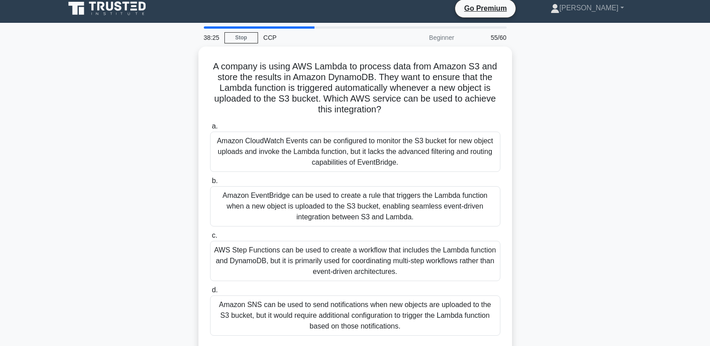
scroll to position [0, 0]
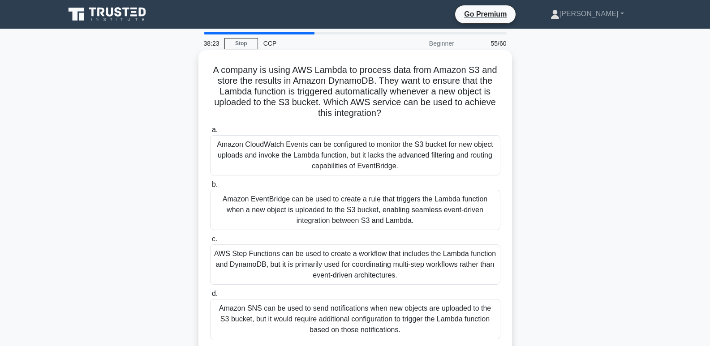
click at [413, 216] on div "Amazon EventBridge can be used to create a rule that triggers the Lambda functi…" at bounding box center [355, 210] width 290 height 40
click at [210, 188] on input "b. Amazon EventBridge can be used to create a rule that triggers the Lambda fun…" at bounding box center [210, 185] width 0 height 6
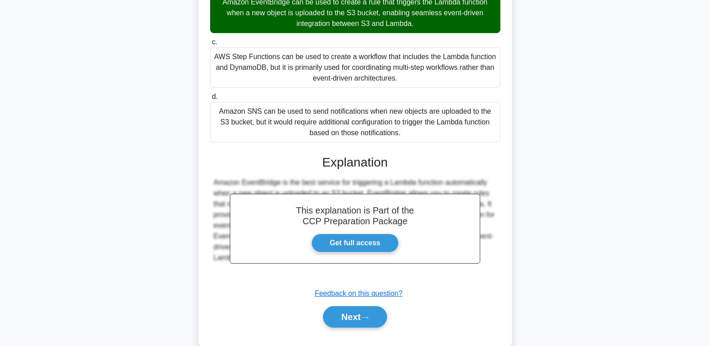
scroll to position [217, 0]
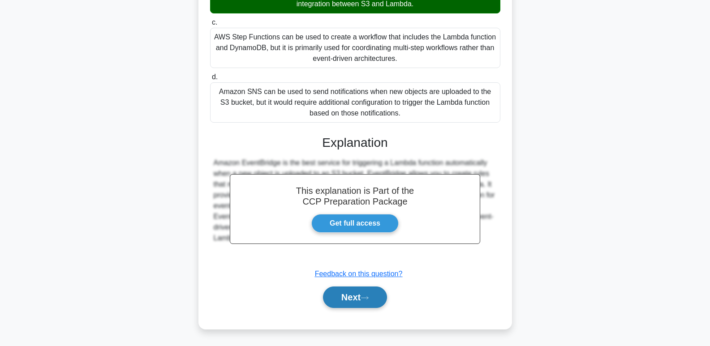
click at [368, 298] on icon at bounding box center [364, 298] width 7 height 3
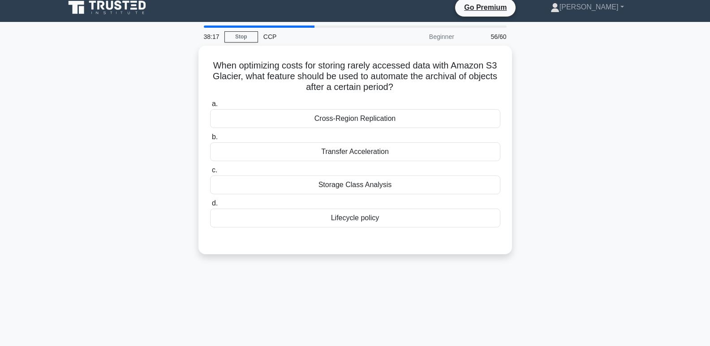
scroll to position [6, 0]
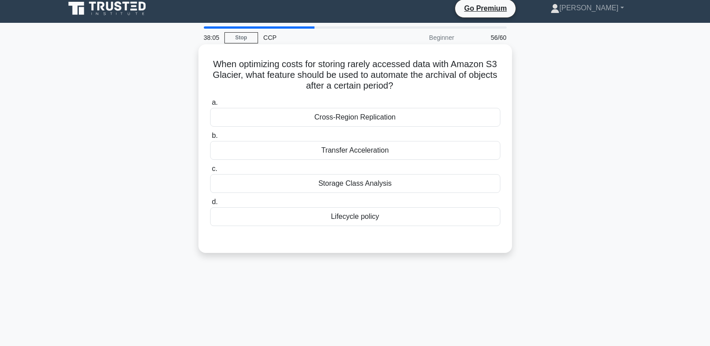
click at [367, 213] on div "Lifecycle policy" at bounding box center [355, 216] width 290 height 19
click at [210, 205] on input "d. Lifecycle policy" at bounding box center [210, 202] width 0 height 6
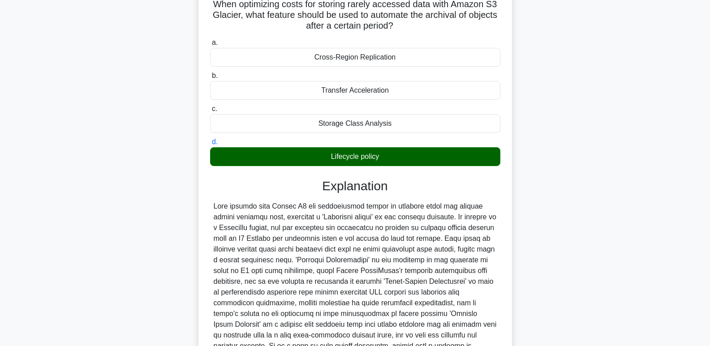
scroll to position [153, 0]
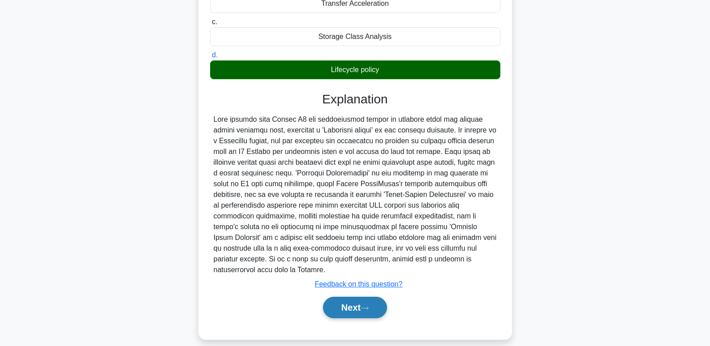
click at [351, 308] on button "Next" at bounding box center [355, 308] width 64 height 22
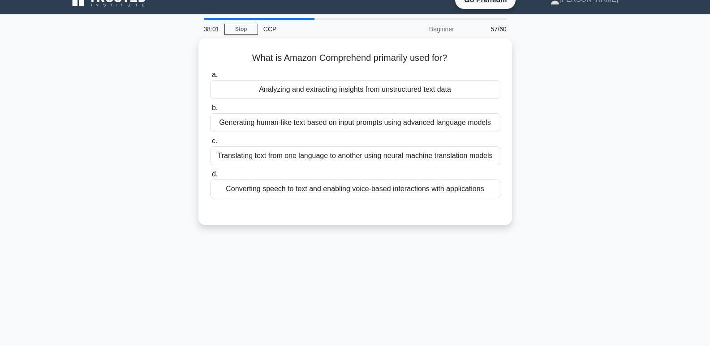
scroll to position [0, 0]
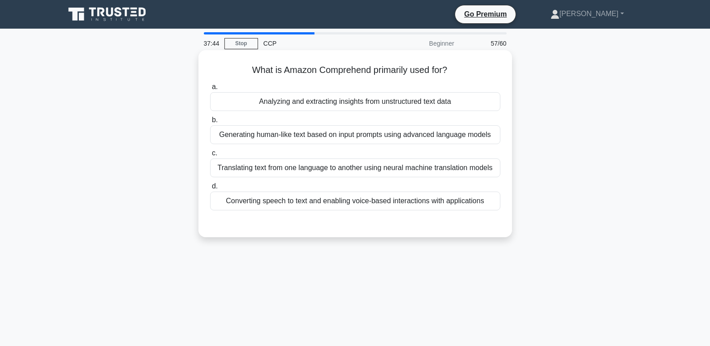
click at [464, 111] on div "Analyzing and extracting insights from unstructured text data" at bounding box center [355, 101] width 290 height 19
click at [210, 90] on input "a. Analyzing and extracting insights from unstructured text data" at bounding box center [210, 87] width 0 height 6
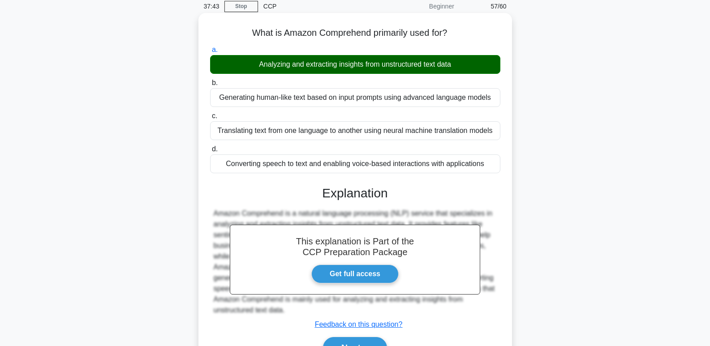
scroll to position [138, 0]
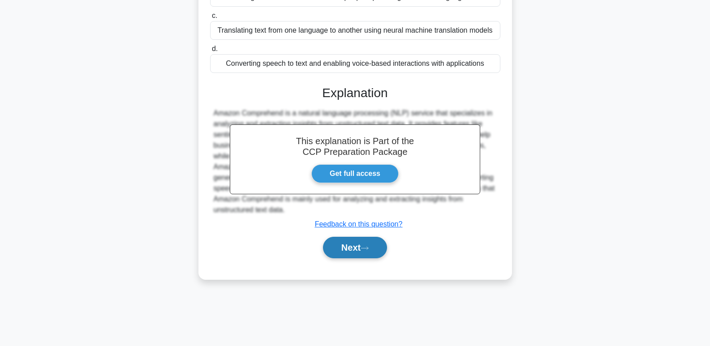
click at [369, 249] on icon at bounding box center [365, 248] width 8 height 5
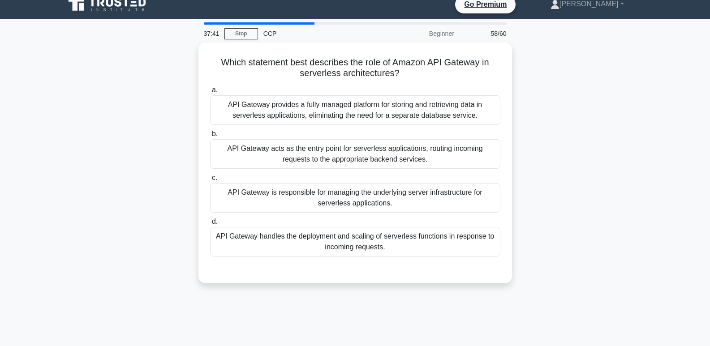
scroll to position [0, 0]
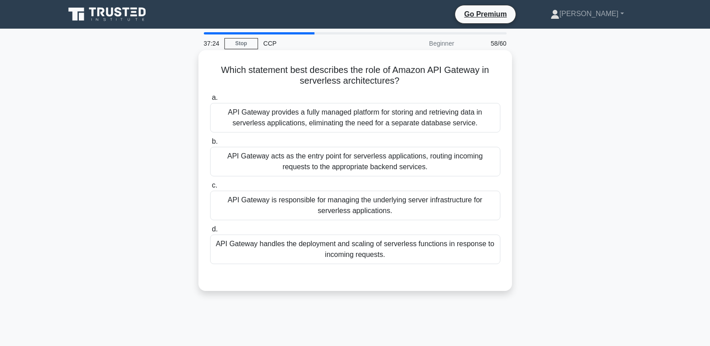
click at [427, 160] on div "API Gateway acts as the entry point for serverless applications, routing incomi…" at bounding box center [355, 162] width 290 height 30
click at [210, 145] on input "b. API Gateway acts as the entry point for serverless applications, routing inc…" at bounding box center [210, 142] width 0 height 6
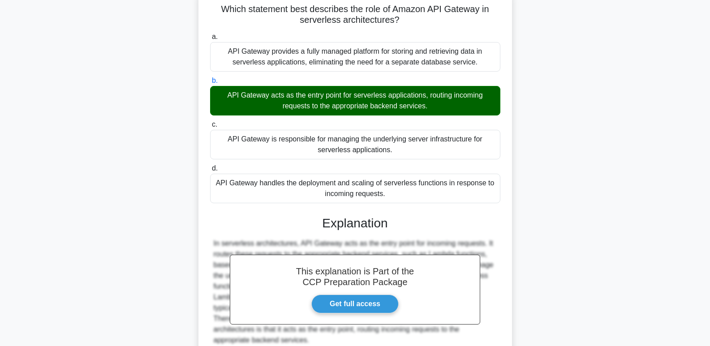
scroll to position [142, 0]
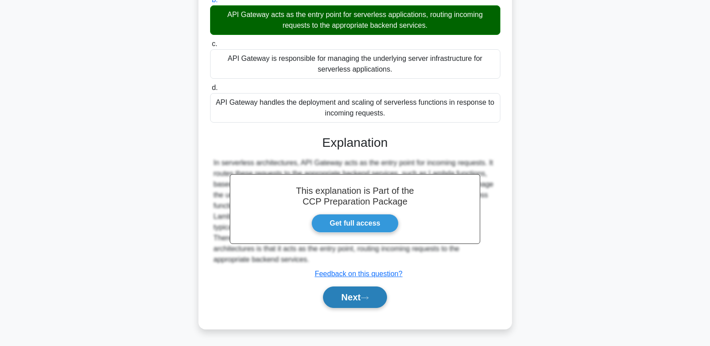
click at [373, 298] on button "Next" at bounding box center [355, 298] width 64 height 22
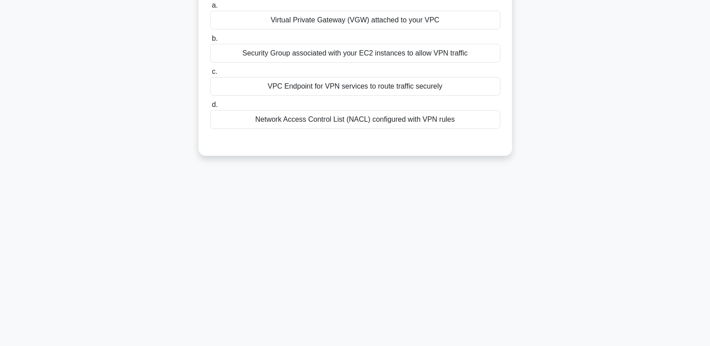
scroll to position [0, 0]
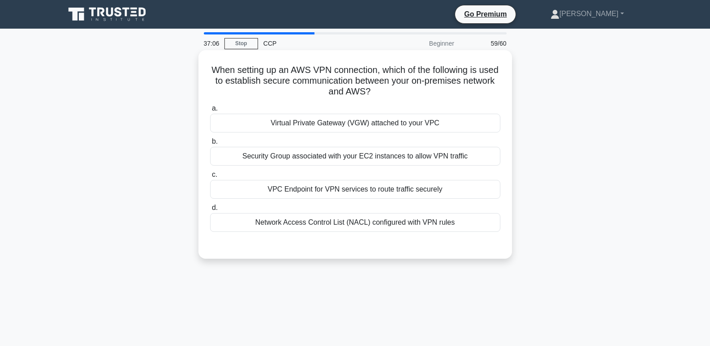
click at [454, 124] on div "Virtual Private Gateway (VGW) attached to your VPC" at bounding box center [355, 123] width 290 height 19
click at [210, 112] on input "a. Virtual Private Gateway (VGW) attached to your VPC" at bounding box center [210, 109] width 0 height 6
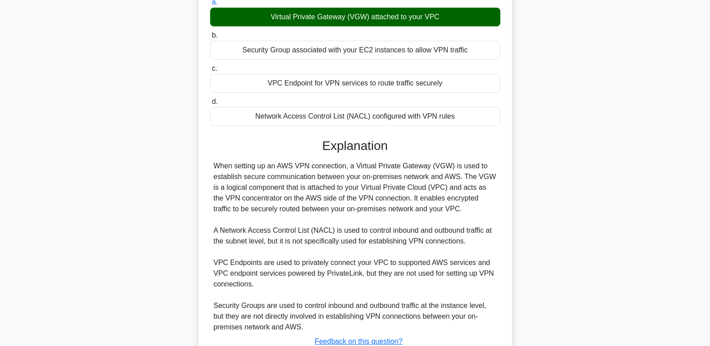
scroll to position [174, 0]
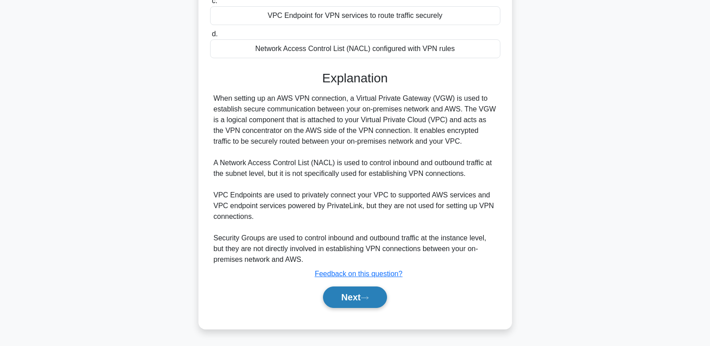
click at [374, 299] on button "Next" at bounding box center [355, 298] width 64 height 22
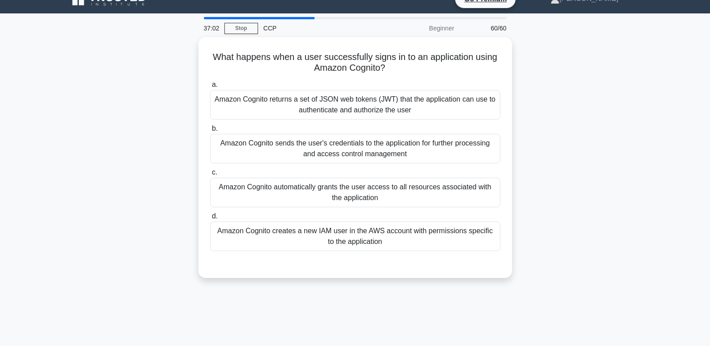
scroll to position [0, 0]
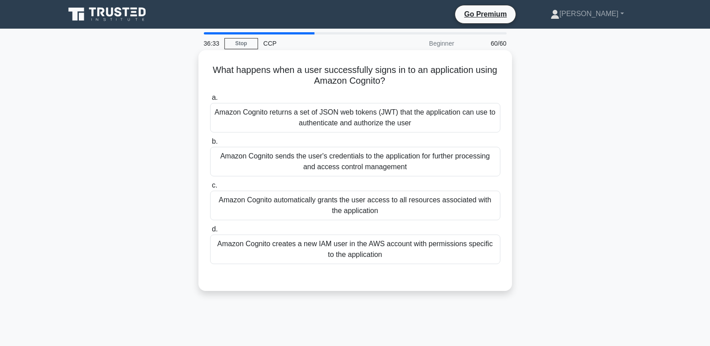
click at [454, 118] on div "Amazon Cognito returns a set of JSON web tokens (JWT) that the application can …" at bounding box center [355, 118] width 290 height 30
click at [210, 101] on input "a. Amazon Cognito returns a set of JSON web tokens (JWT) that the application c…" at bounding box center [210, 98] width 0 height 6
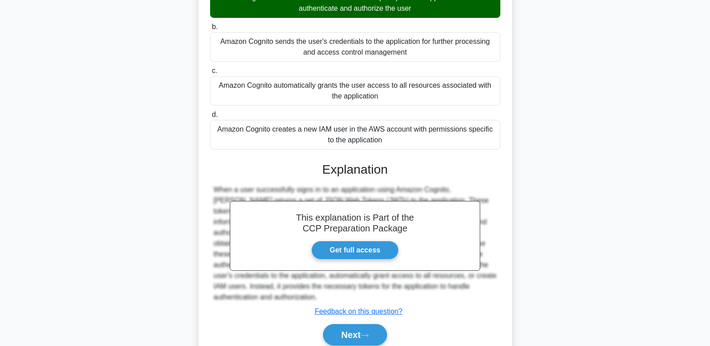
scroll to position [153, 0]
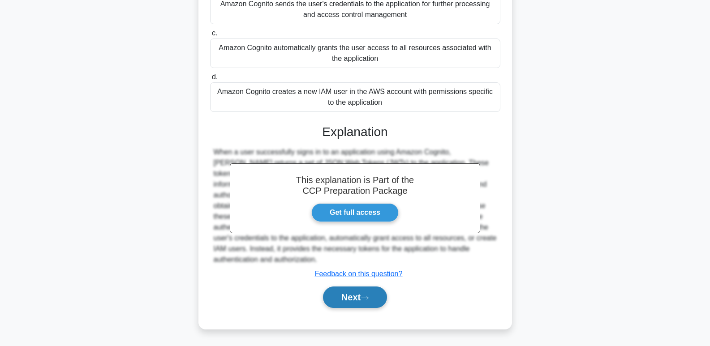
click at [375, 298] on button "Next" at bounding box center [355, 298] width 64 height 22
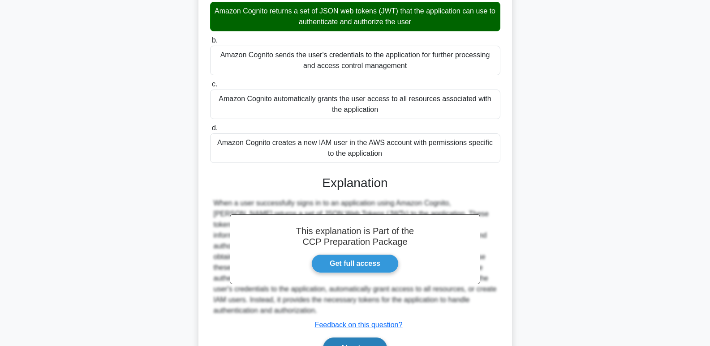
scroll to position [0, 0]
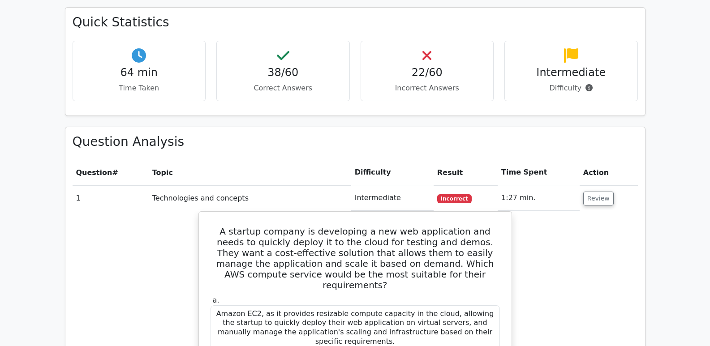
scroll to position [778, 0]
